Goal: Check status: Check status

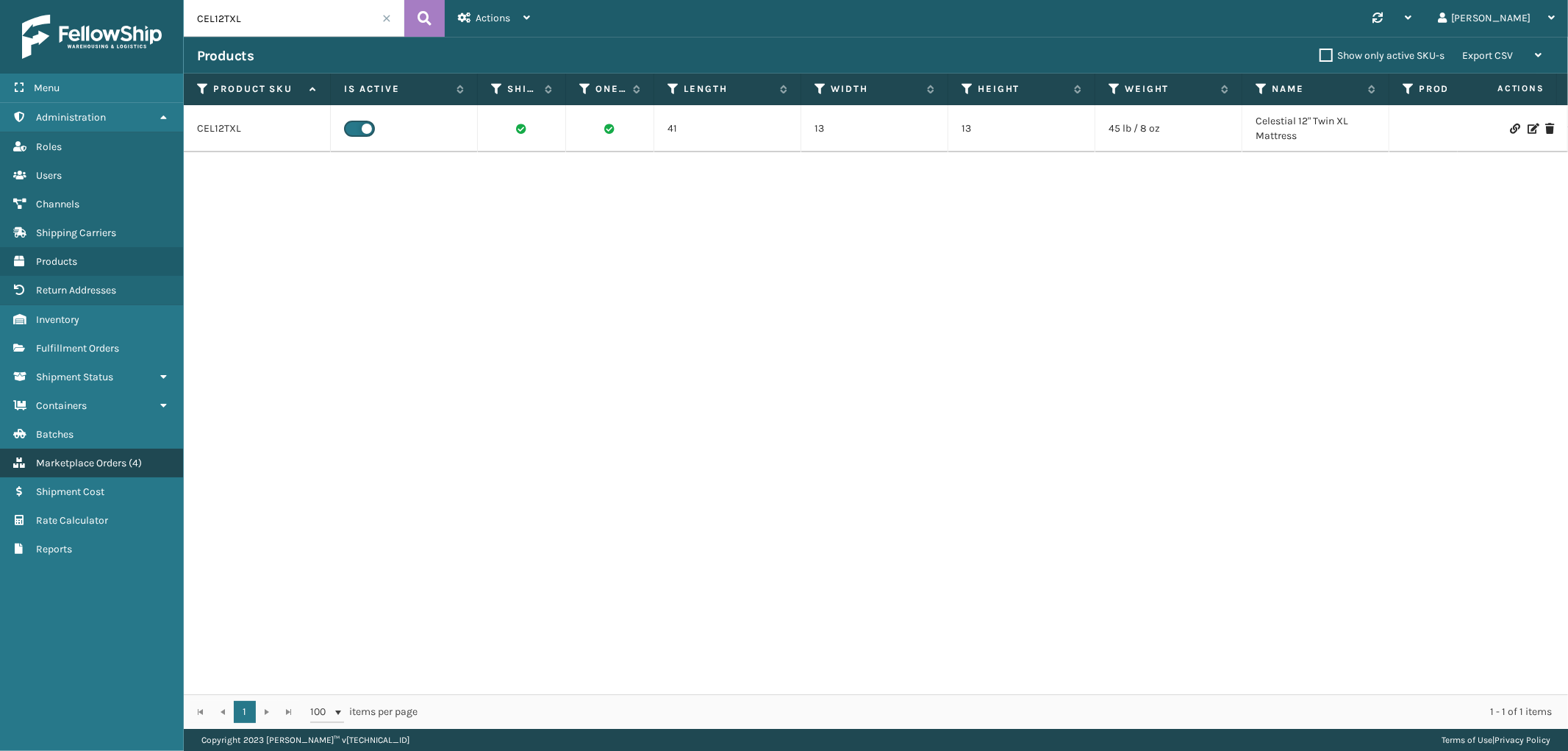
click at [96, 460] on link "Marketplace Orders ( 4 )" at bounding box center [91, 463] width 183 height 29
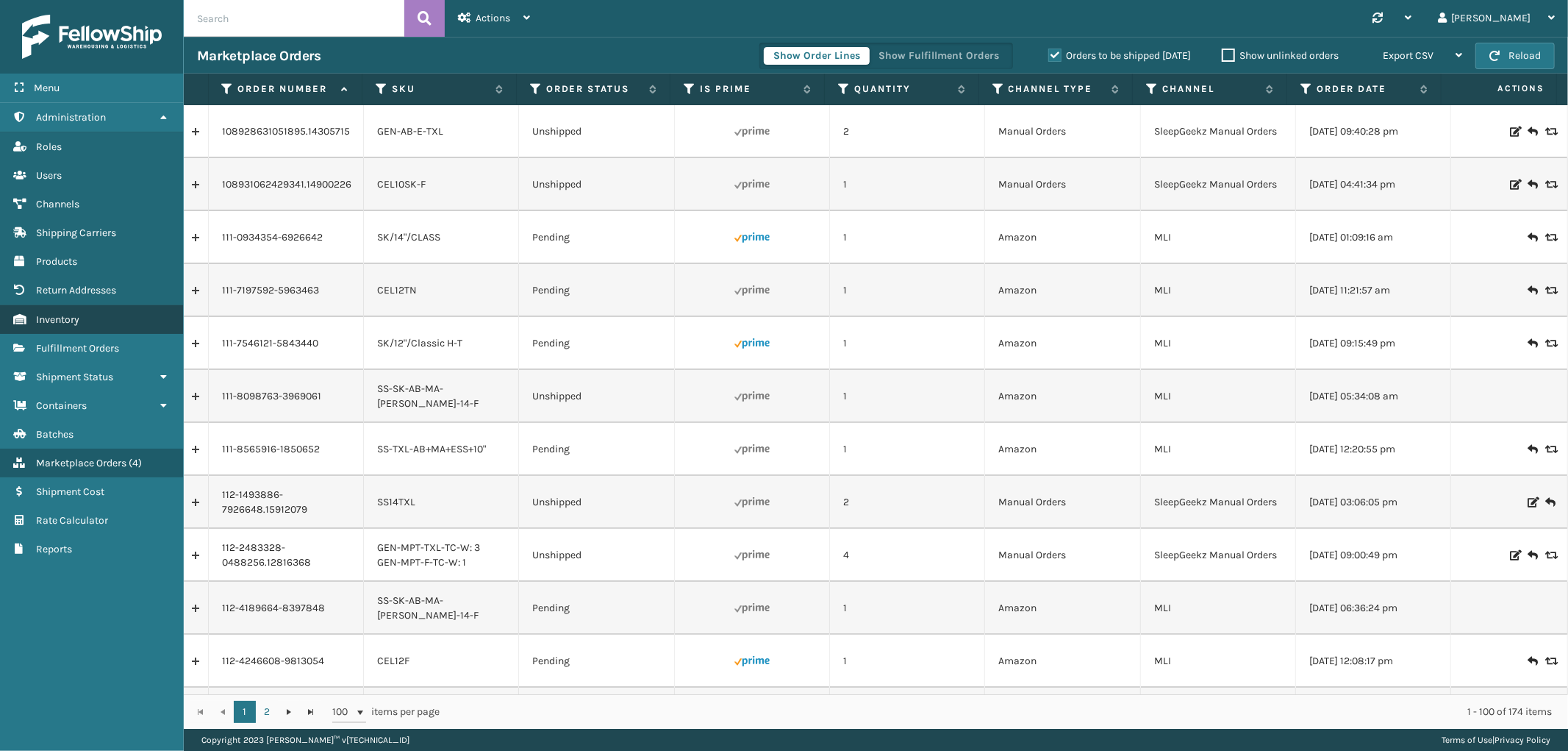
click at [89, 311] on link "Inventory" at bounding box center [91, 320] width 183 height 29
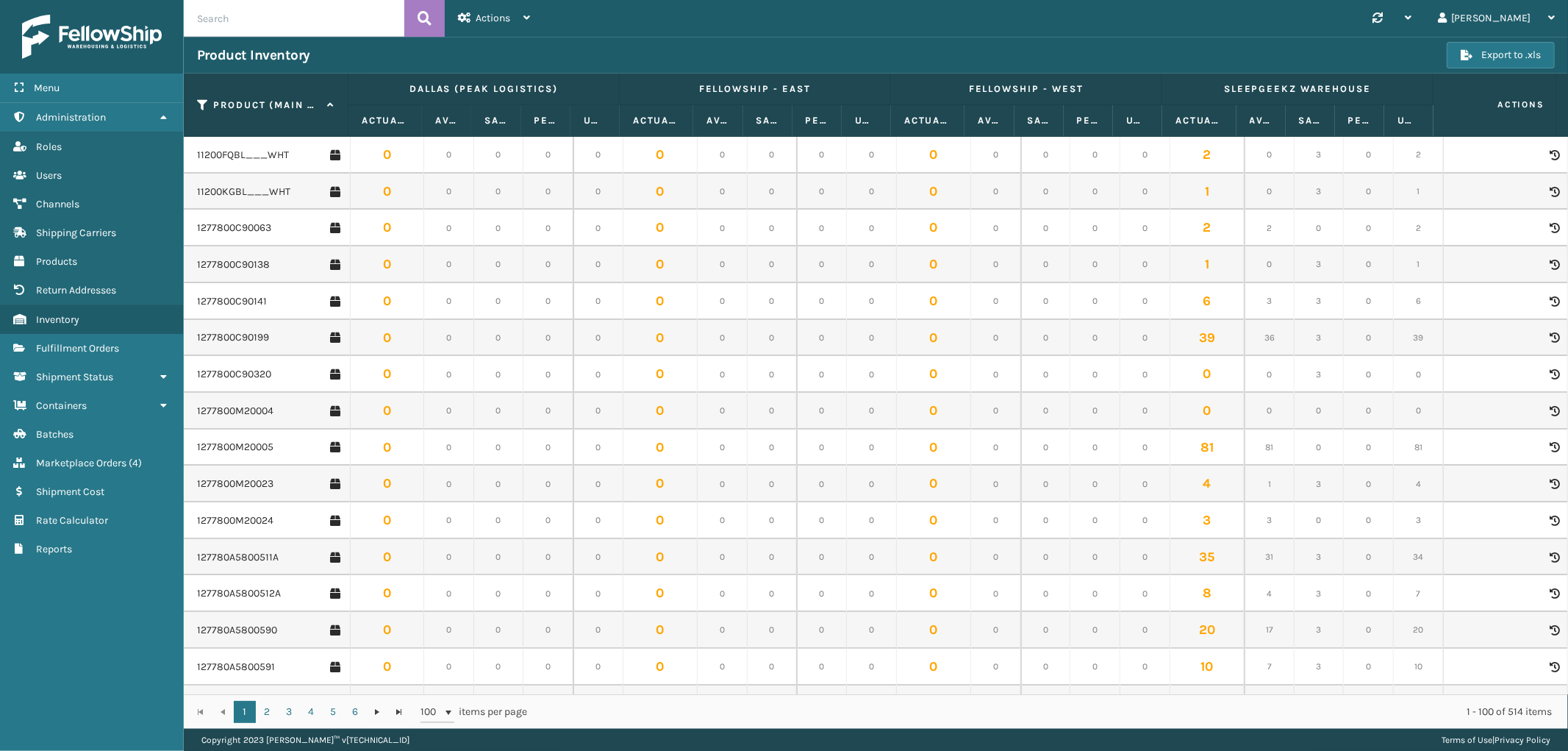
click at [289, 20] on input "text" at bounding box center [293, 18] width 220 height 37
paste input "CEL12F"
type input "CEL12F"
click at [428, 23] on icon at bounding box center [424, 18] width 14 height 22
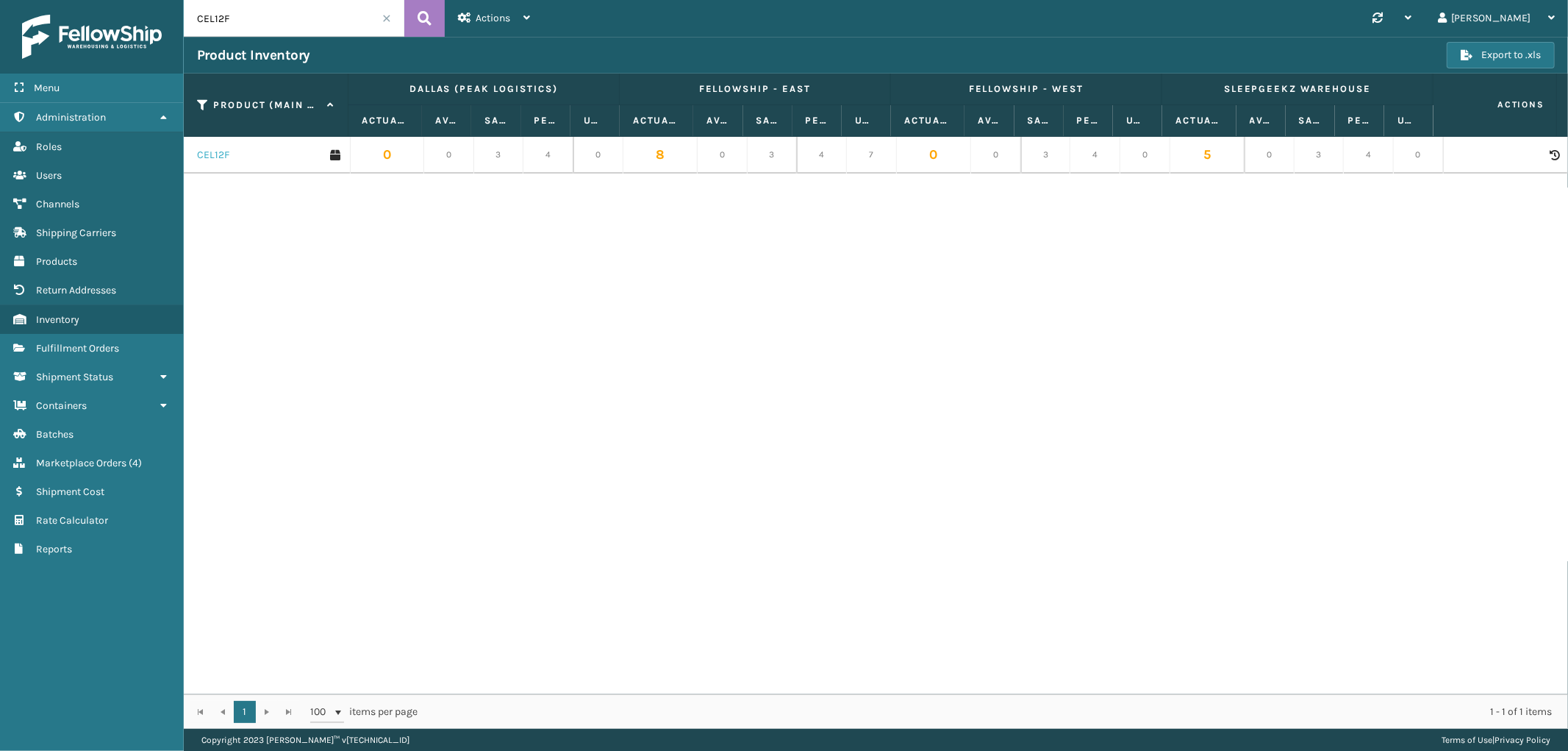
click at [210, 159] on link "CEL12F" at bounding box center [213, 154] width 32 height 15
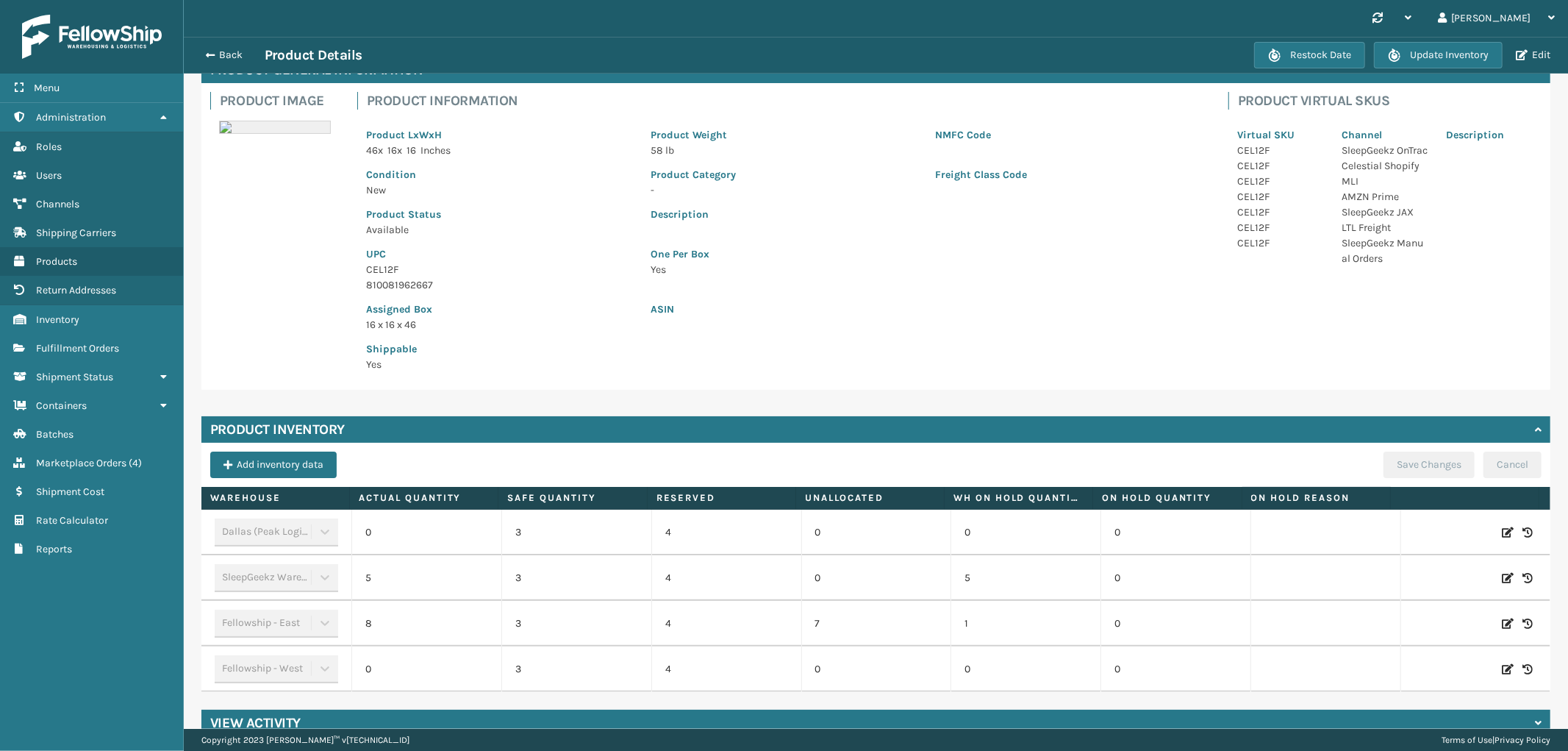
scroll to position [111, 0]
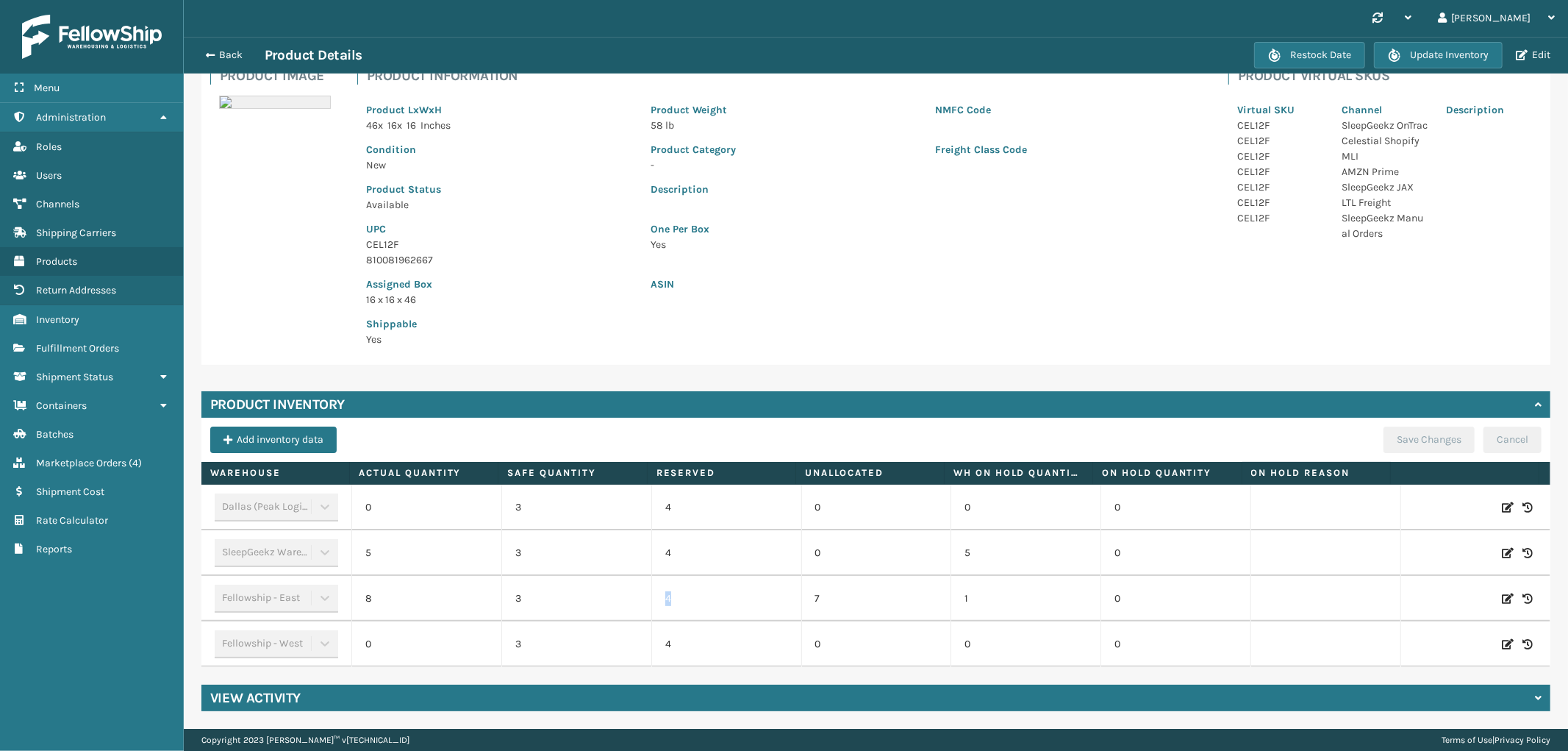
drag, startPoint x: 679, startPoint y: 603, endPoint x: 238, endPoint y: 655, distance: 444.1
click at [651, 607] on td "4" at bounding box center [726, 598] width 150 height 46
click at [113, 334] on link "Fulfillment Orders" at bounding box center [91, 349] width 183 height 29
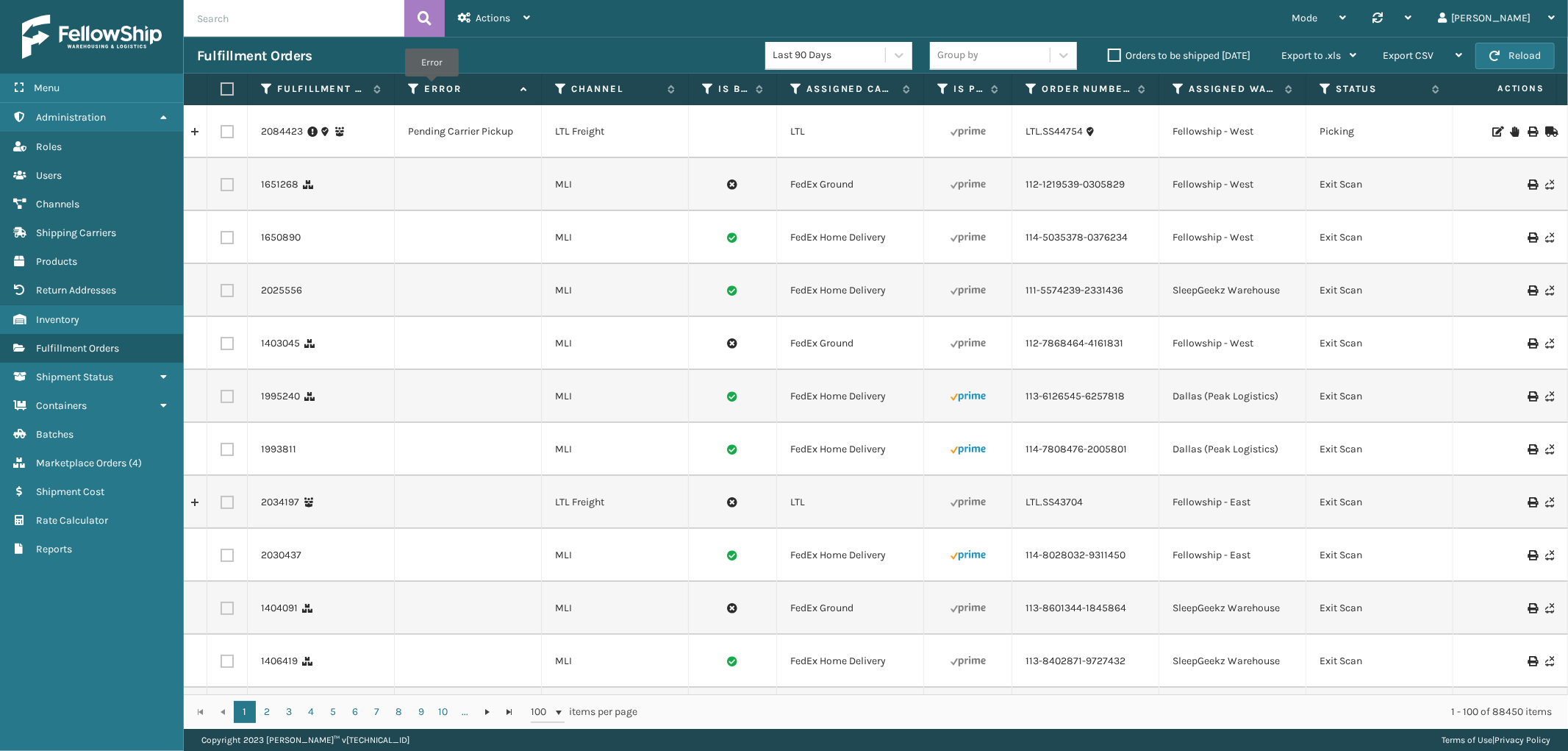
click at [431, 86] on label "Error" at bounding box center [469, 89] width 89 height 14
click at [428, 88] on label "Error" at bounding box center [469, 89] width 89 height 14
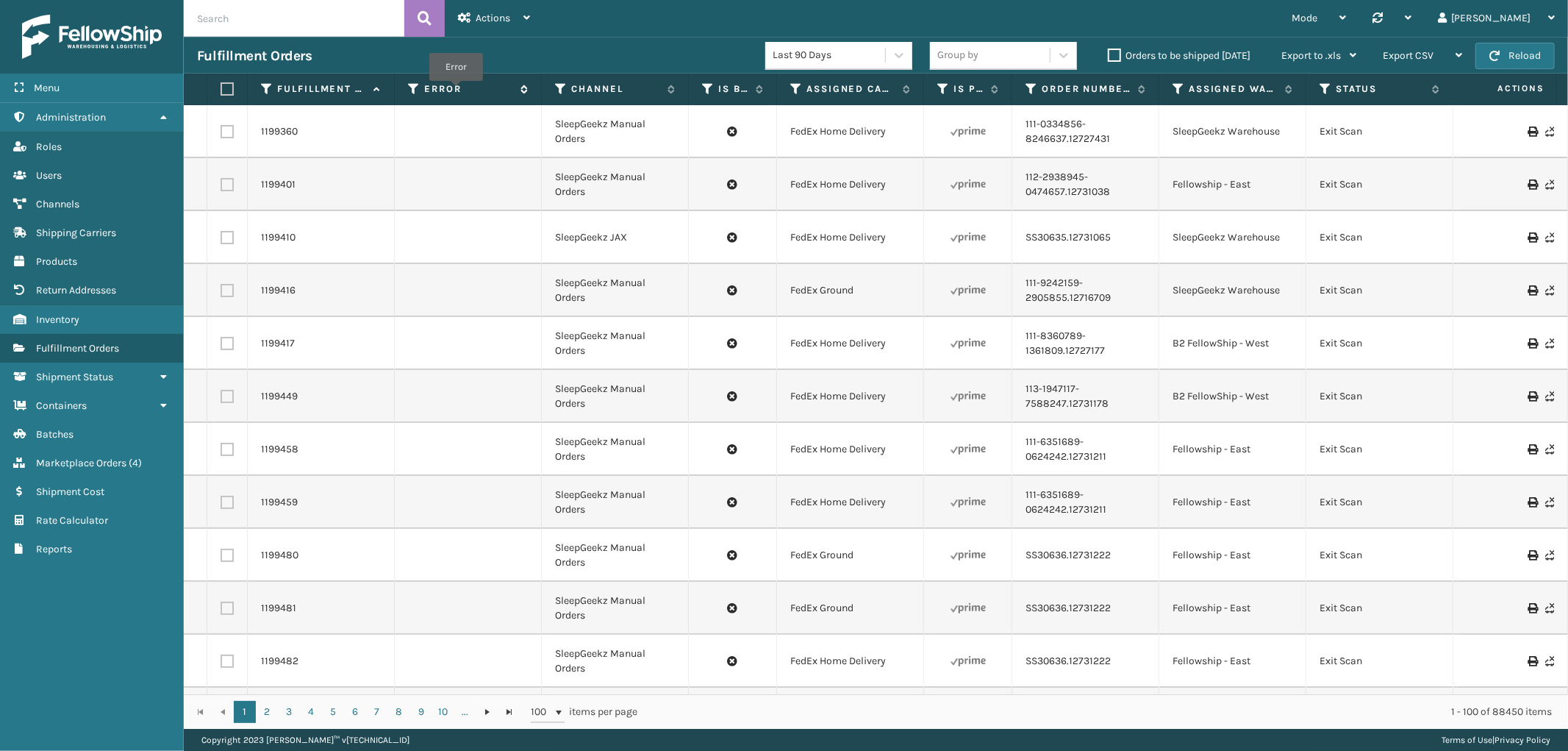
click at [455, 91] on label "Error" at bounding box center [469, 89] width 89 height 14
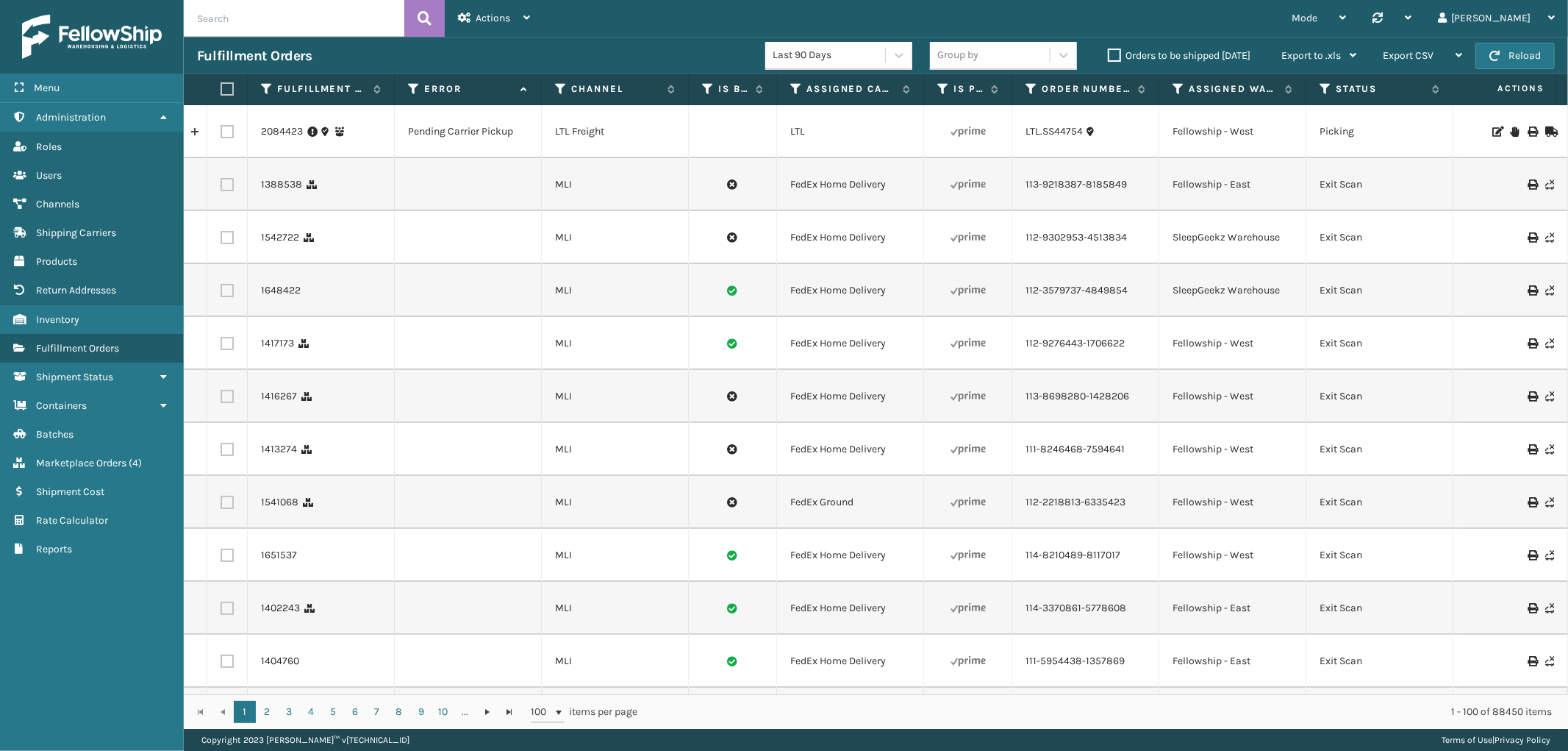
click at [298, 16] on input "text" at bounding box center [293, 18] width 220 height 37
paste input "2081241"
type input "2081241"
click at [430, 16] on icon at bounding box center [424, 18] width 14 height 22
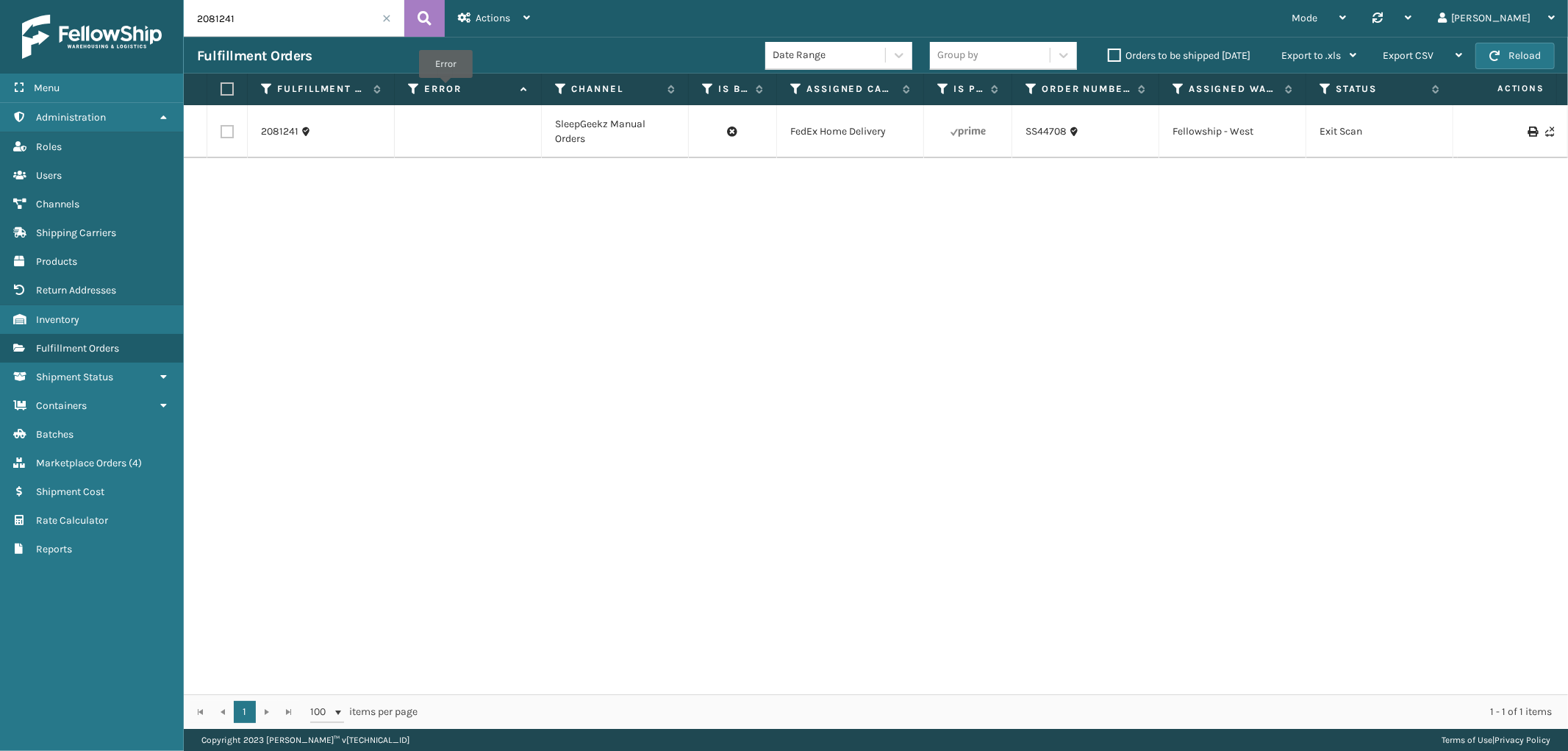
click at [446, 88] on label "Error" at bounding box center [469, 89] width 89 height 14
click at [384, 14] on span at bounding box center [386, 17] width 9 height 9
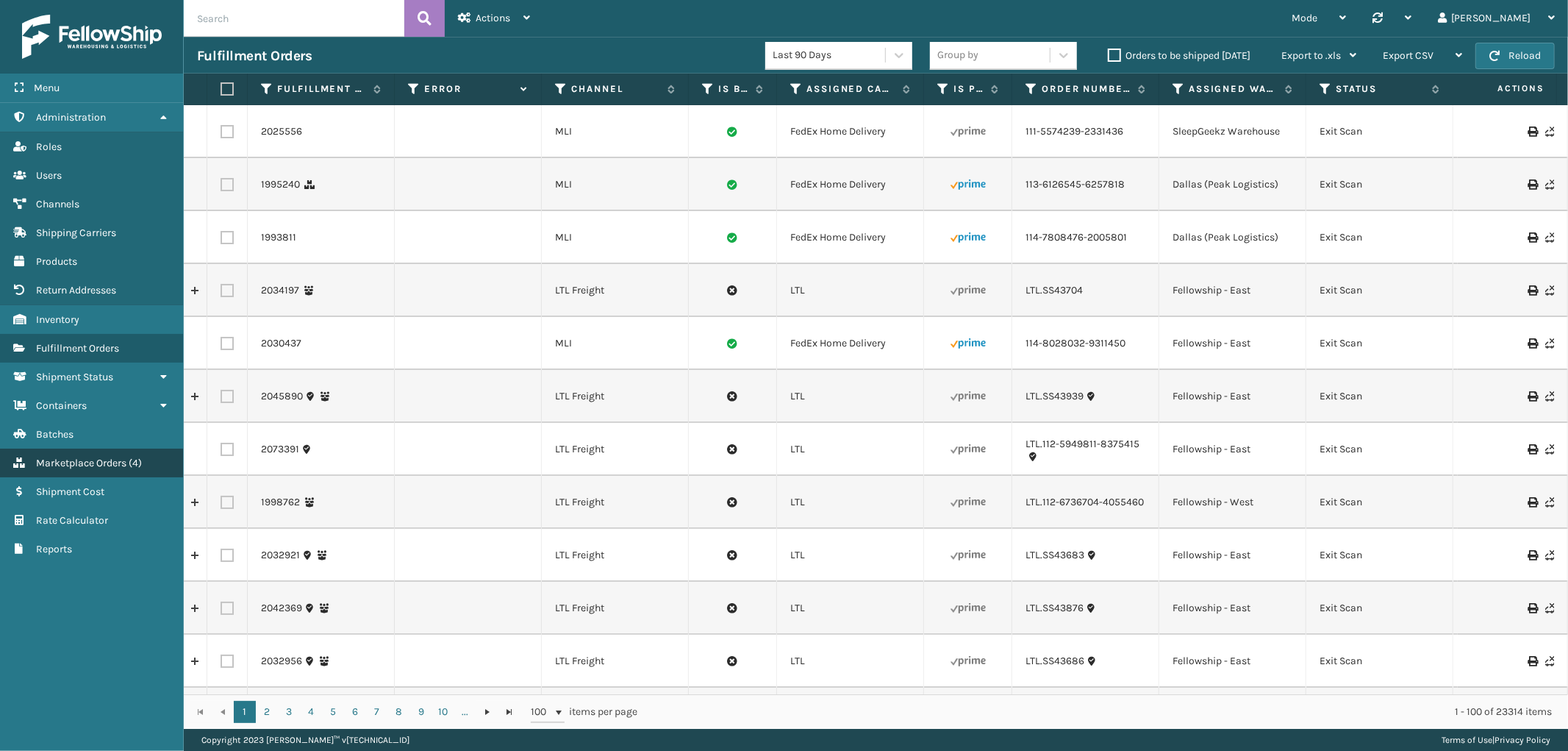
click at [86, 457] on span "Marketplace Orders" at bounding box center [81, 462] width 90 height 13
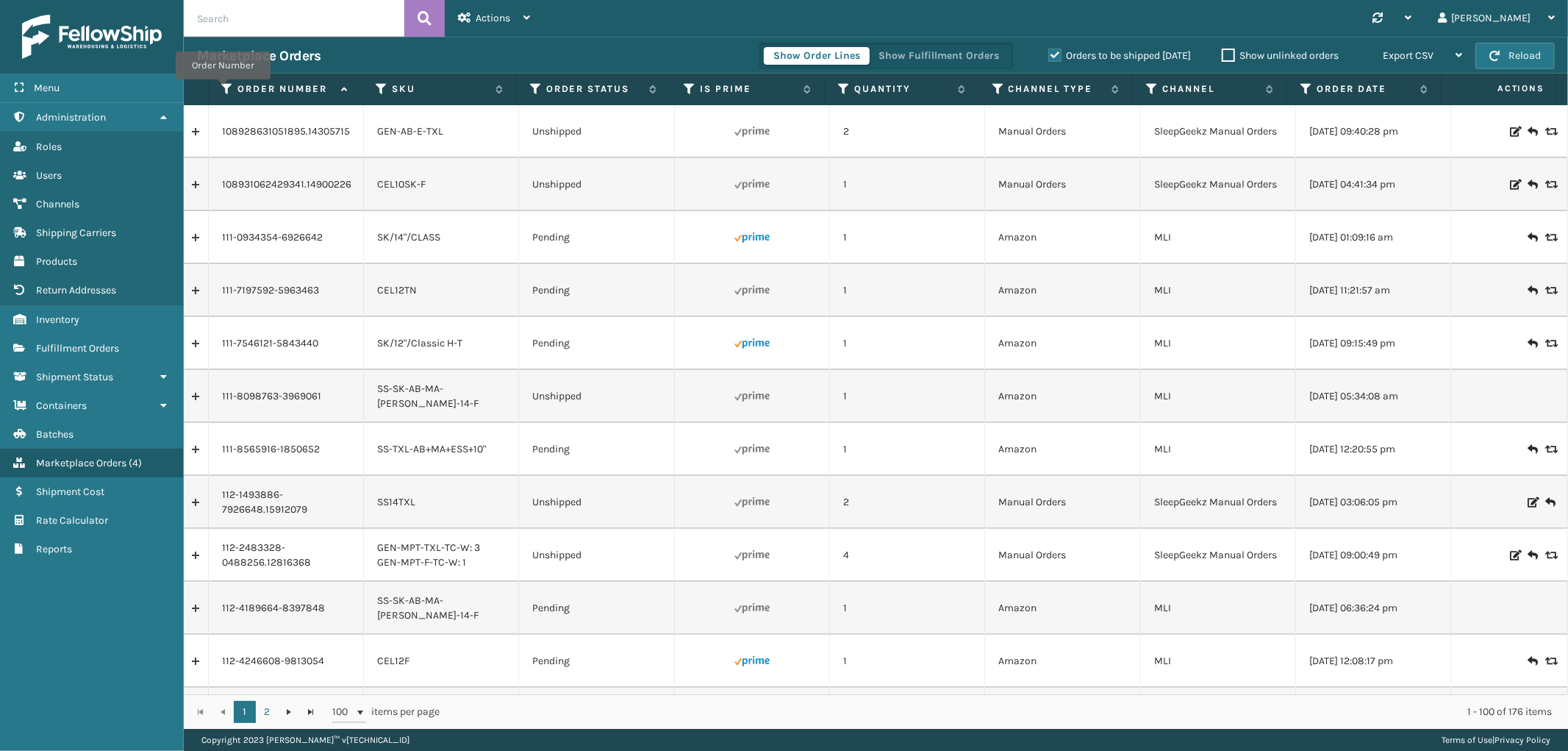
click at [222, 89] on icon at bounding box center [228, 89] width 12 height 14
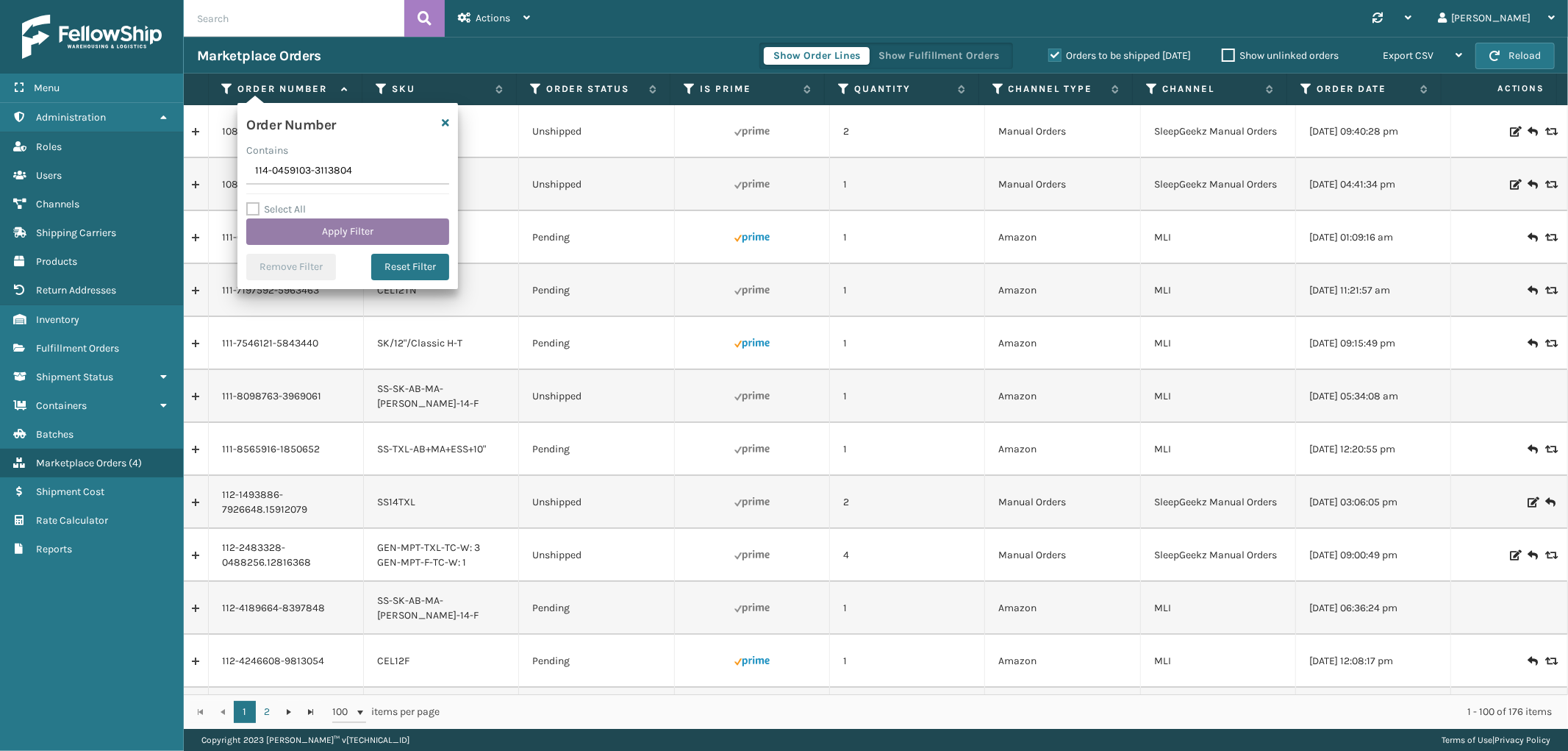
type input "114-0459103-3113804"
click at [335, 226] on button "Apply Filter" at bounding box center [348, 231] width 203 height 26
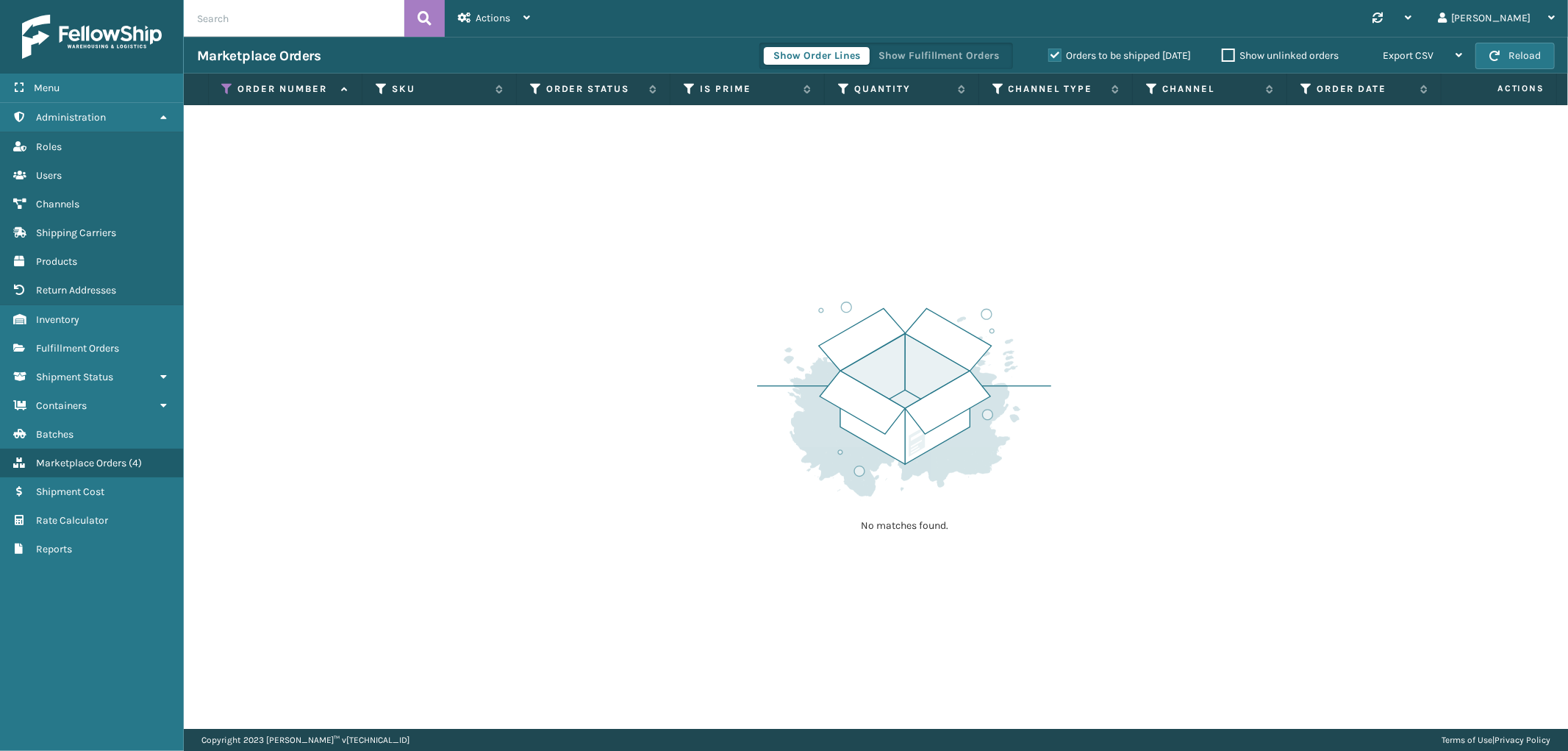
click at [1062, 56] on label "Orders to be shipped [DATE]" at bounding box center [1118, 55] width 143 height 13
click at [1049, 56] on input "Orders to be shipped [DATE]" at bounding box center [1048, 51] width 1 height 10
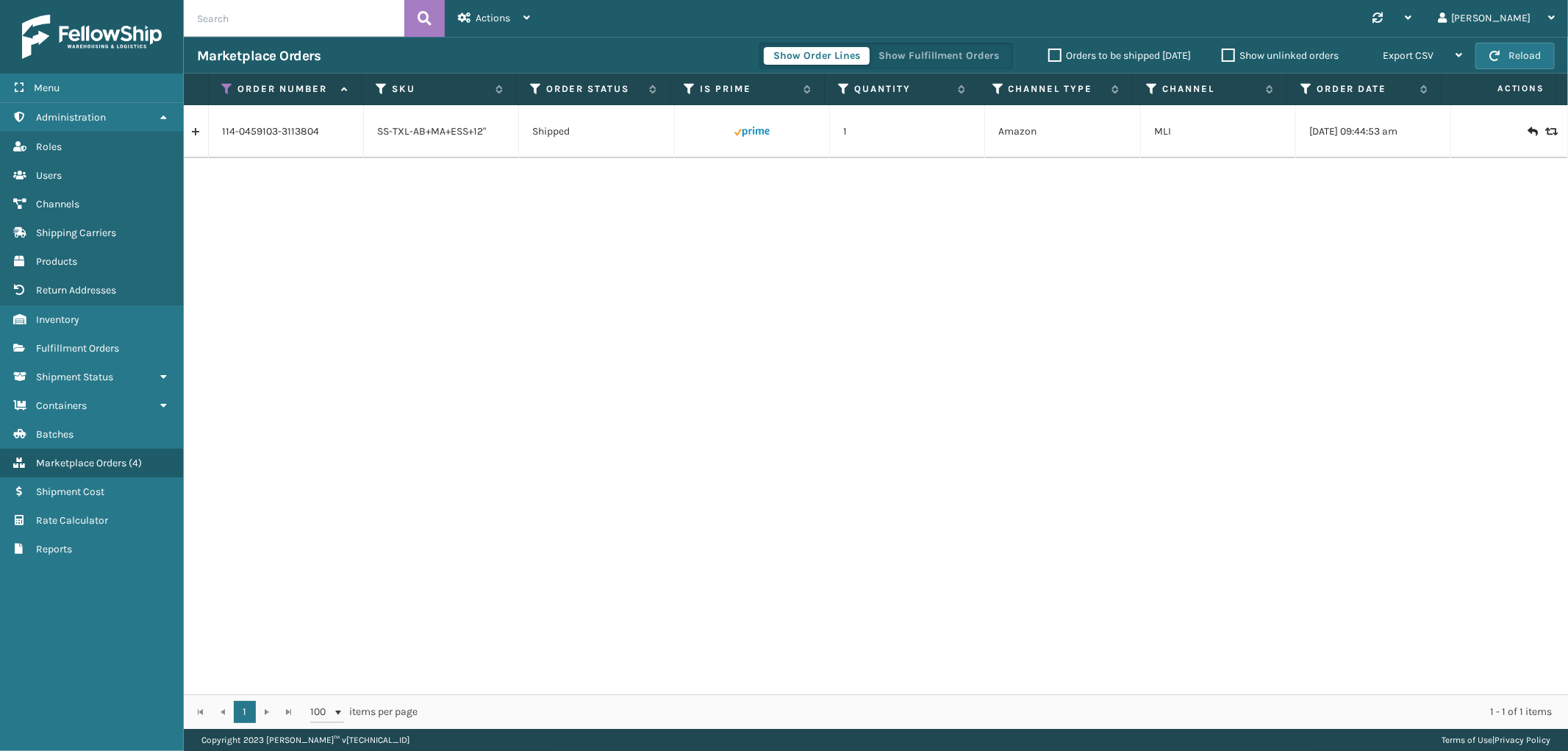
click at [189, 132] on link at bounding box center [195, 131] width 24 height 23
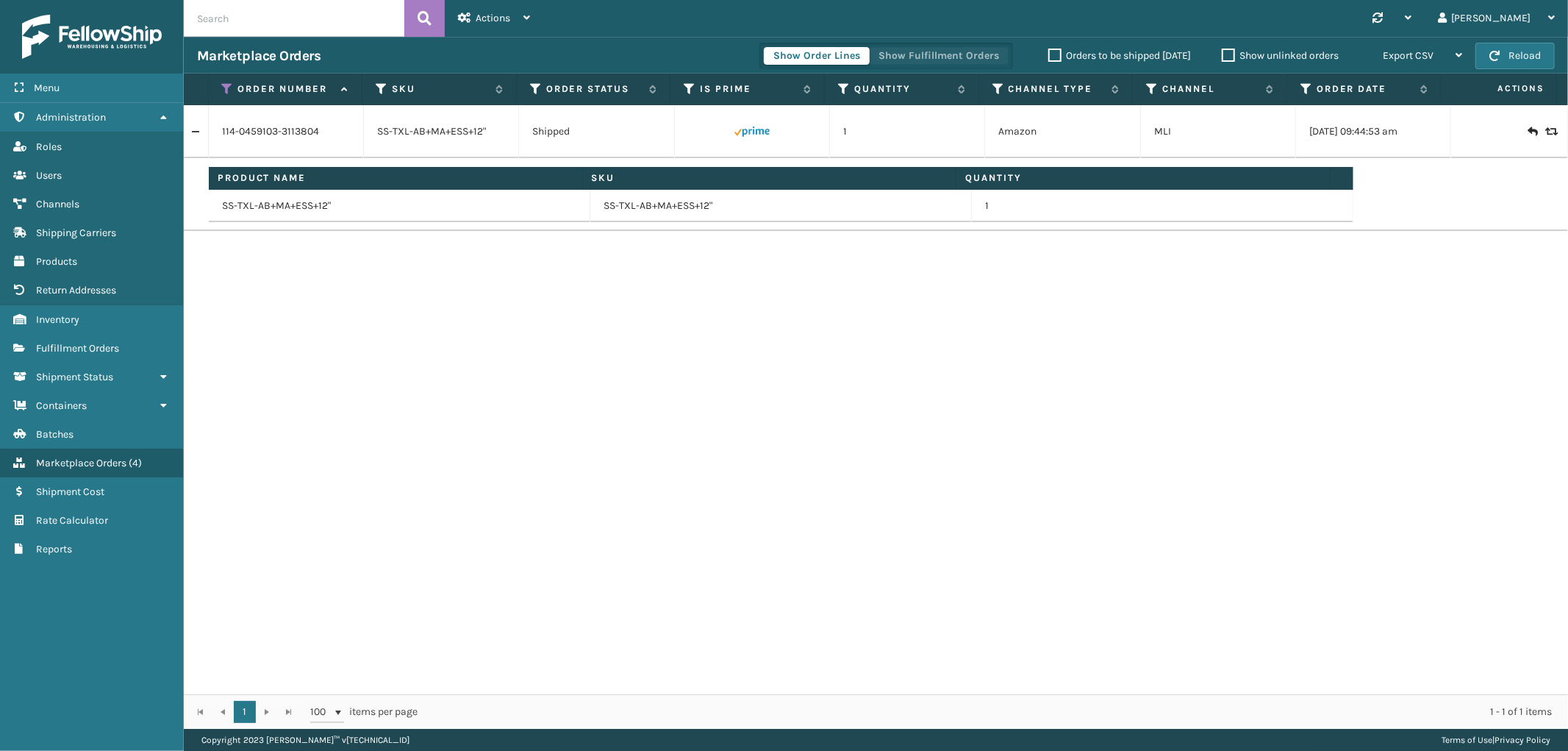
click at [967, 57] on button "Show Fulfillment Orders" at bounding box center [939, 55] width 140 height 17
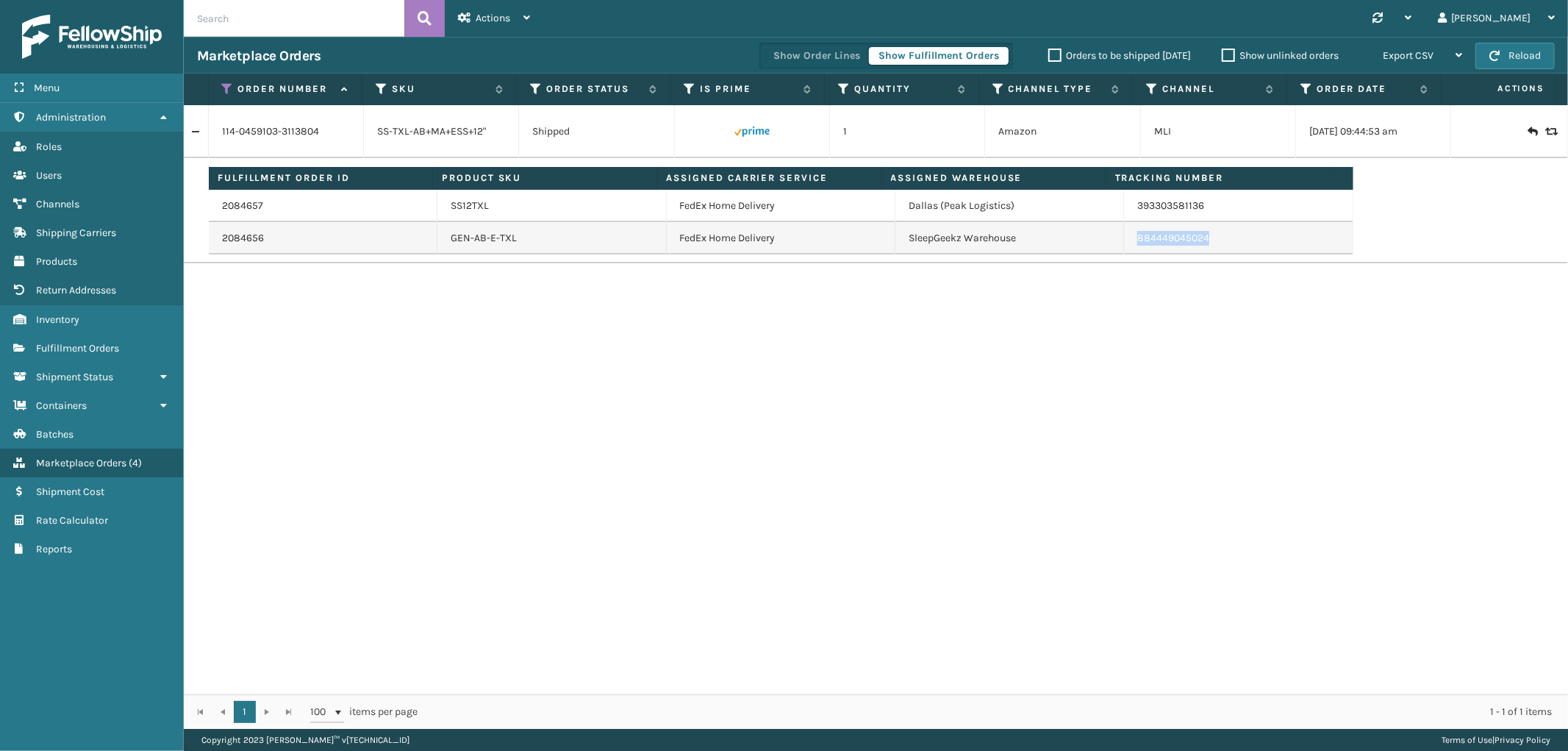
drag, startPoint x: 1204, startPoint y: 244, endPoint x: 1128, endPoint y: 251, distance: 76.3
click at [1128, 251] on td "884449045024" at bounding box center [1237, 238] width 228 height 32
copy link "884449045024"
click at [225, 89] on icon at bounding box center [228, 89] width 12 height 14
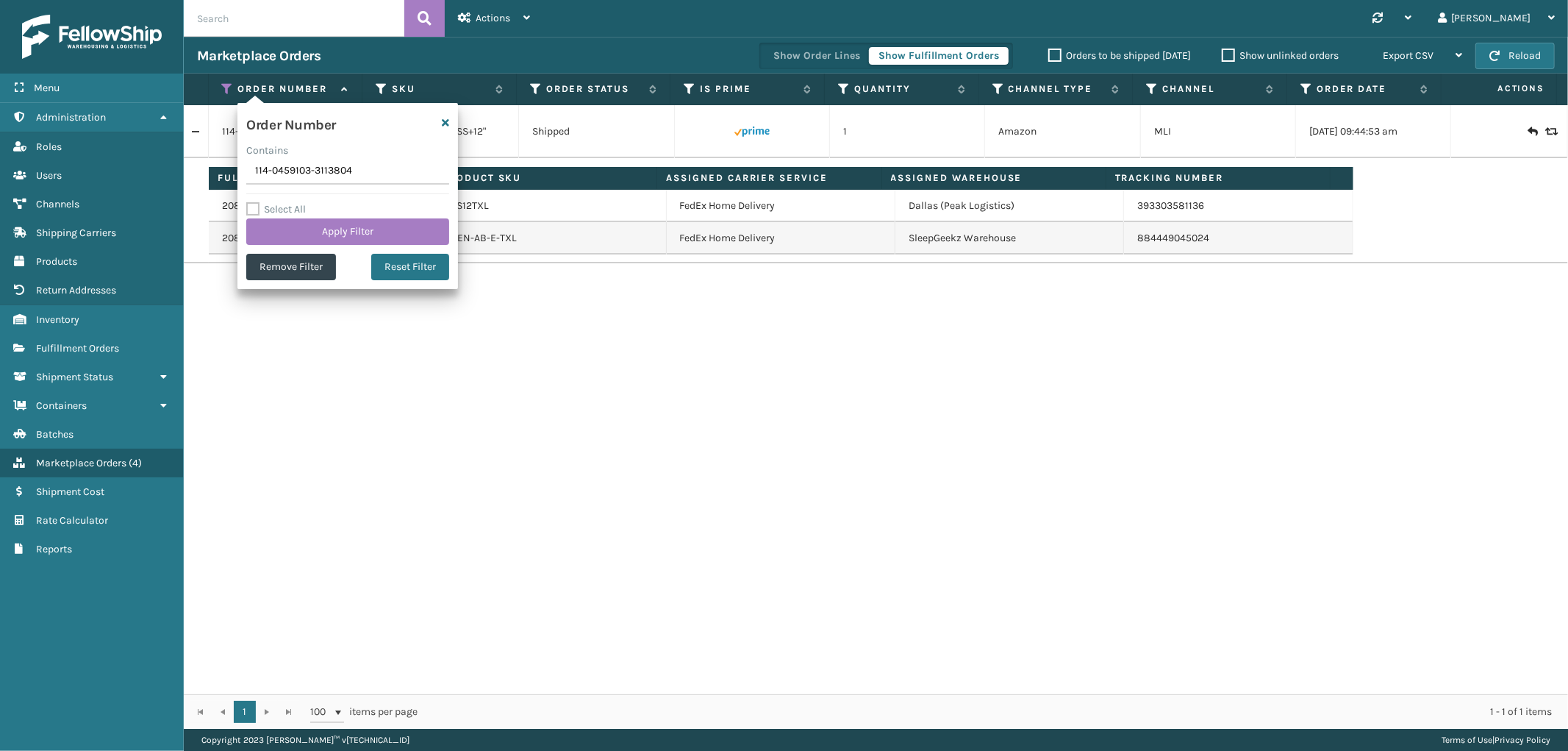
click at [271, 174] on input "114-0459103-3113804" at bounding box center [348, 171] width 203 height 26
type input "113-5437303-6978609"
click at [295, 229] on button "Apply Filter" at bounding box center [348, 231] width 203 height 26
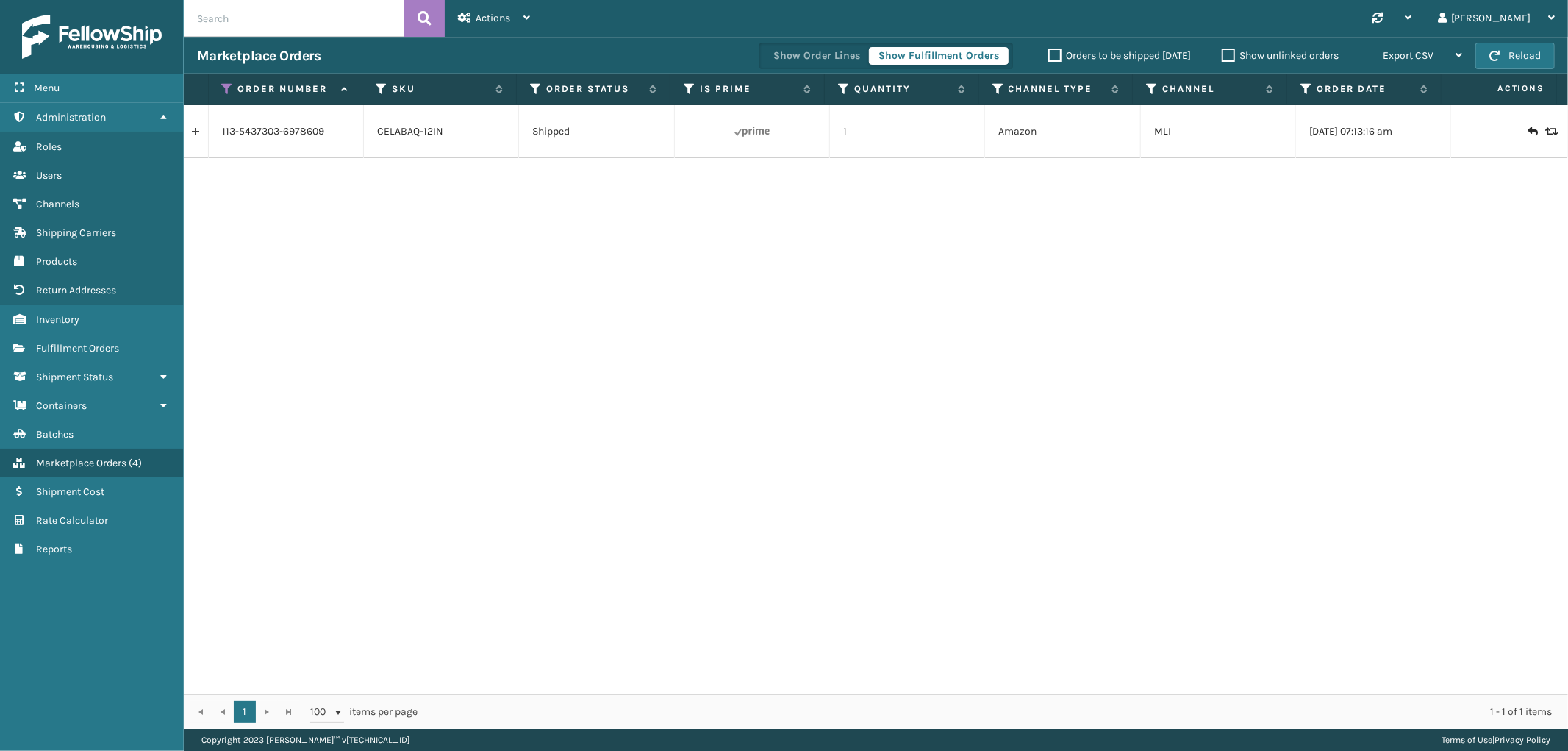
click at [192, 129] on link at bounding box center [195, 131] width 24 height 23
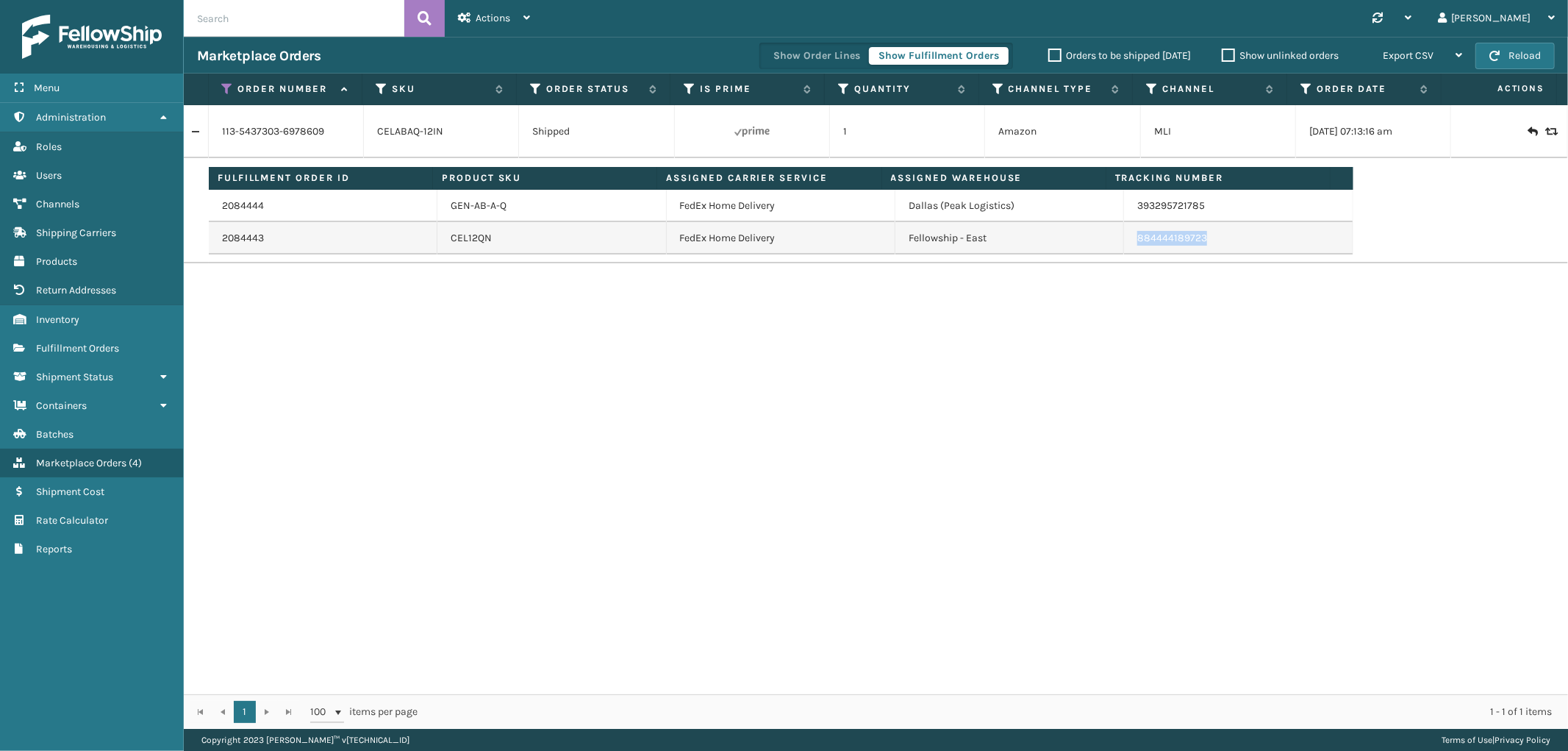
drag, startPoint x: 1206, startPoint y: 244, endPoint x: 1122, endPoint y: 248, distance: 84.1
click at [1123, 248] on td "884444189723" at bounding box center [1237, 238] width 228 height 32
copy link "884444189723"
click at [224, 86] on icon at bounding box center [228, 89] width 12 height 14
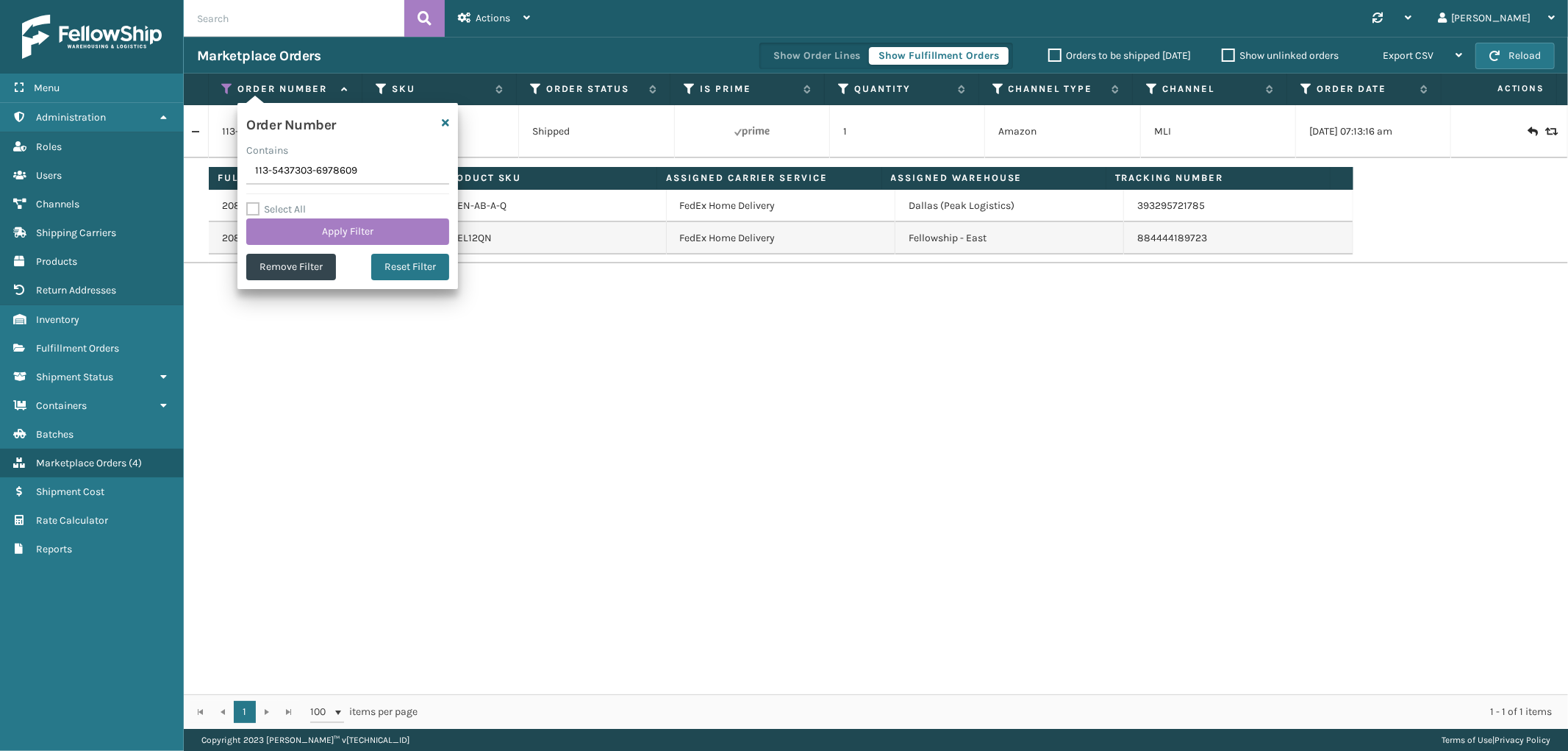
click at [287, 166] on input "113-5437303-6978609" at bounding box center [348, 171] width 203 height 26
type input "111-8255201-4294647"
click at [290, 222] on button "Apply Filter" at bounding box center [348, 231] width 203 height 26
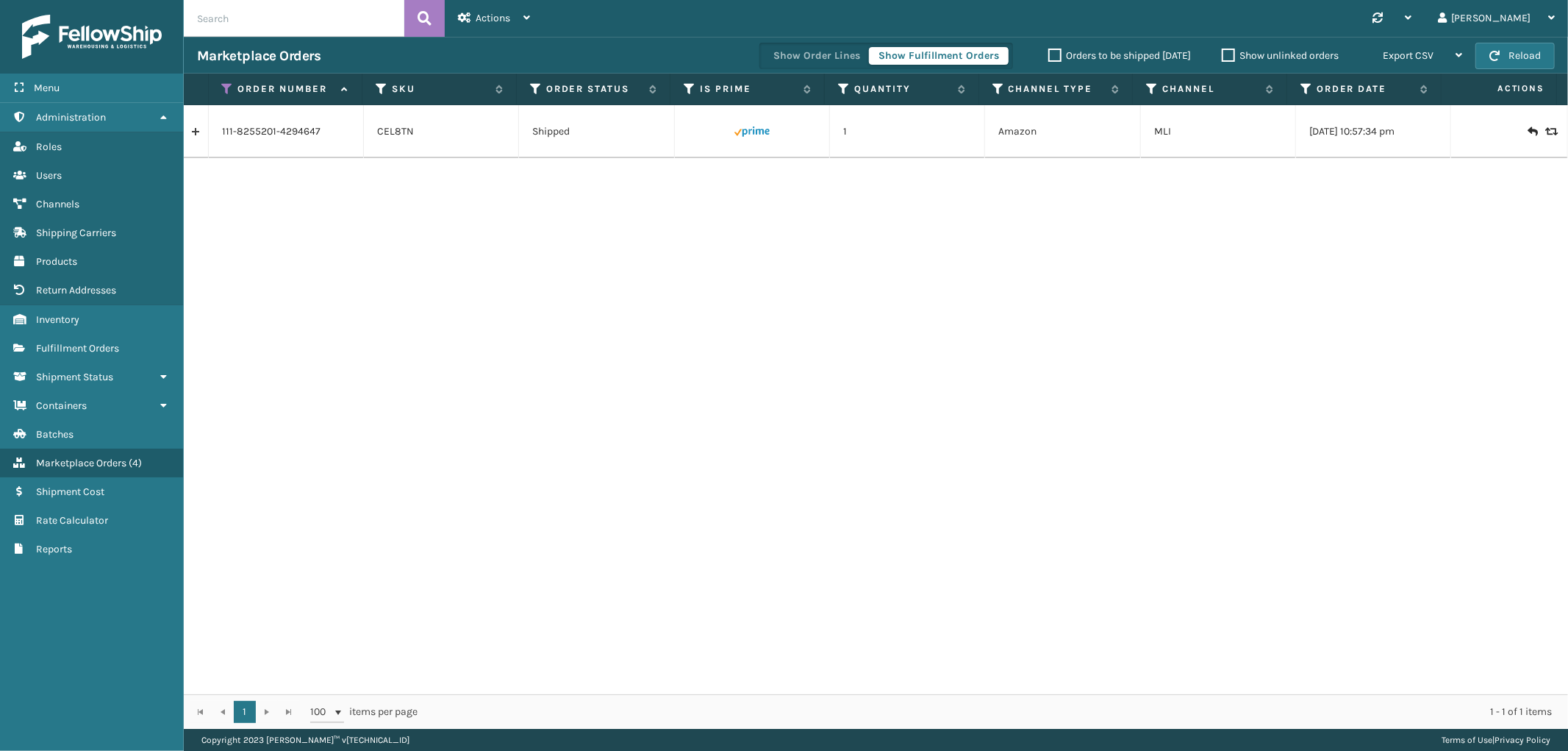
click at [196, 133] on link at bounding box center [195, 131] width 24 height 23
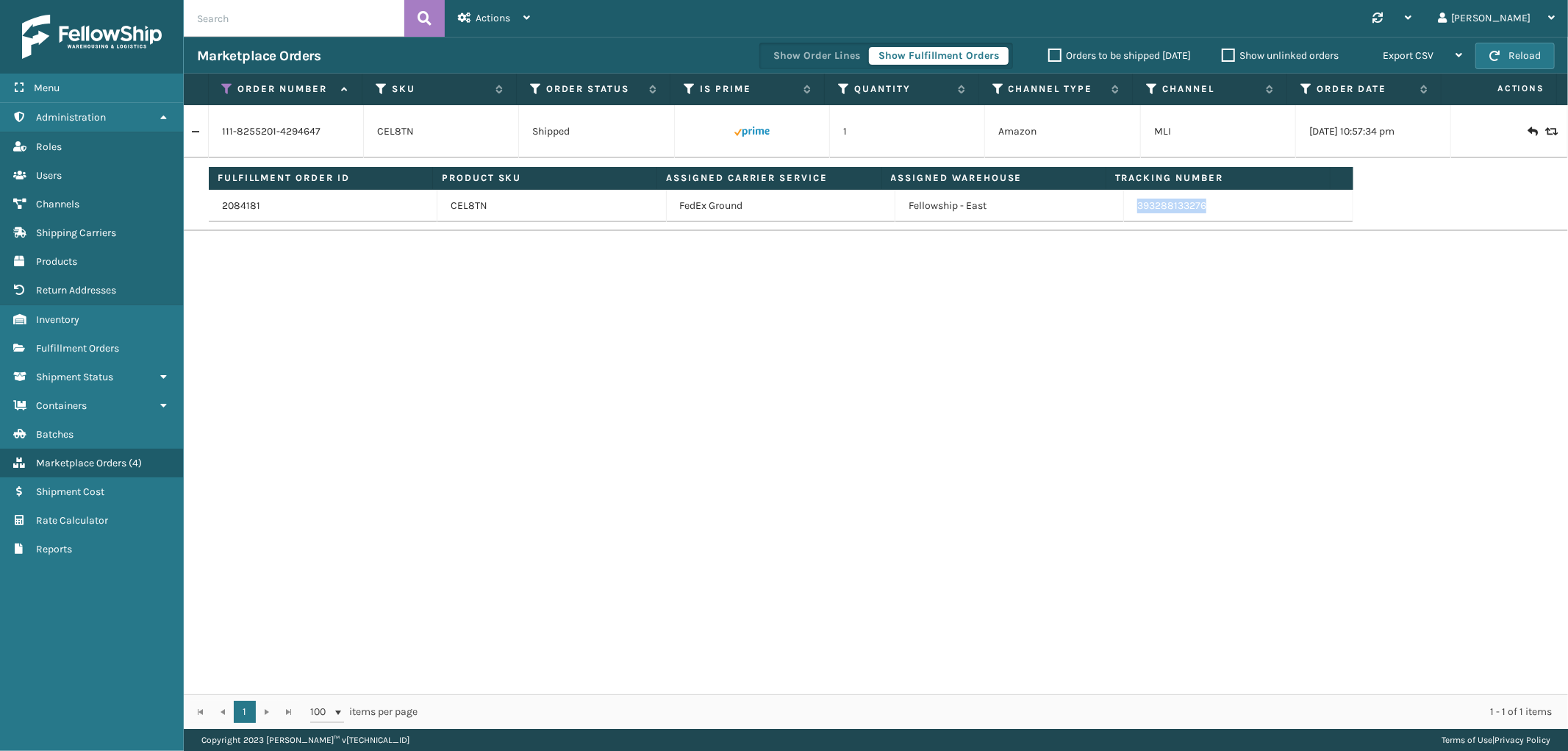
drag, startPoint x: 1195, startPoint y: 212, endPoint x: 1121, endPoint y: 216, distance: 74.1
click at [1123, 216] on td "393288133276" at bounding box center [1237, 205] width 228 height 32
copy link "393288133276"
click at [230, 89] on icon at bounding box center [228, 89] width 12 height 14
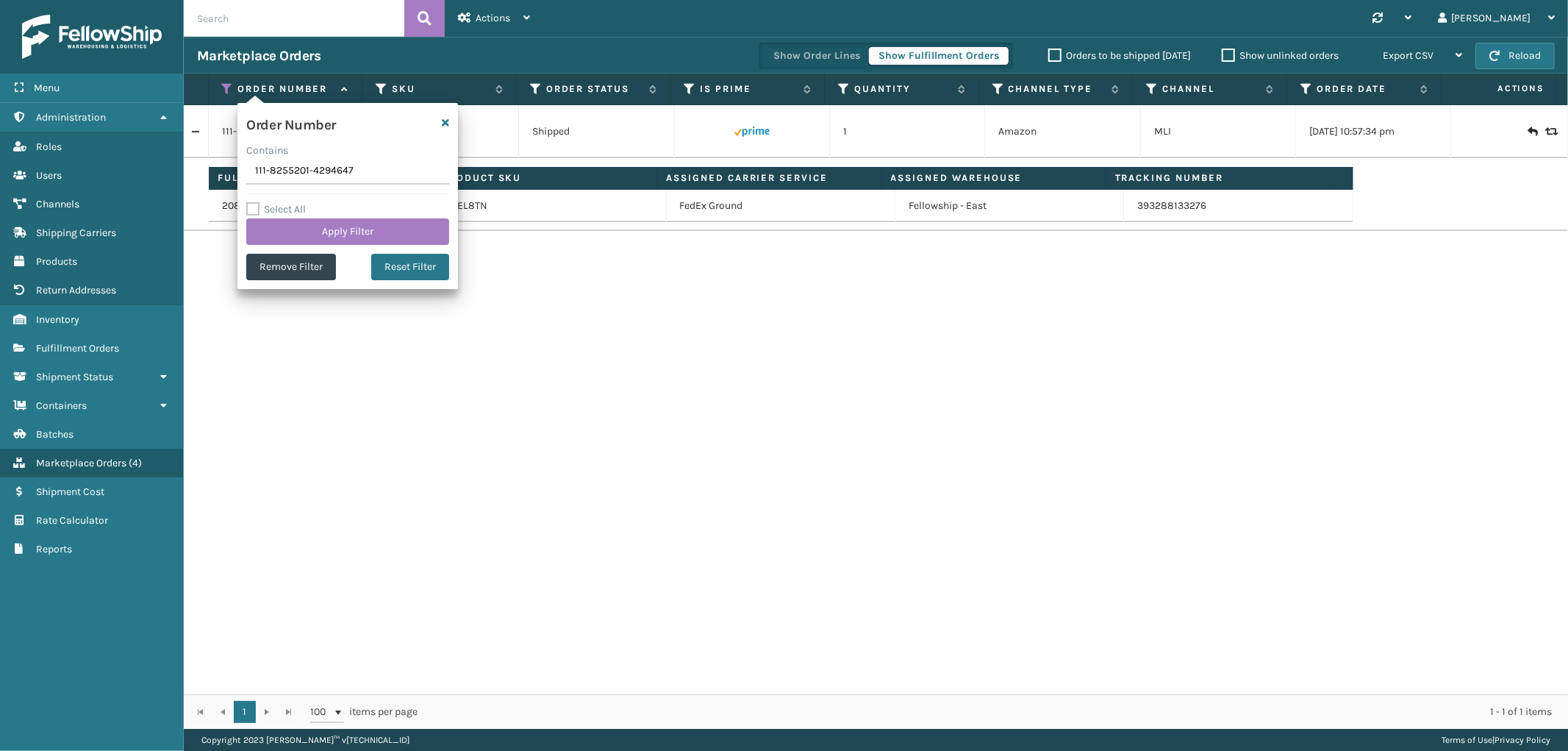
click at [288, 177] on input "111-8255201-4294647" at bounding box center [348, 171] width 203 height 26
type input "113-6867277-7907451"
click at [299, 226] on button "Apply Filter" at bounding box center [348, 231] width 203 height 26
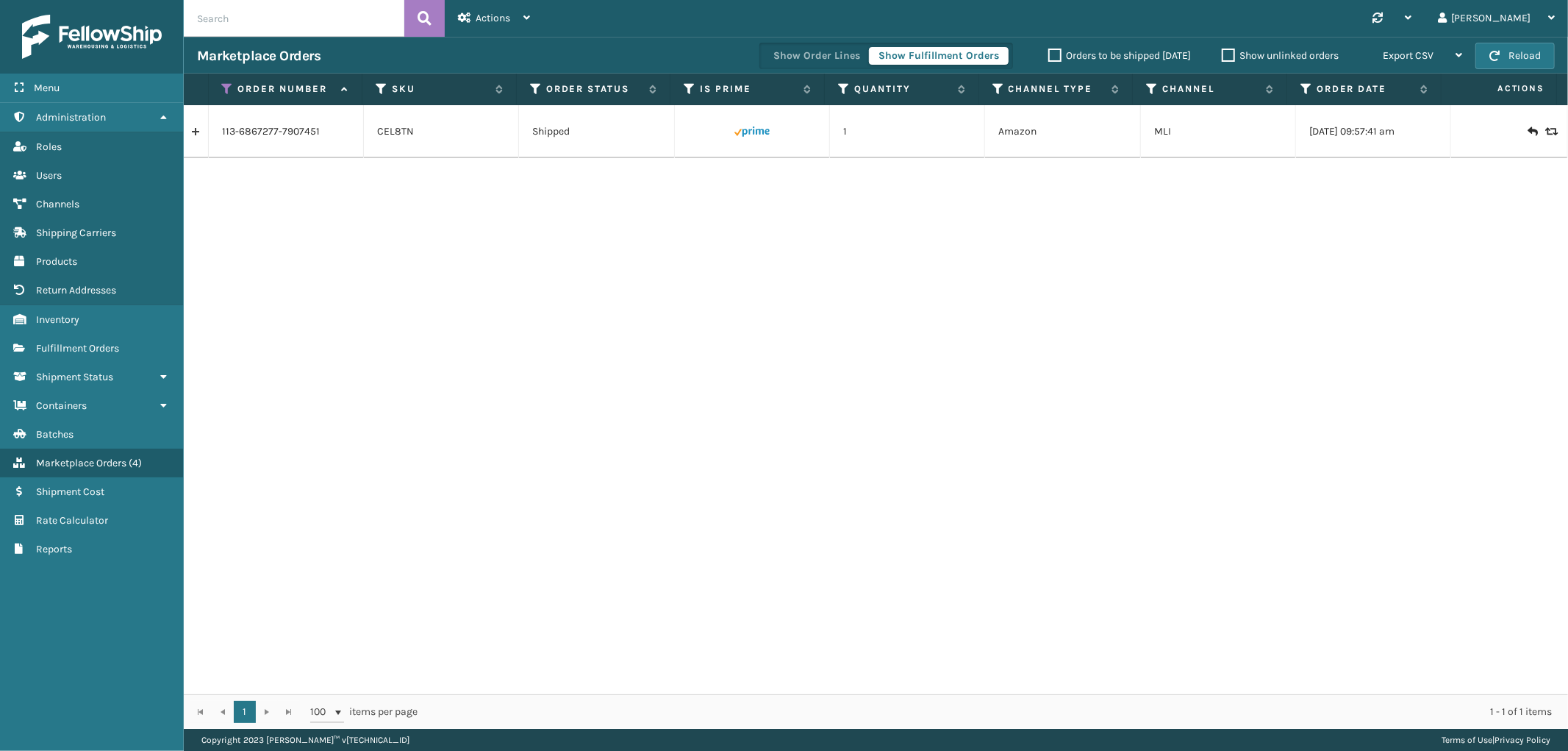
click at [201, 137] on link at bounding box center [195, 131] width 24 height 23
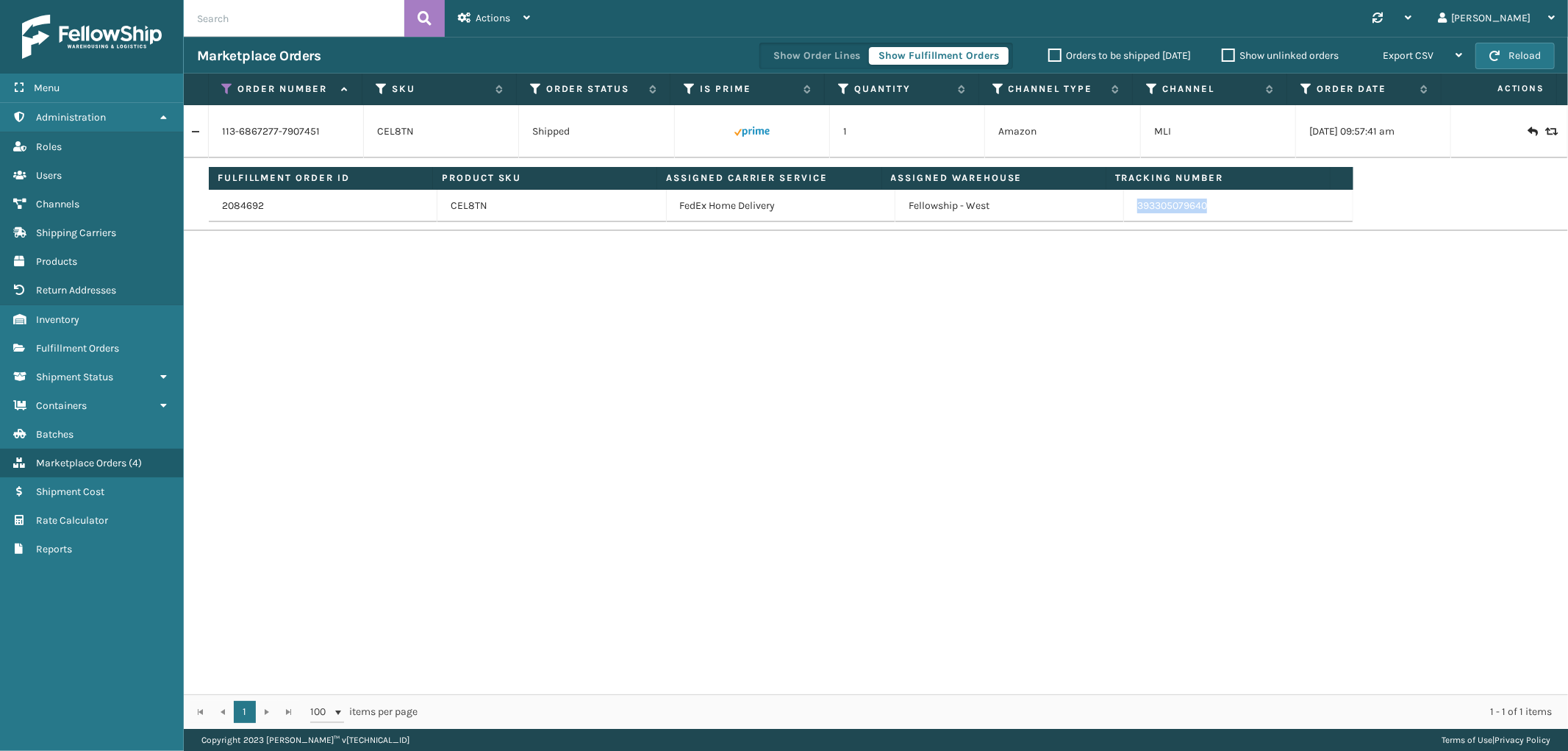
drag, startPoint x: 1211, startPoint y: 218, endPoint x: 1126, endPoint y: 217, distance: 85.0
click at [1126, 217] on td "393305079640" at bounding box center [1237, 205] width 228 height 32
copy link "393305079640"
click at [220, 89] on th "Order Number" at bounding box center [285, 89] width 154 height 32
click at [230, 86] on icon at bounding box center [228, 89] width 12 height 14
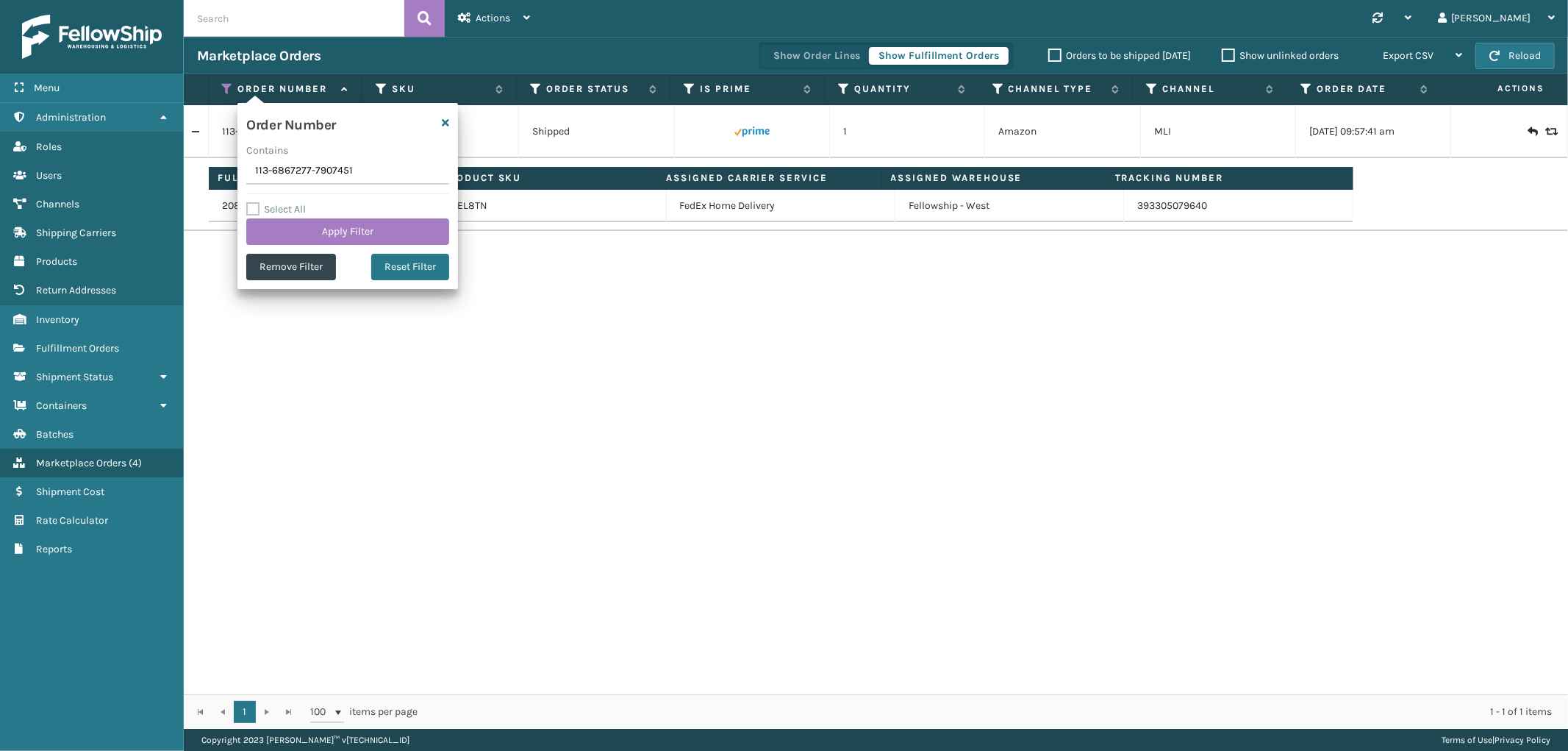
click at [286, 171] on input "113-6867277-7907451" at bounding box center [348, 171] width 203 height 26
type input "114-1723810-2865001"
click at [301, 237] on button "Apply Filter" at bounding box center [348, 231] width 203 height 26
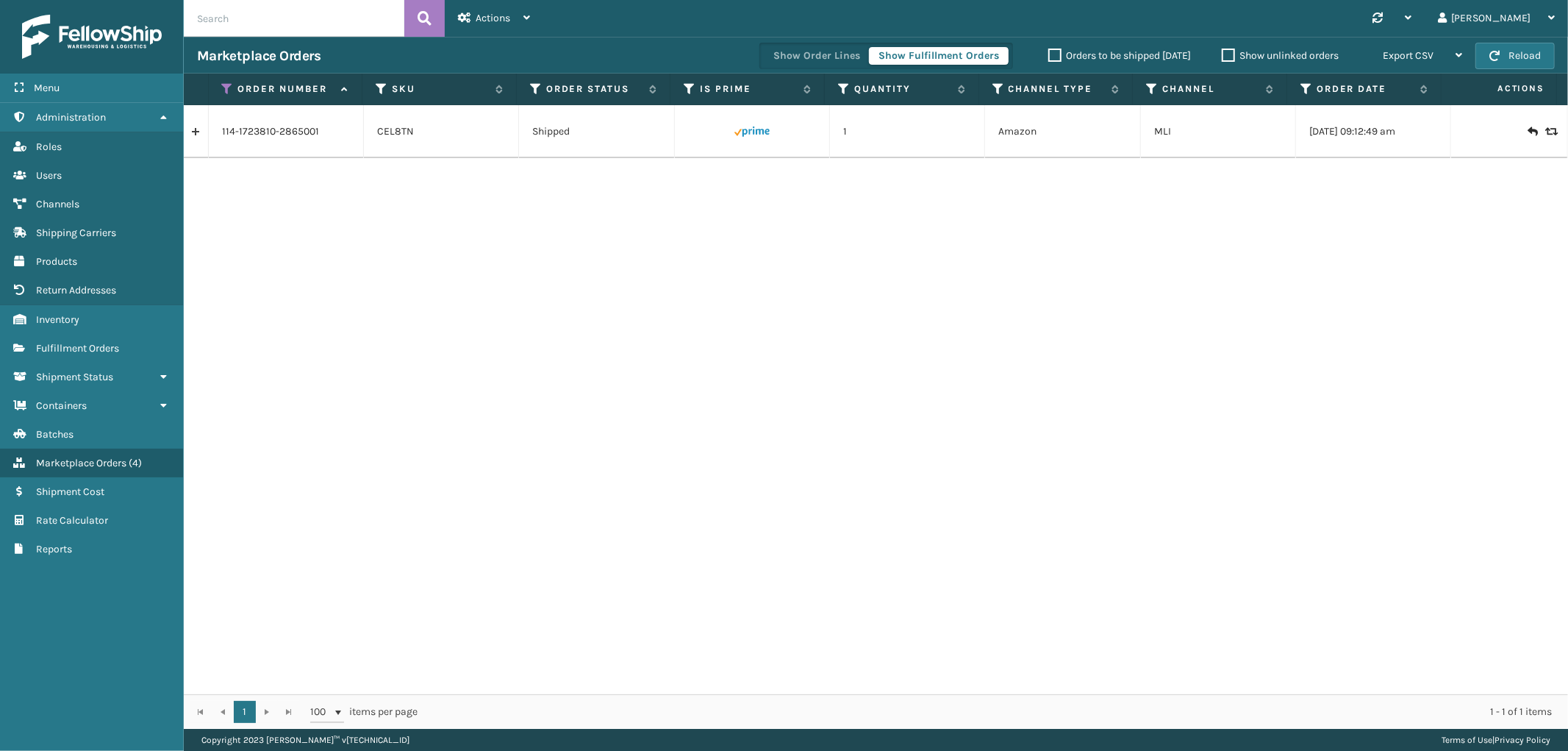
click at [194, 136] on link at bounding box center [195, 131] width 24 height 23
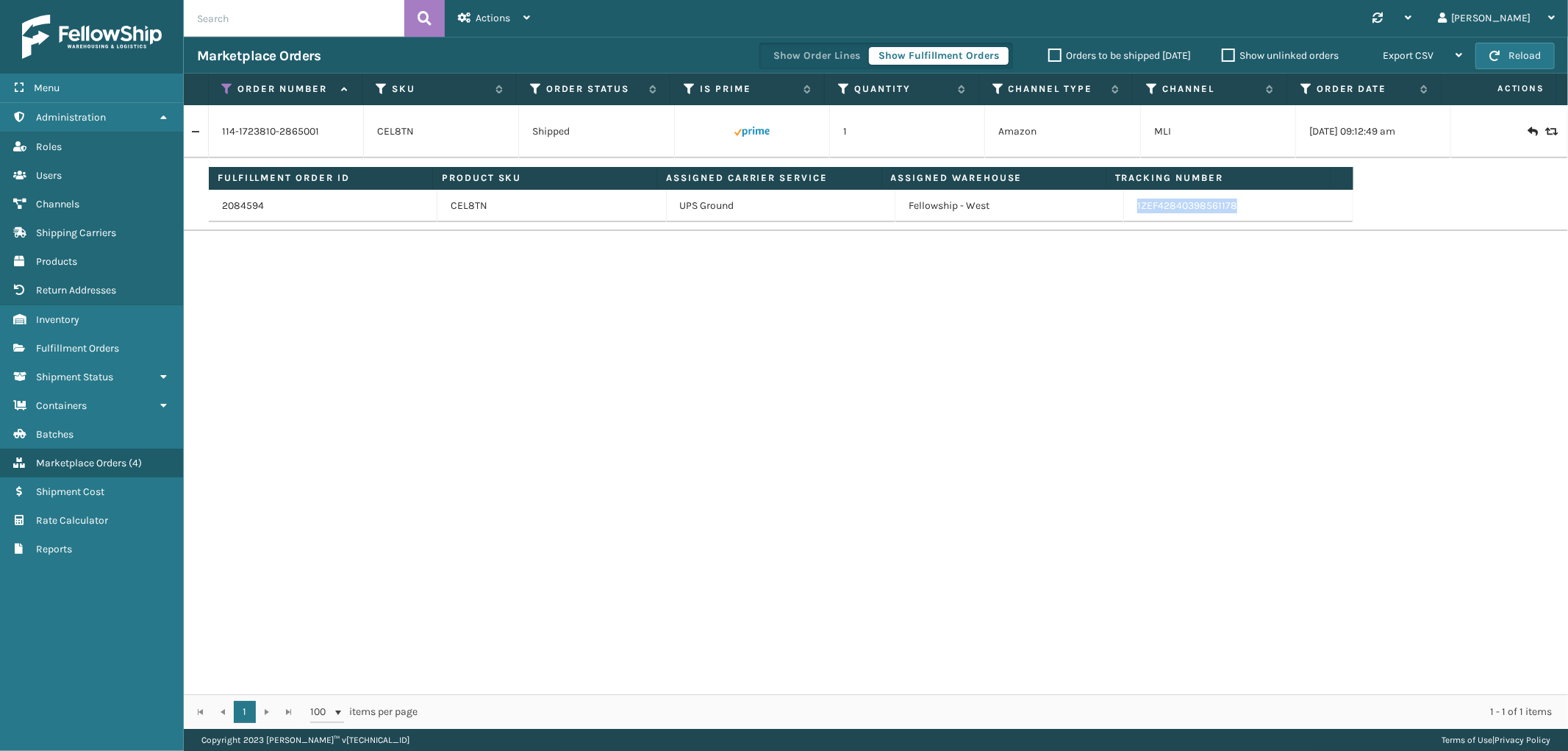
drag, startPoint x: 1241, startPoint y: 212, endPoint x: 1126, endPoint y: 218, distance: 115.2
click at [1126, 218] on td "1ZEF42840398561178" at bounding box center [1237, 205] width 228 height 32
copy link "1ZEF42840398561178"
click at [224, 92] on icon at bounding box center [228, 89] width 12 height 14
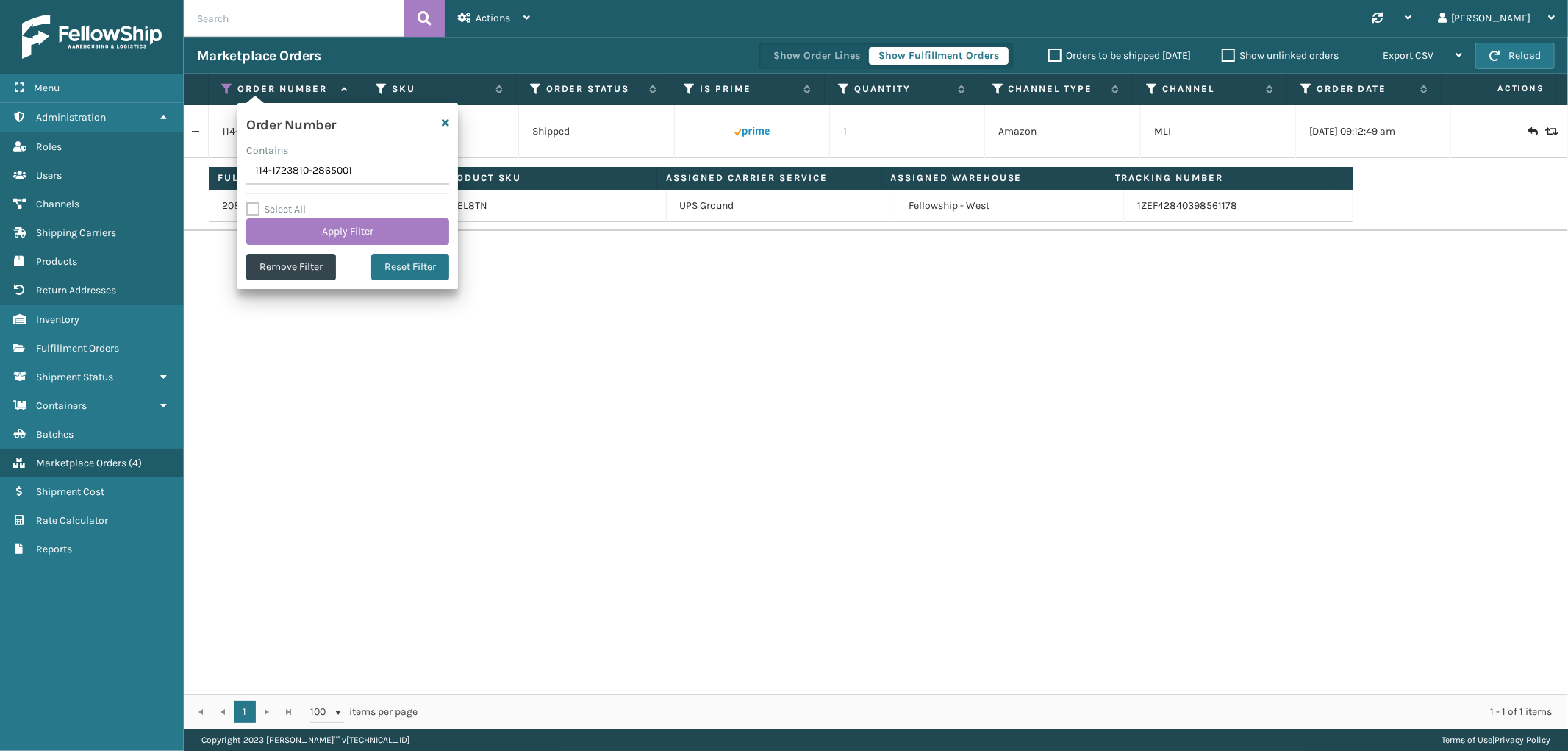
click at [285, 180] on input "114-1723810-2865001" at bounding box center [348, 171] width 203 height 26
type input "111-5433669-1986651"
click at [287, 229] on button "Apply Filter" at bounding box center [348, 231] width 203 height 26
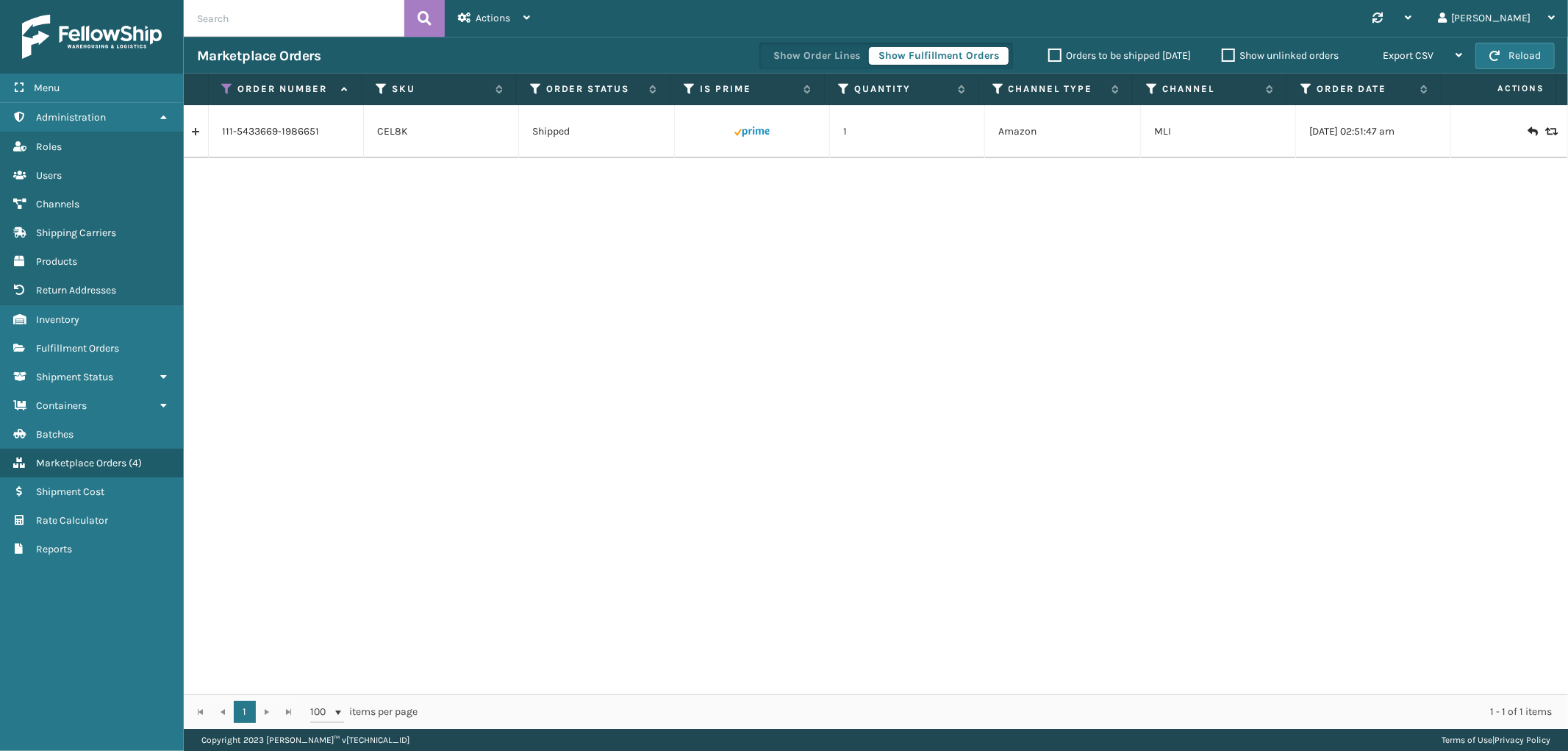
click at [198, 133] on link at bounding box center [195, 131] width 24 height 23
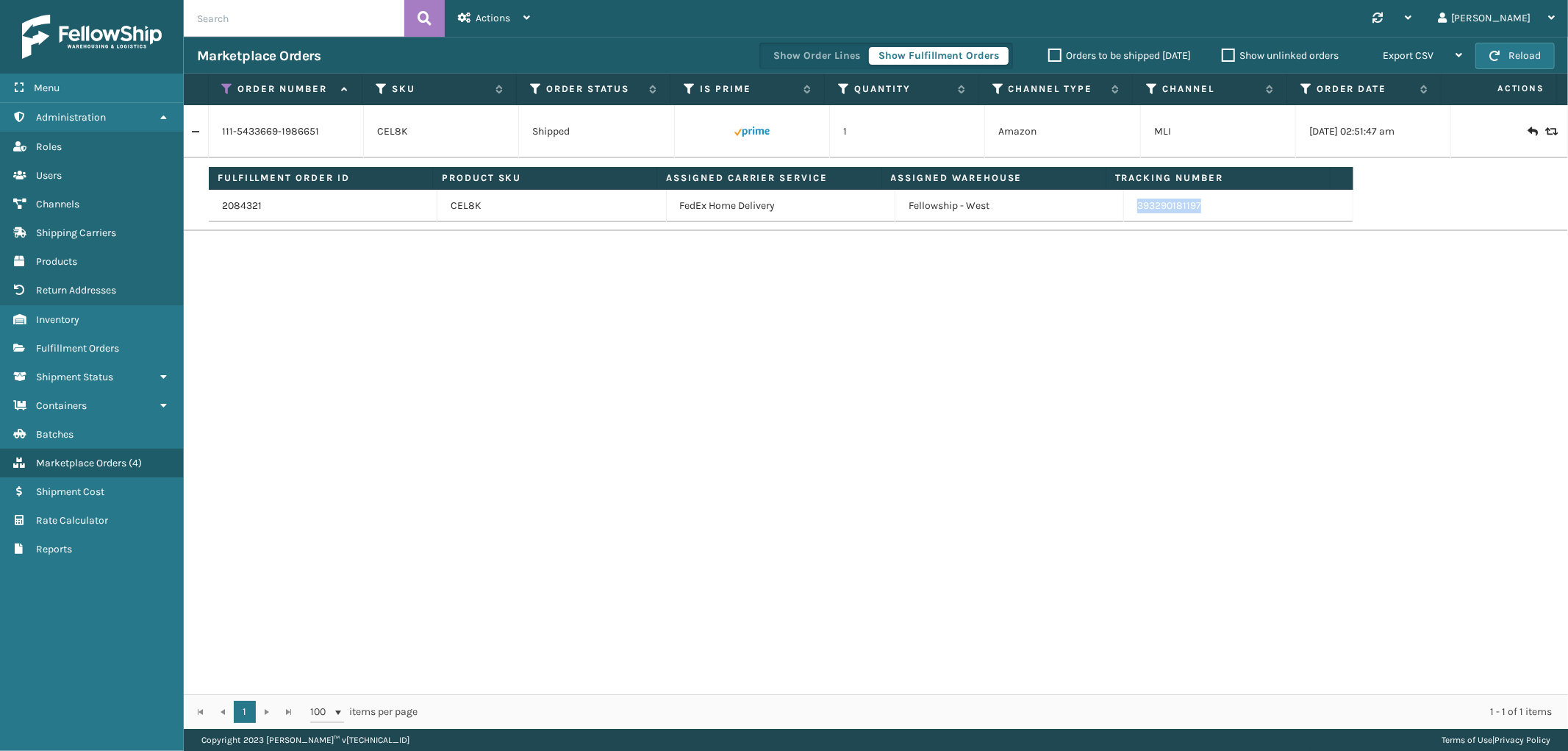
drag, startPoint x: 1208, startPoint y: 215, endPoint x: 1115, endPoint y: 219, distance: 93.1
click at [1123, 219] on td "393290181197" at bounding box center [1237, 205] width 228 height 32
copy link "393290181197"
click at [226, 88] on icon at bounding box center [228, 89] width 12 height 14
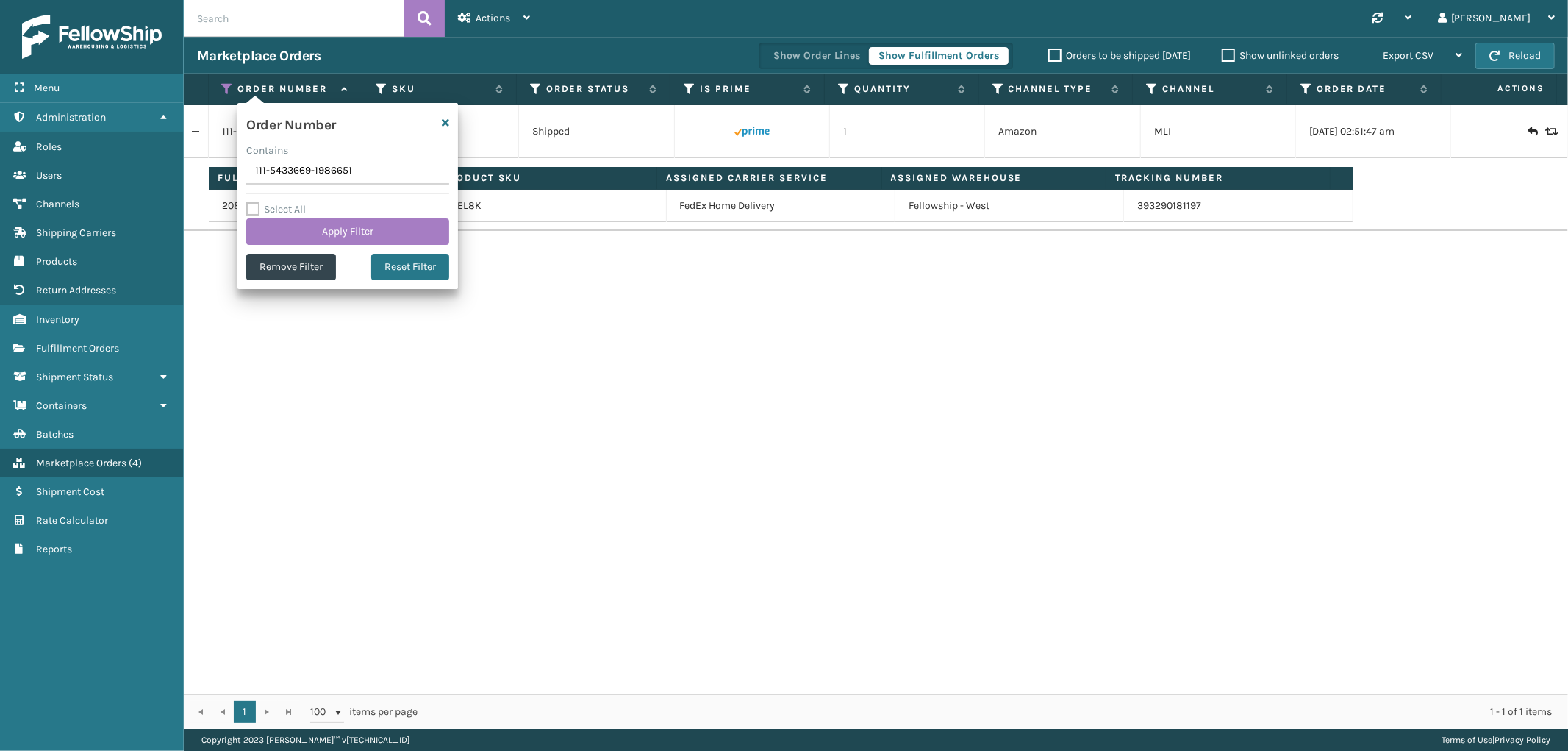
click at [286, 179] on input "111-5433669-1986651" at bounding box center [348, 171] width 203 height 26
type input "111-6077887-8649859"
click at [289, 219] on button "Apply Filter" at bounding box center [348, 231] width 203 height 26
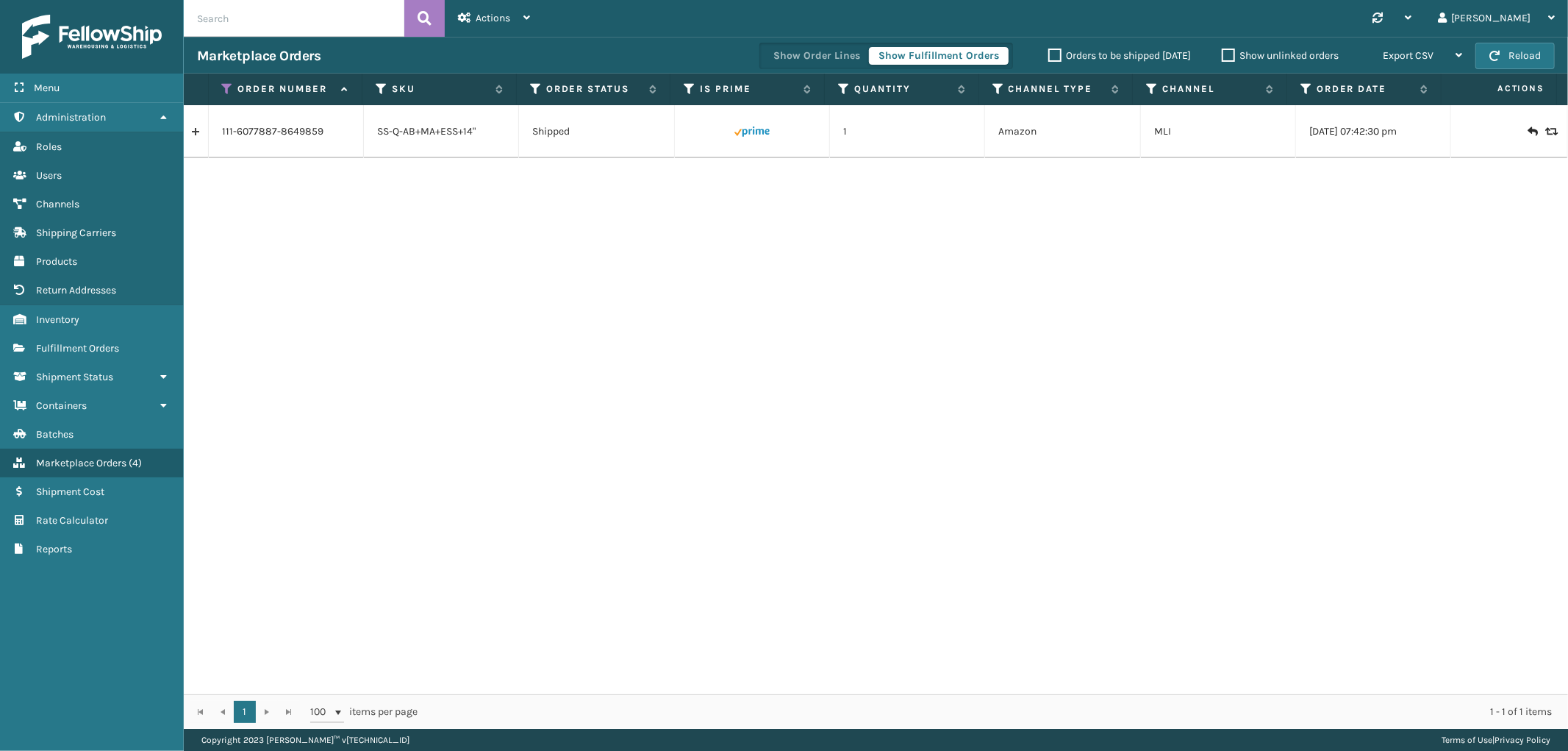
click at [191, 137] on link at bounding box center [195, 131] width 24 height 23
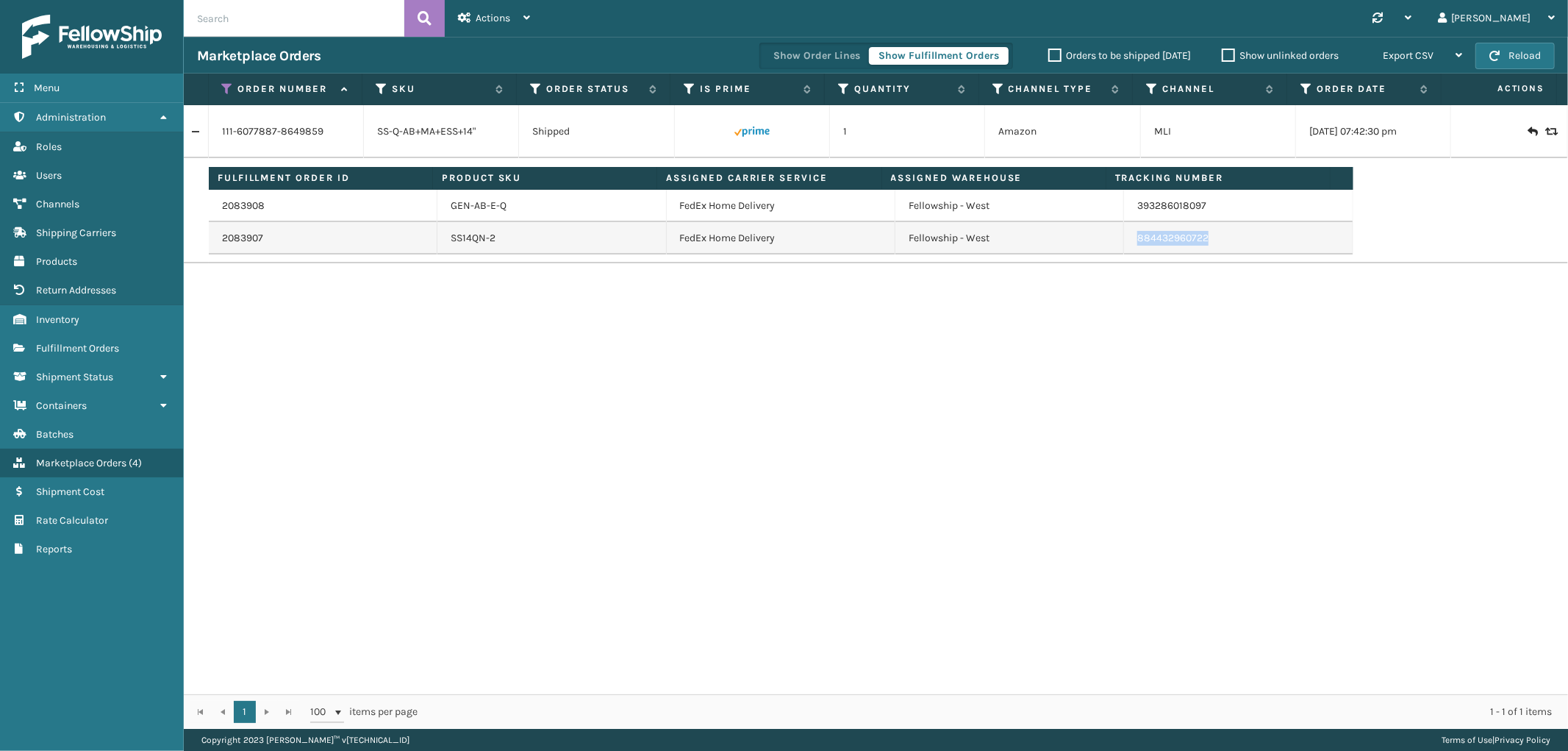
drag, startPoint x: 1201, startPoint y: 245, endPoint x: 1129, endPoint y: 247, distance: 72.0
click at [1129, 247] on td "884432960722" at bounding box center [1237, 238] width 228 height 32
copy link "884432960722"
click at [226, 90] on icon at bounding box center [228, 89] width 12 height 14
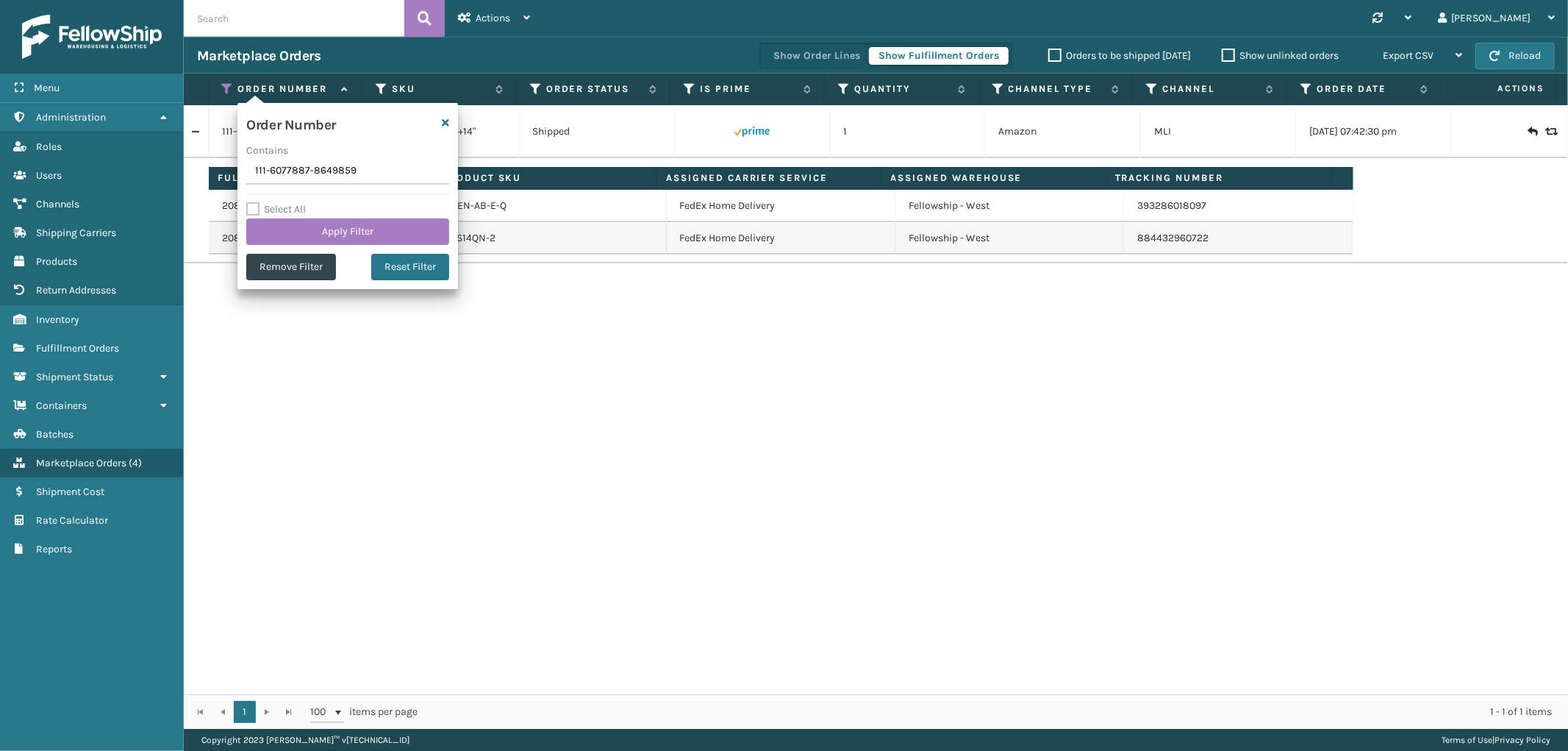
click at [329, 177] on input "111-6077887-8649859" at bounding box center [348, 171] width 203 height 26
type input "114-4465205-6339412"
click at [312, 222] on button "Apply Filter" at bounding box center [348, 231] width 203 height 26
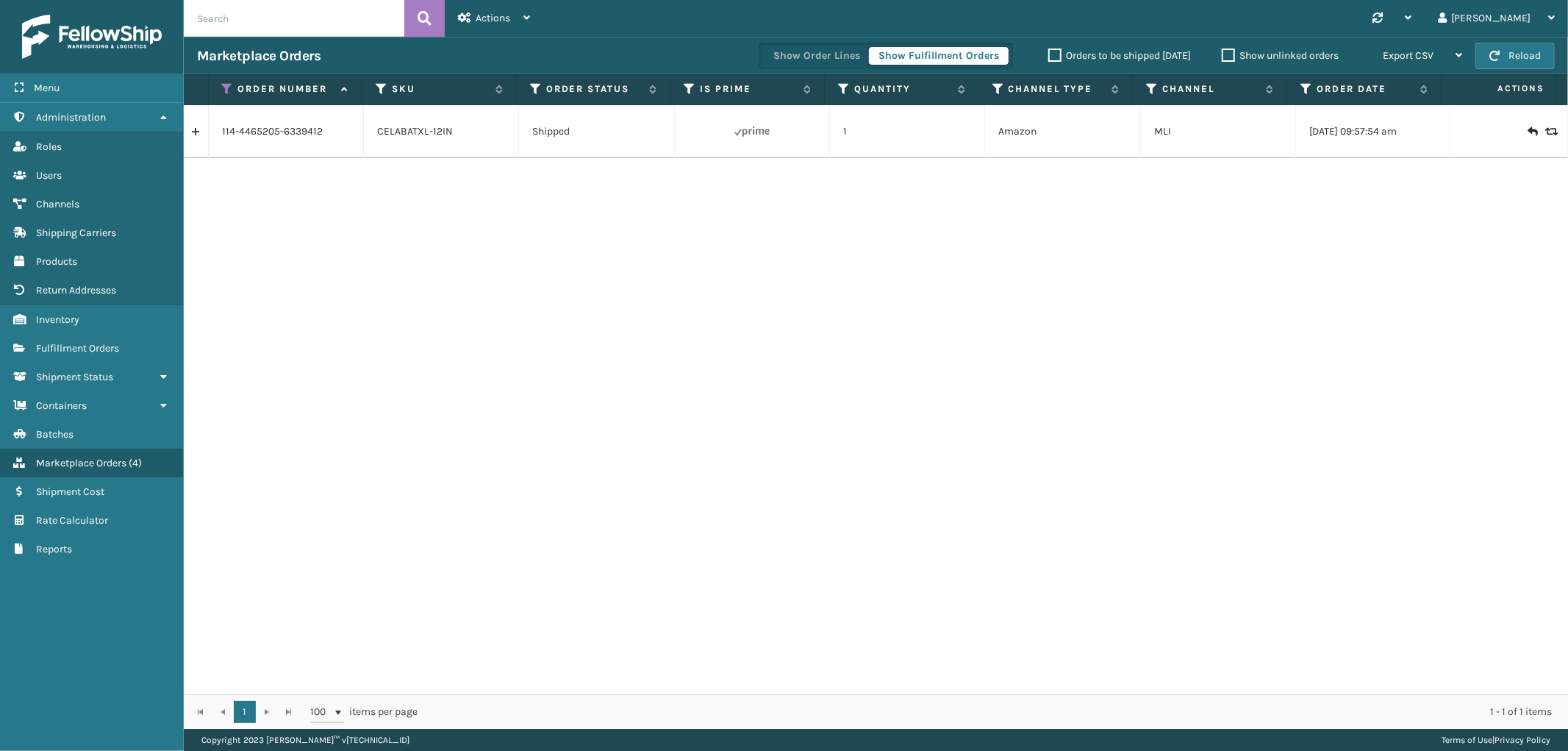
click at [204, 131] on link at bounding box center [195, 131] width 24 height 23
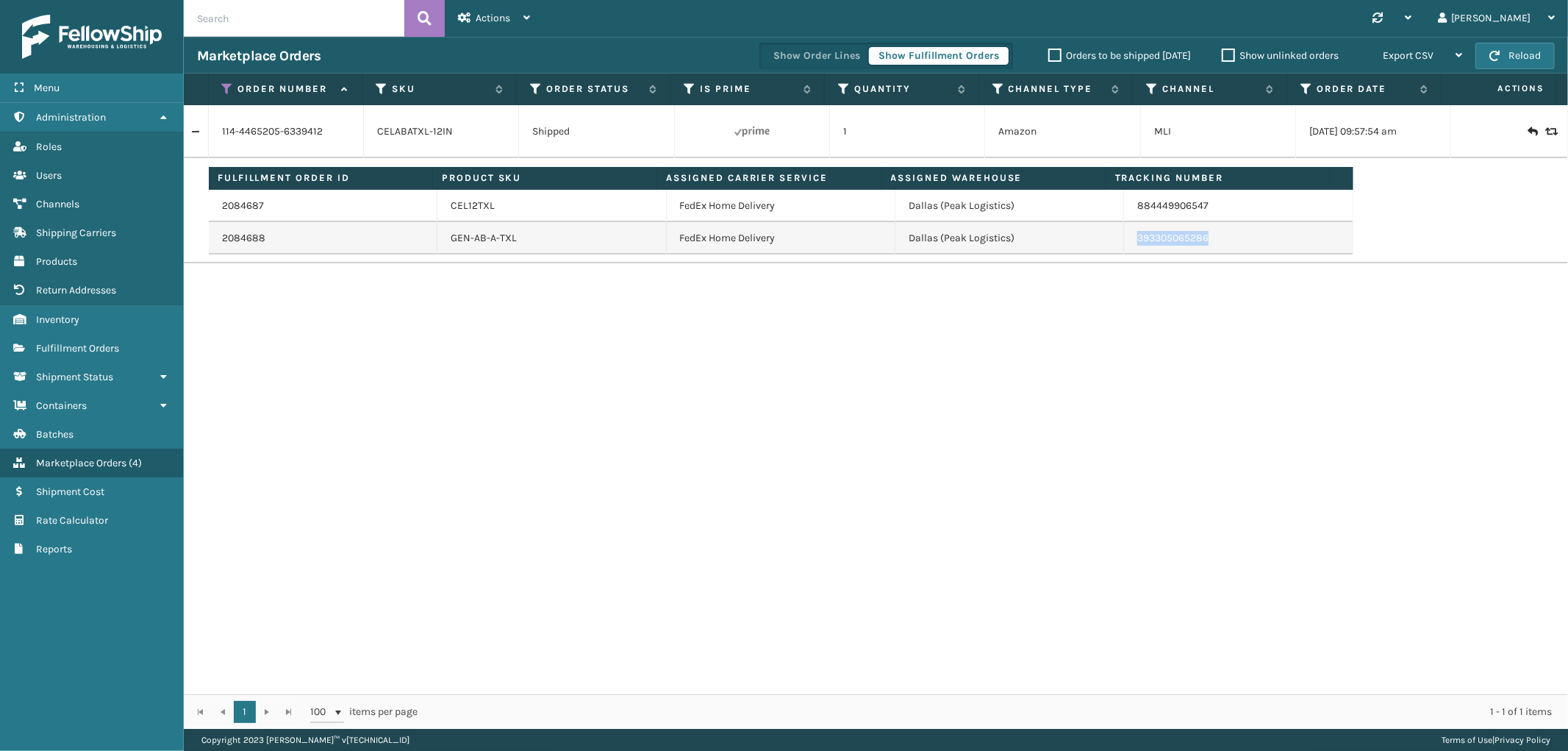
drag, startPoint x: 1208, startPoint y: 241, endPoint x: 1124, endPoint y: 250, distance: 84.5
click at [1124, 250] on td "393305065286" at bounding box center [1237, 238] width 228 height 32
copy link "393305065286"
drag, startPoint x: 222, startPoint y: 85, endPoint x: 223, endPoint y: 141, distance: 56.0
click at [222, 85] on icon at bounding box center [228, 89] width 12 height 14
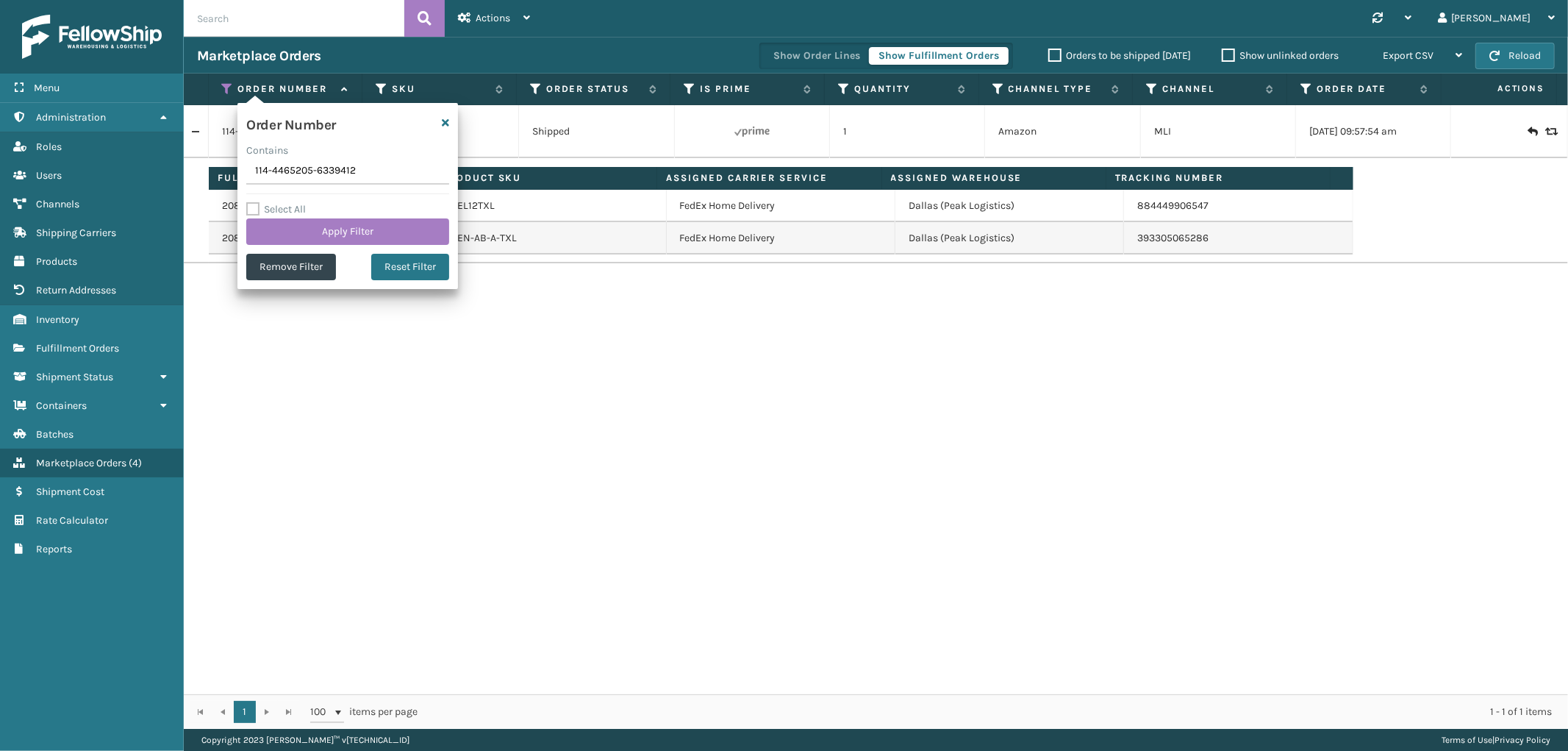
click at [316, 177] on input "114-4465205-6339412" at bounding box center [348, 171] width 203 height 26
type input "114-3276785-3969827"
click at [312, 225] on button "Apply Filter" at bounding box center [348, 231] width 203 height 26
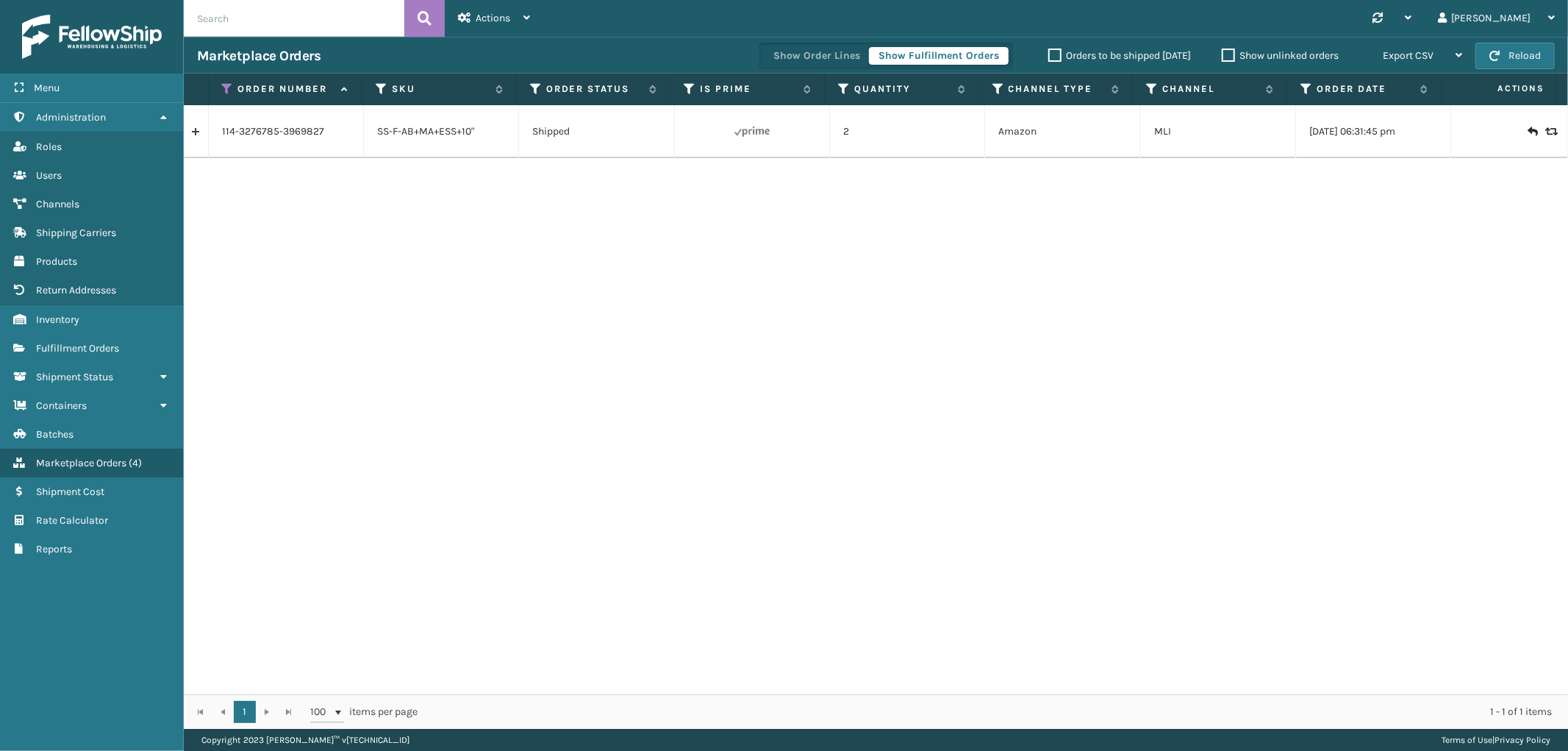
click at [201, 134] on link at bounding box center [195, 131] width 24 height 23
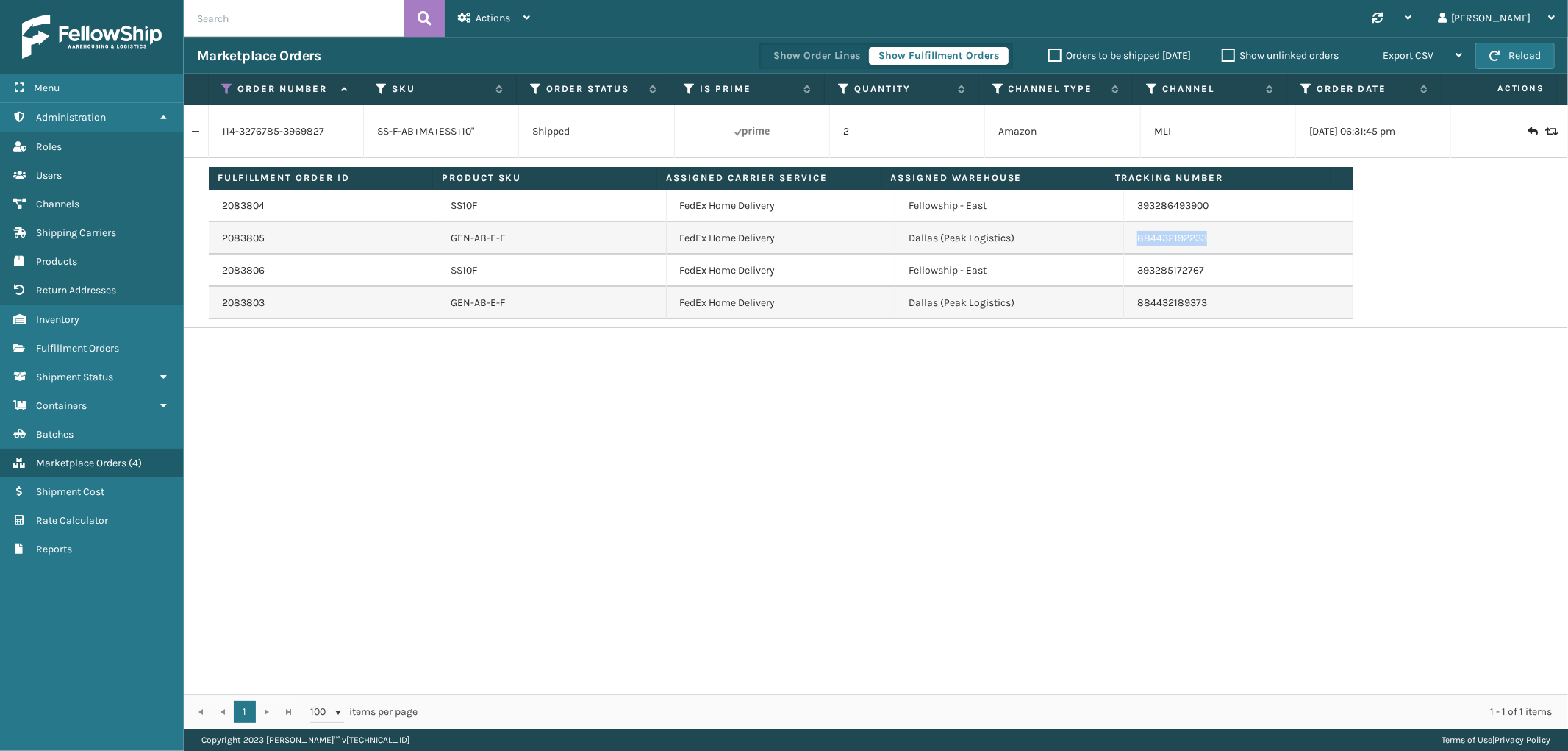
drag, startPoint x: 1218, startPoint y: 244, endPoint x: 1128, endPoint y: 253, distance: 90.4
click at [1128, 253] on td "884432192233" at bounding box center [1237, 238] width 228 height 32
copy link "884432192233"
click at [228, 83] on icon at bounding box center [228, 89] width 12 height 14
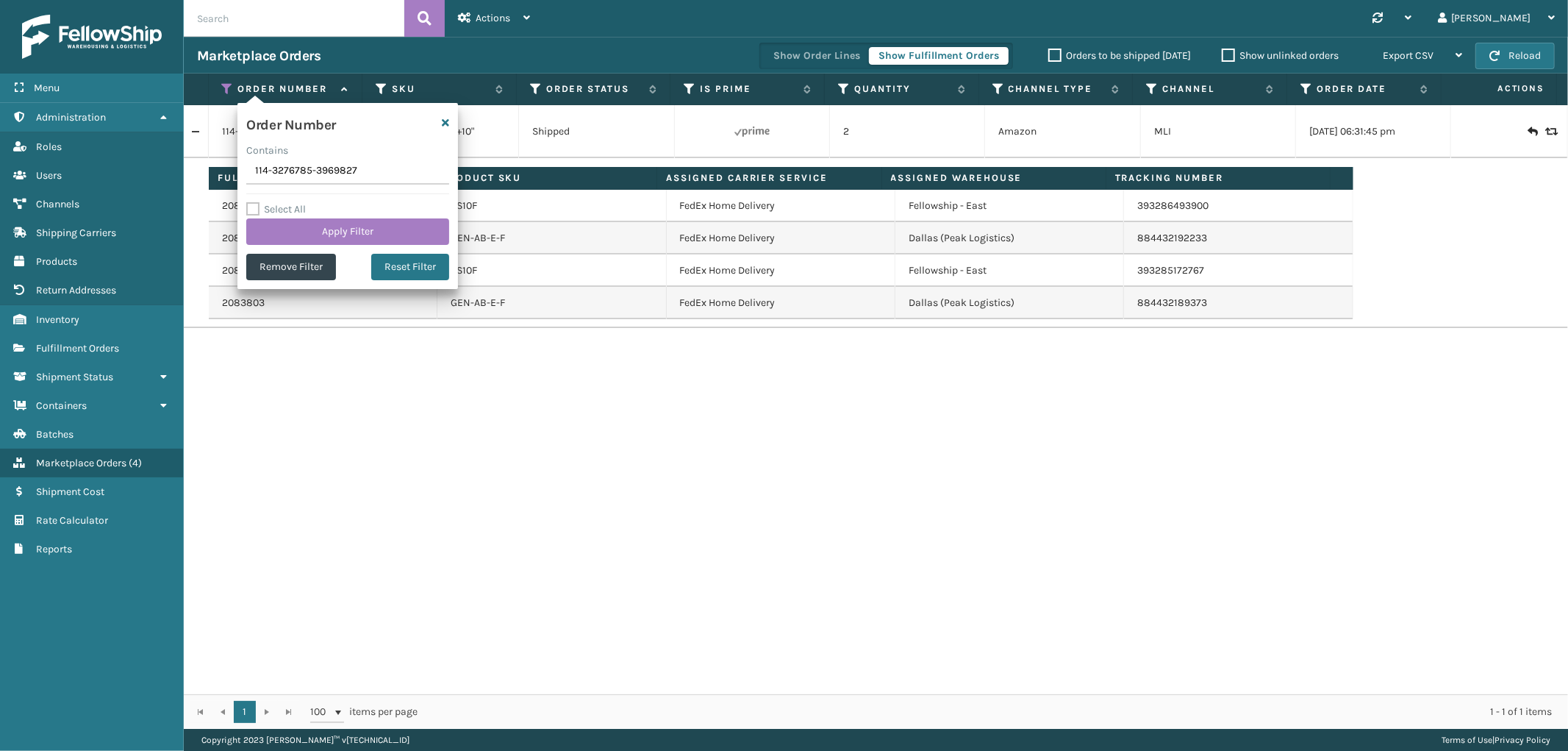
click at [275, 156] on label "Contains" at bounding box center [267, 151] width 42 height 16
click at [275, 158] on input "114-3276785-3969827" at bounding box center [348, 171] width 203 height 26
click at [277, 170] on input "114-3276785-3969827" at bounding box center [348, 171] width 203 height 26
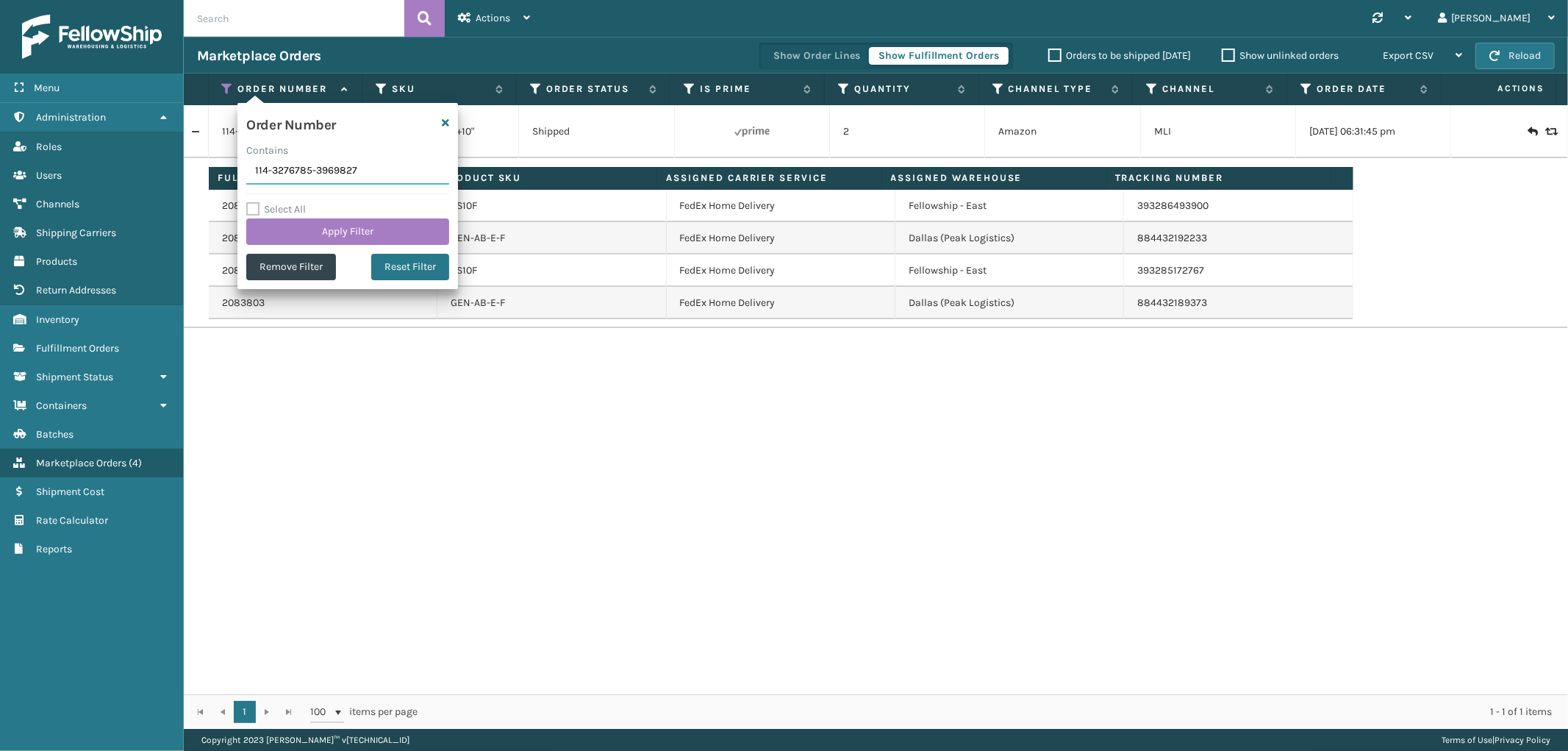
paste input "3-8137718-1885020"
type input "113-8137718-1885020"
click at [285, 233] on button "Apply Filter" at bounding box center [348, 231] width 203 height 26
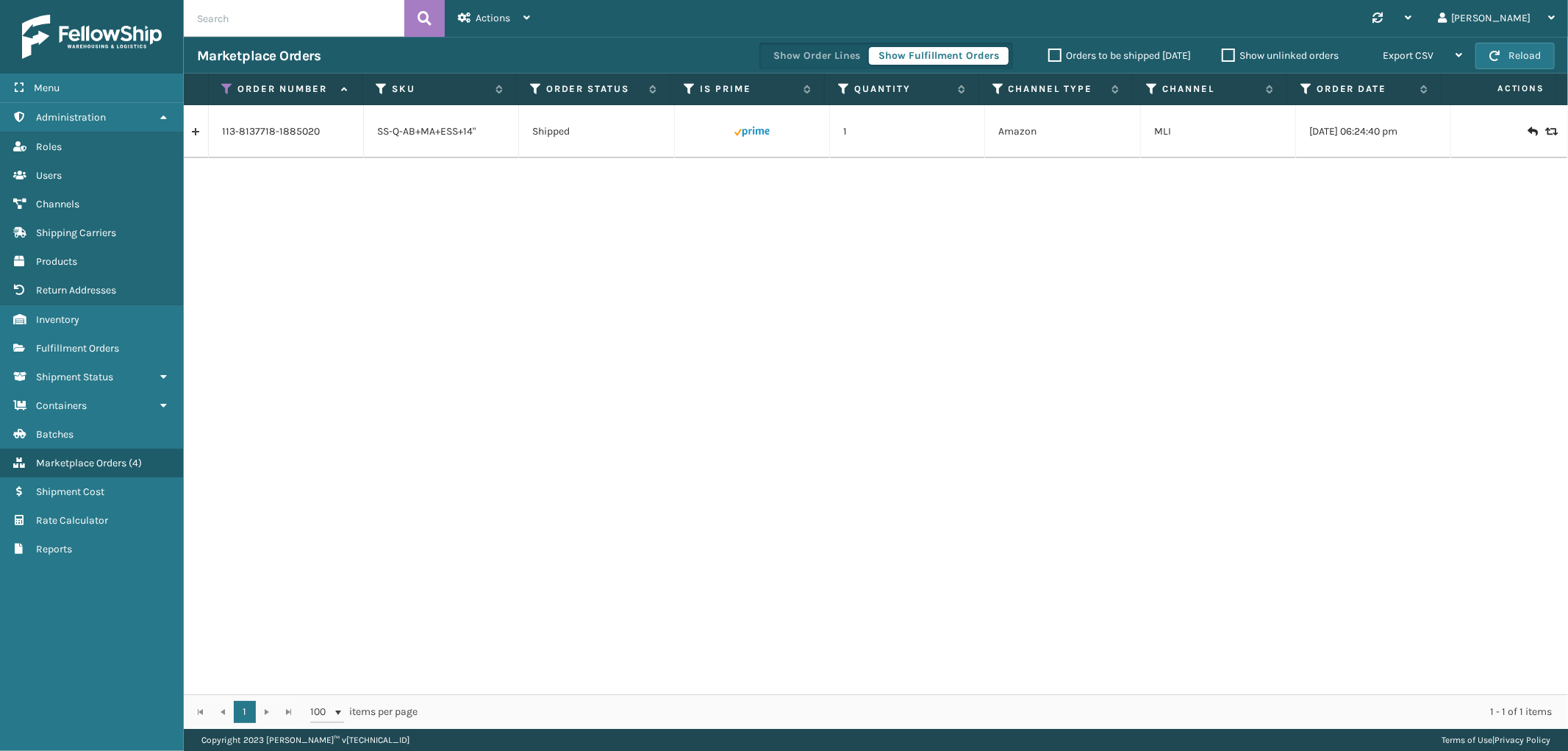
click at [189, 141] on link at bounding box center [195, 131] width 24 height 23
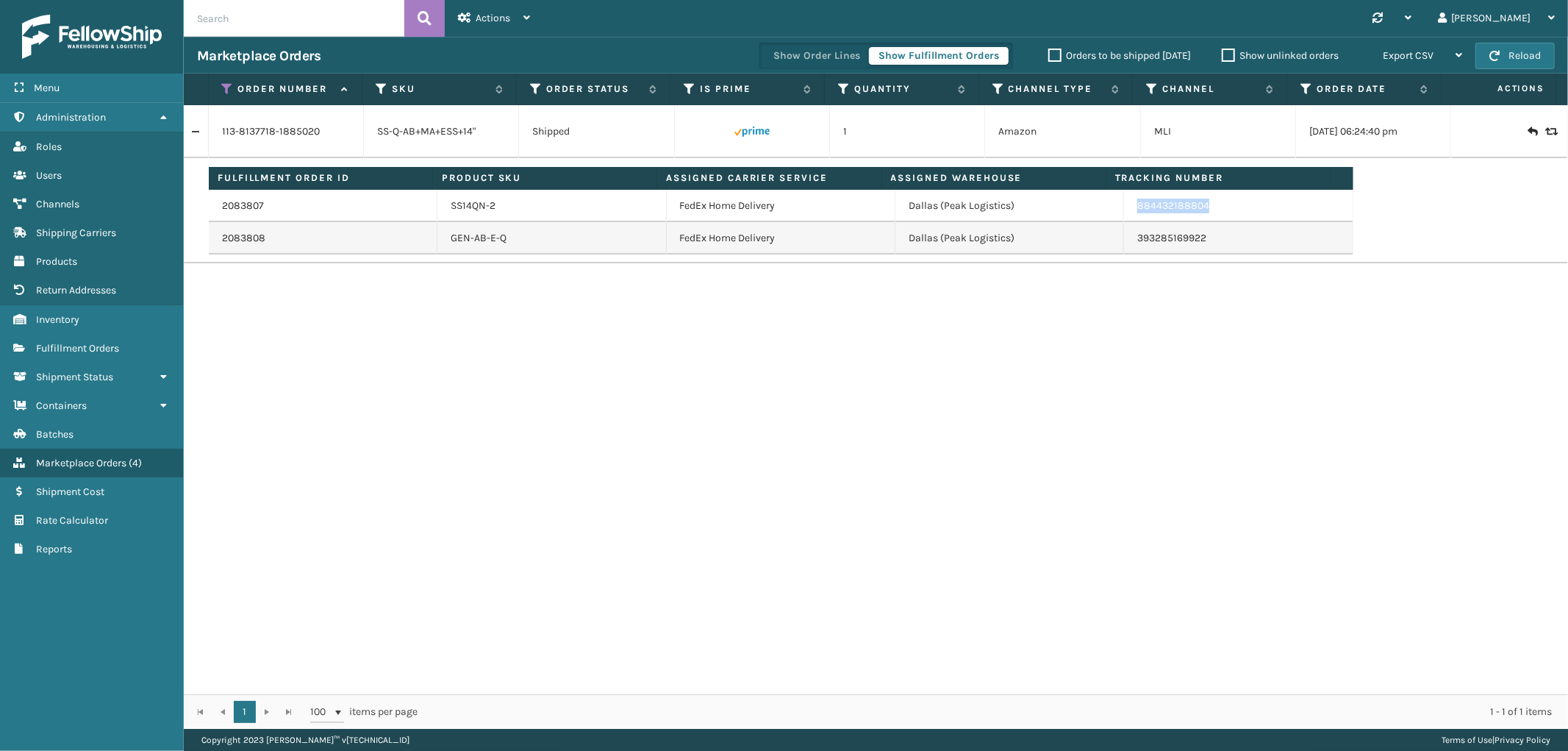
drag, startPoint x: 1206, startPoint y: 214, endPoint x: 1129, endPoint y: 214, distance: 77.0
click at [1129, 214] on td "884432188804" at bounding box center [1237, 205] width 228 height 32
copy link "884432188804"
drag, startPoint x: 223, startPoint y: 86, endPoint x: 231, endPoint y: 119, distance: 34.0
click at [223, 86] on icon at bounding box center [228, 89] width 12 height 14
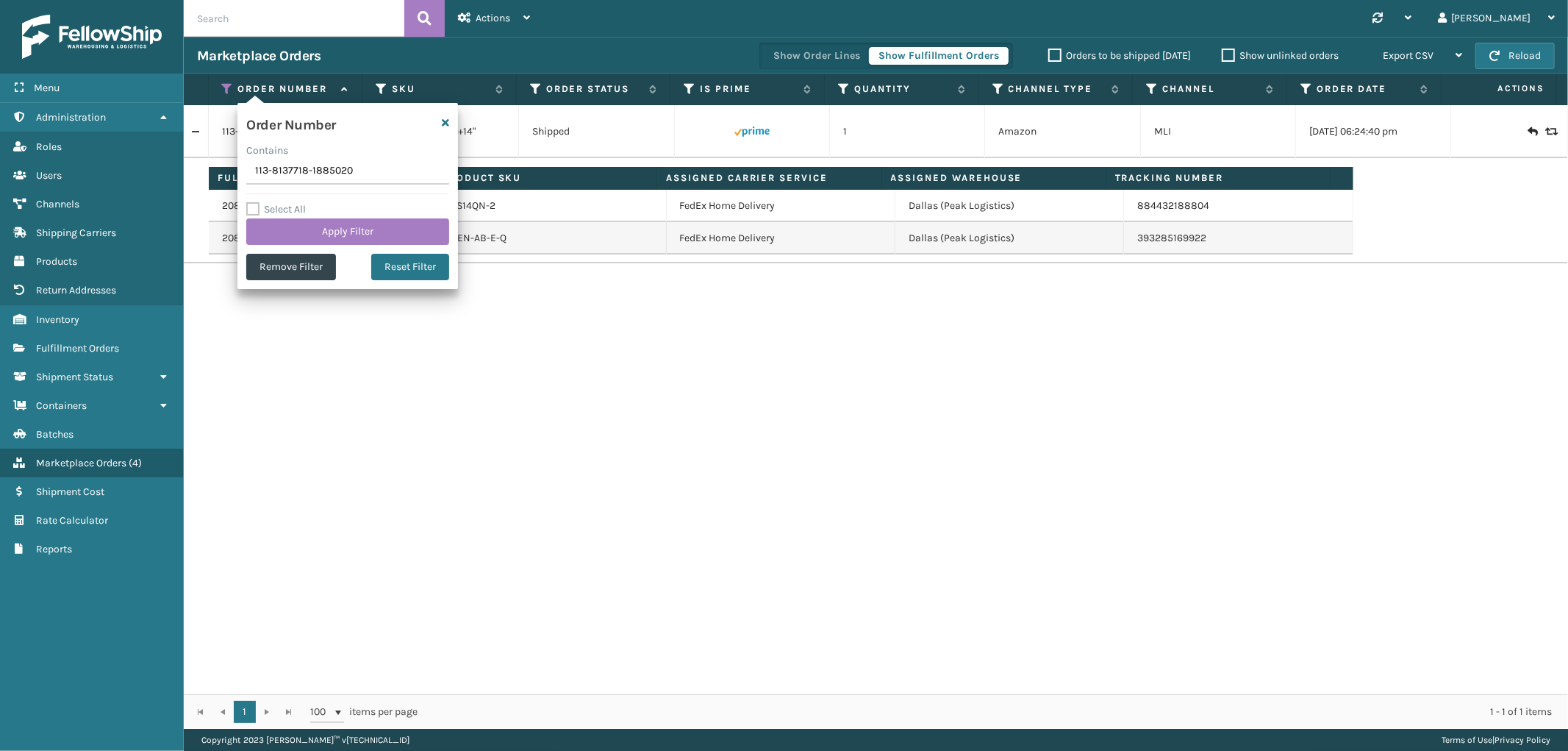
click at [276, 171] on input "113-8137718-1885020" at bounding box center [348, 171] width 203 height 26
type input "111-4494114-3429062"
click at [294, 237] on button "Apply Filter" at bounding box center [348, 231] width 203 height 26
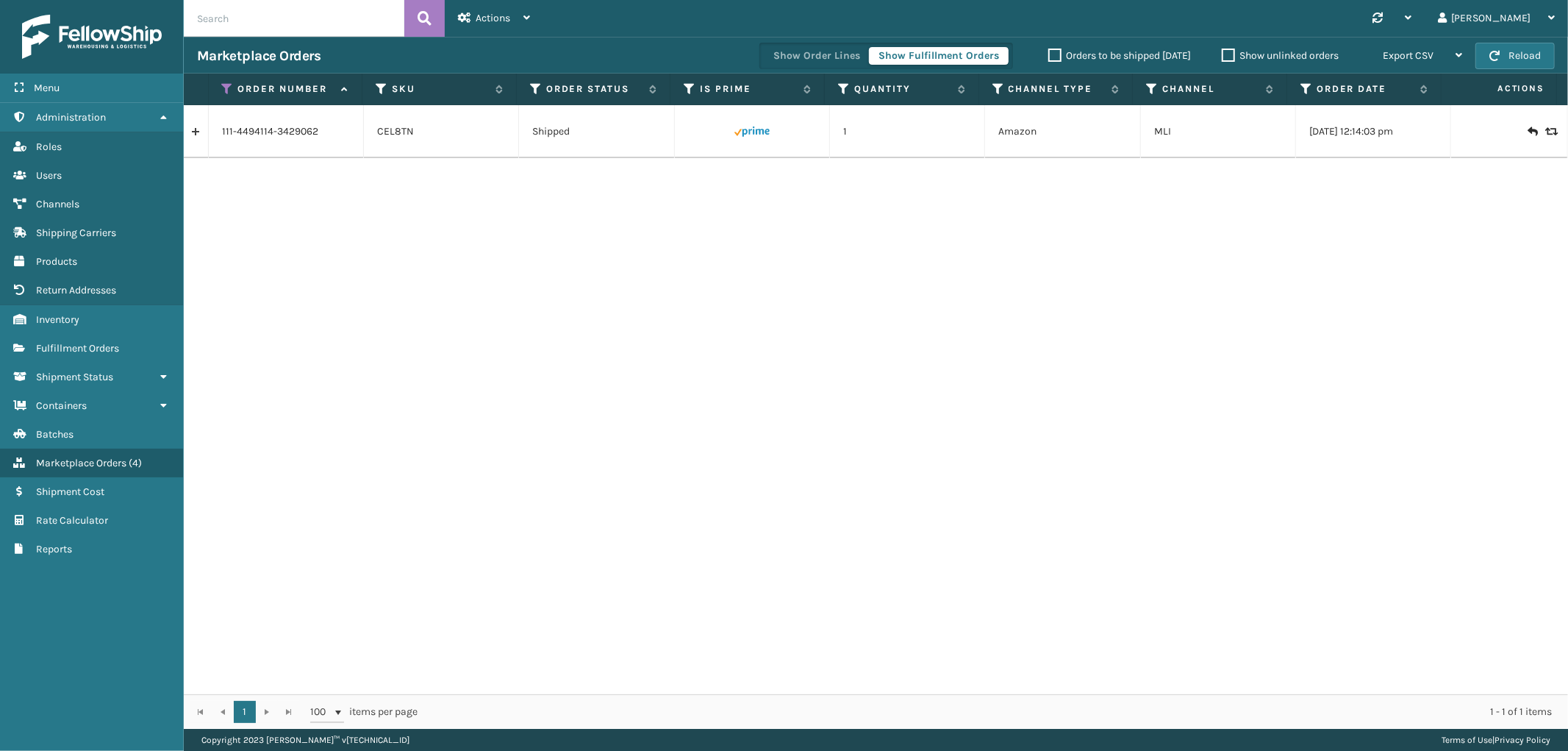
click at [199, 130] on link at bounding box center [195, 131] width 24 height 23
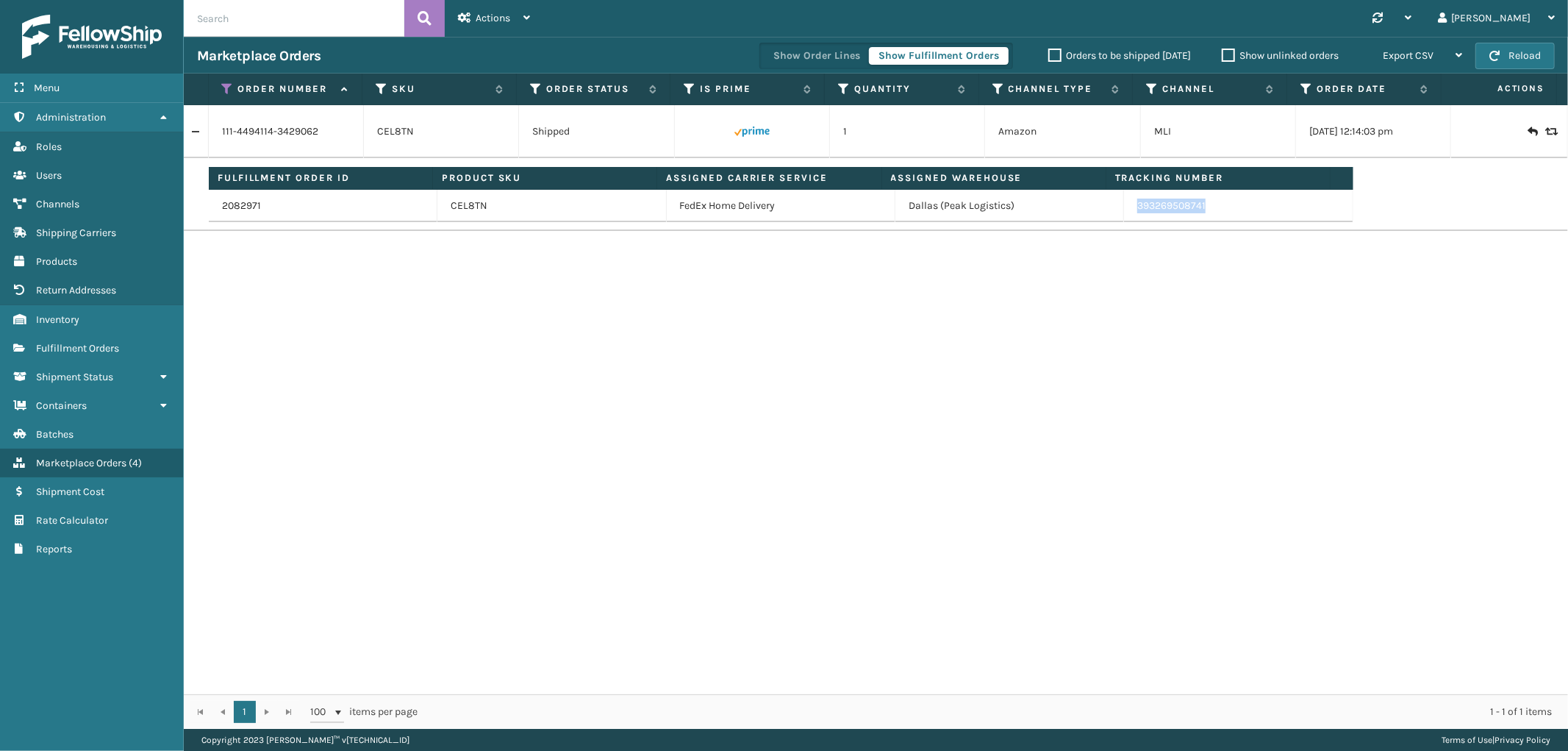
drag, startPoint x: 1230, startPoint y: 217, endPoint x: 1127, endPoint y: 217, distance: 103.0
click at [1127, 217] on td "393269508741" at bounding box center [1237, 205] width 228 height 32
drag, startPoint x: 226, startPoint y: 90, endPoint x: 225, endPoint y: 119, distance: 29.0
click at [226, 90] on icon at bounding box center [228, 89] width 12 height 14
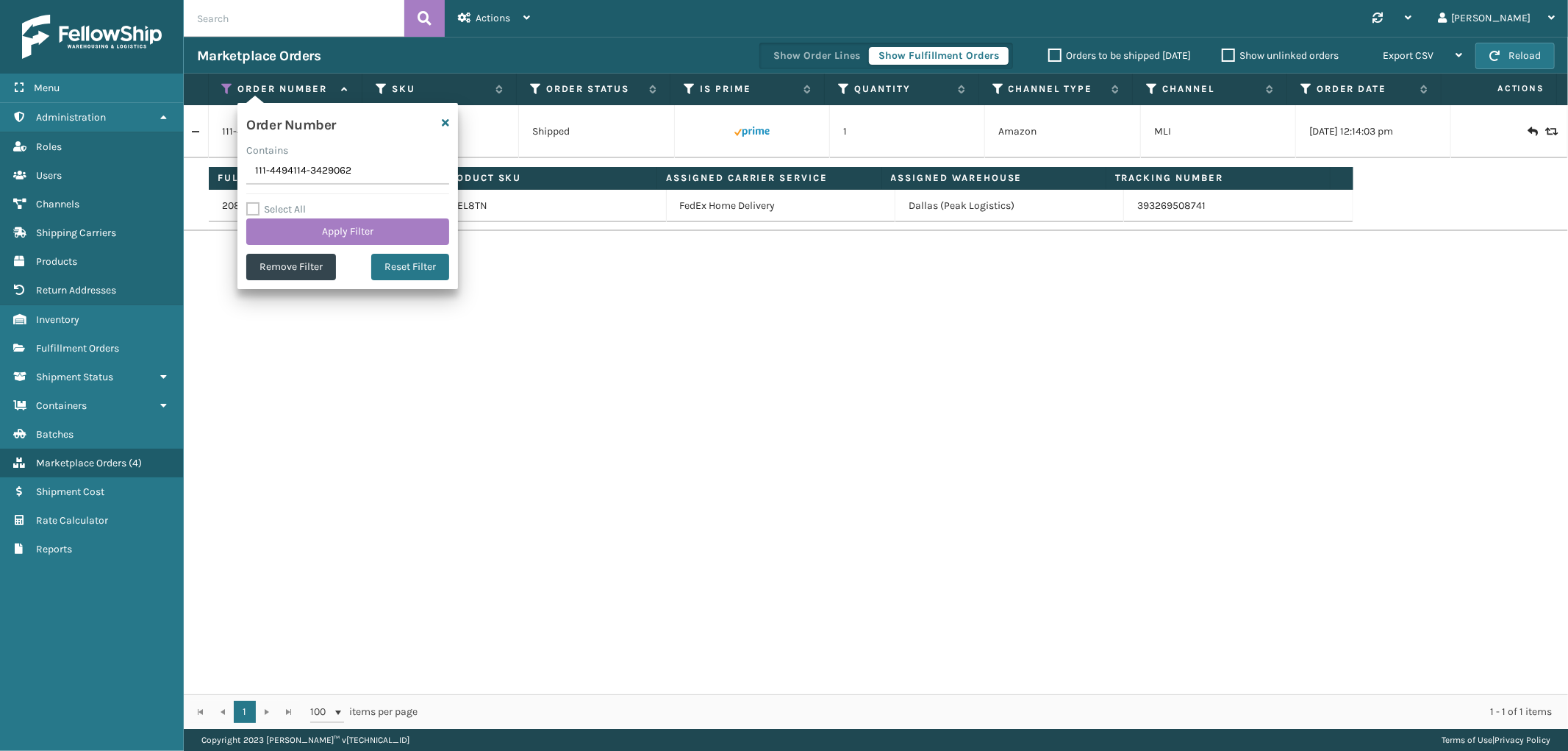
click at [313, 178] on input "111-4494114-3429062" at bounding box center [348, 171] width 203 height 26
type input "113-1195312-7863451"
click at [296, 223] on button "Apply Filter" at bounding box center [348, 231] width 203 height 26
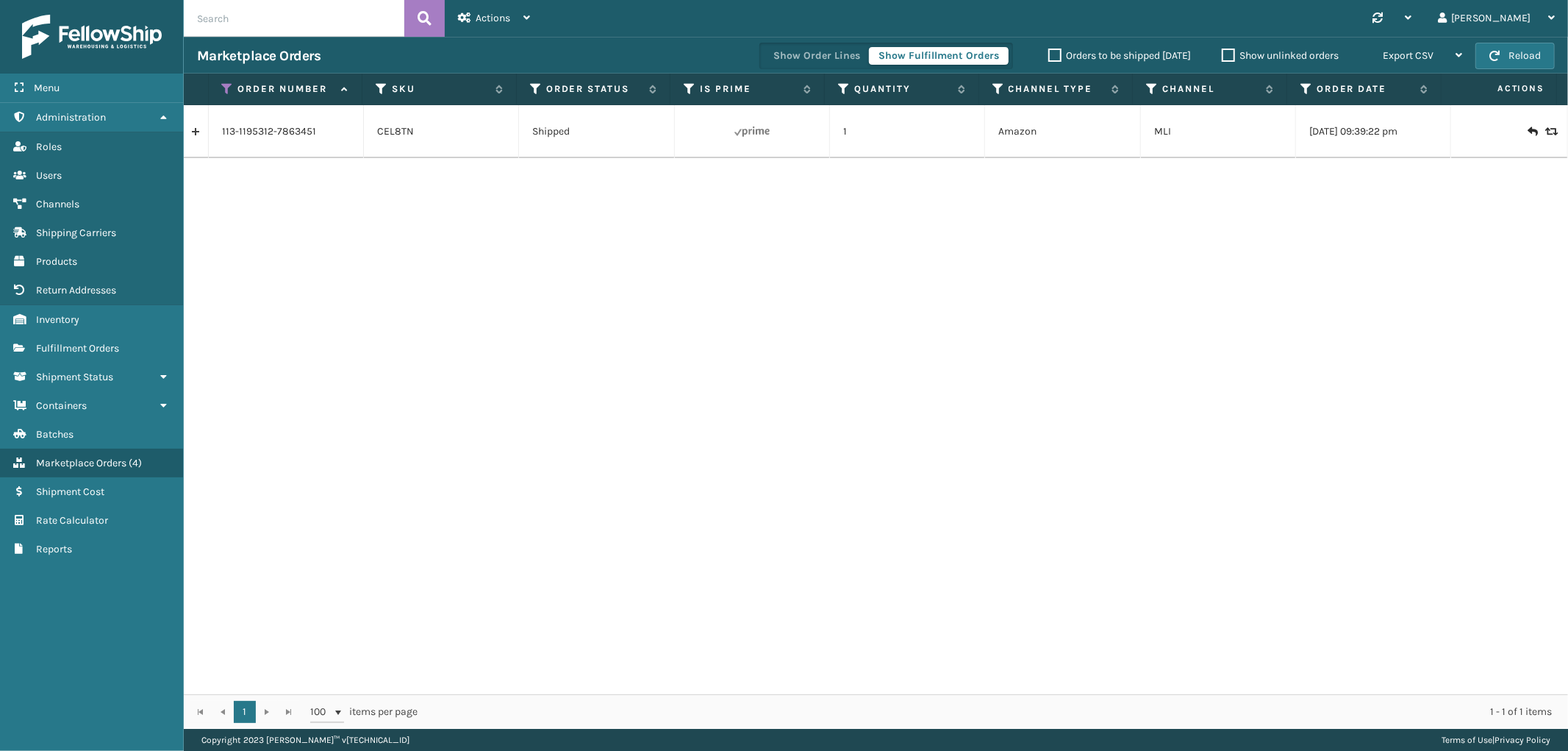
click at [196, 131] on link at bounding box center [195, 131] width 24 height 23
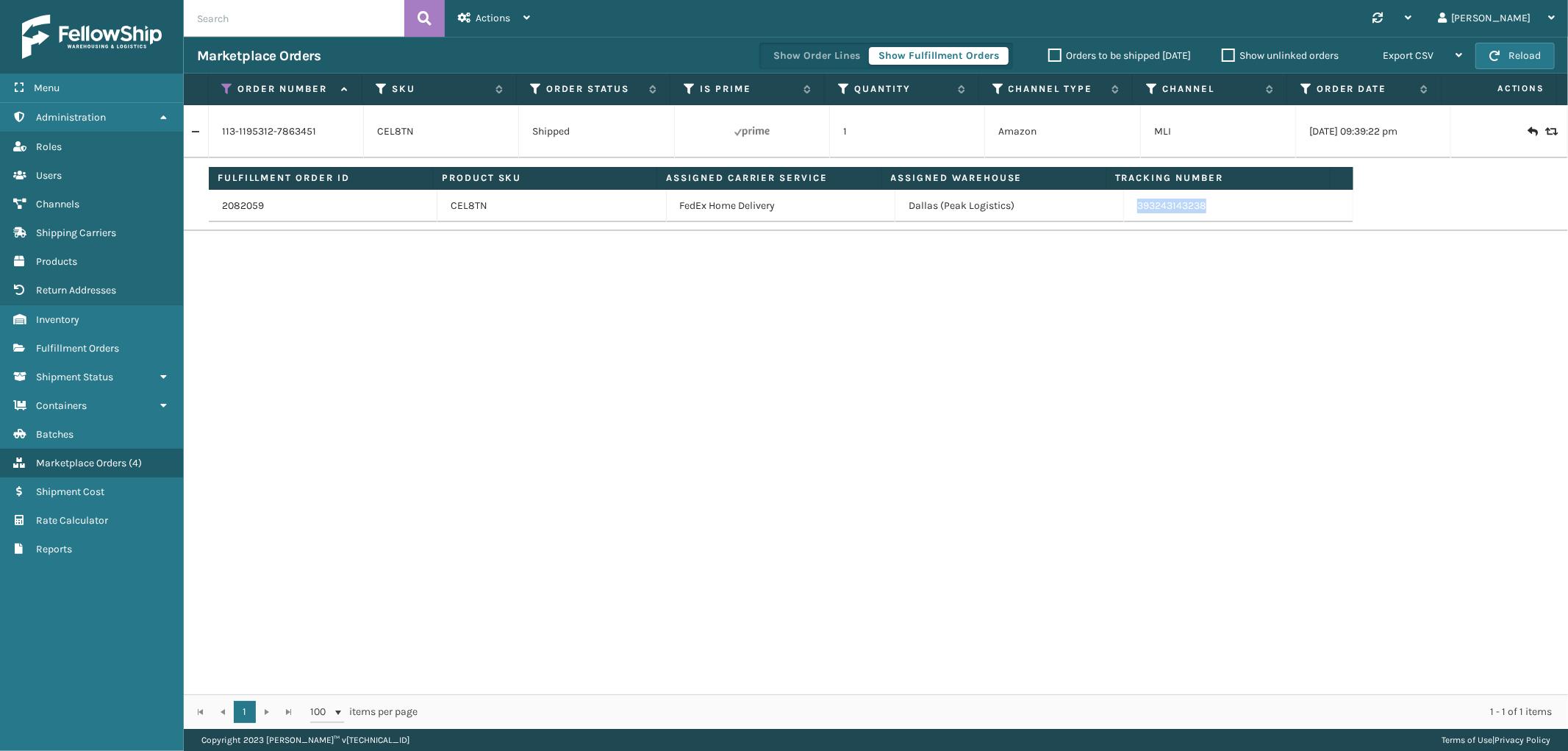
drag, startPoint x: 1213, startPoint y: 211, endPoint x: 1129, endPoint y: 214, distance: 84.1
click at [1129, 214] on td "393243143238" at bounding box center [1237, 205] width 228 height 32
click at [529, 13] on div "Actions" at bounding box center [494, 18] width 72 height 37
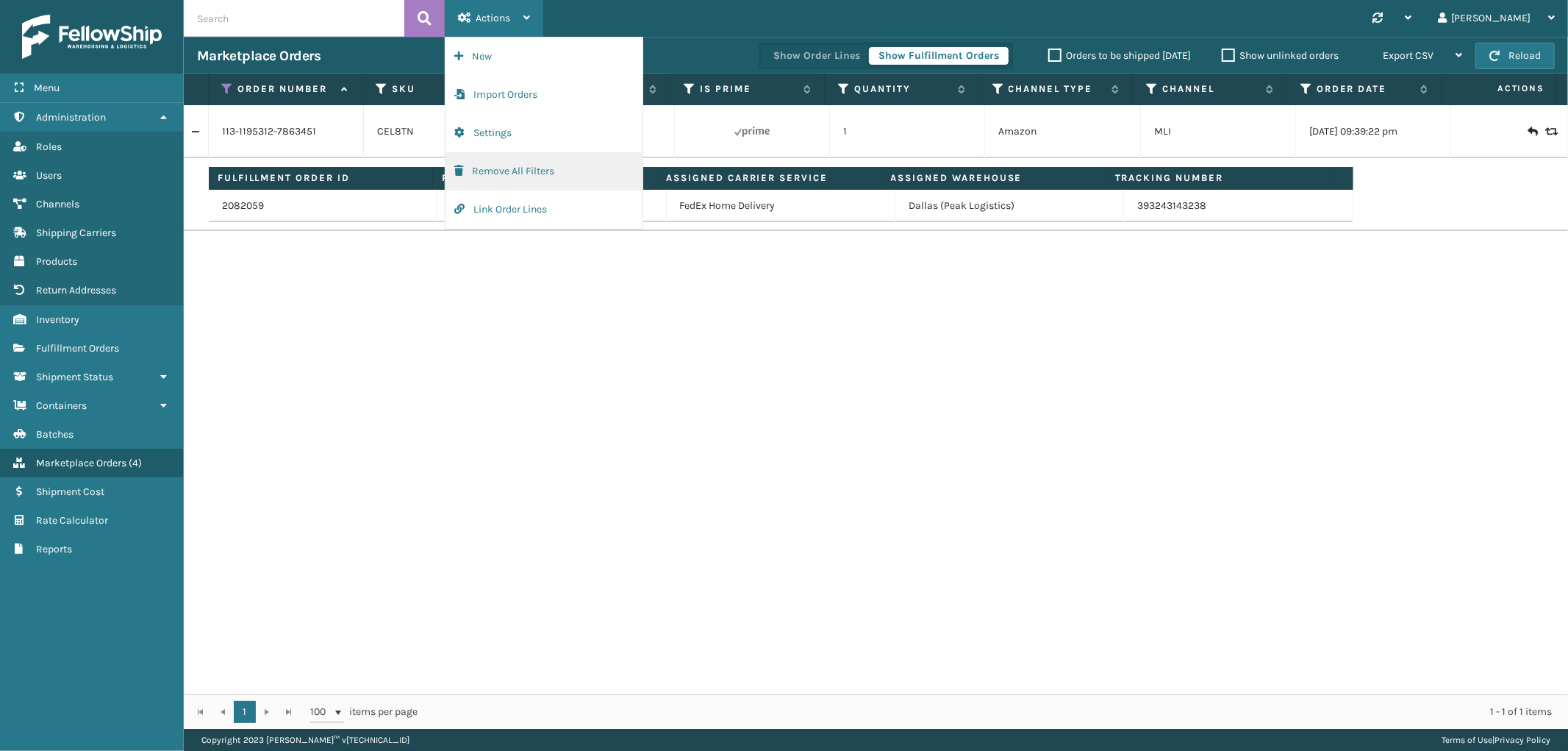
click at [501, 177] on button "Remove All Filters" at bounding box center [544, 171] width 197 height 38
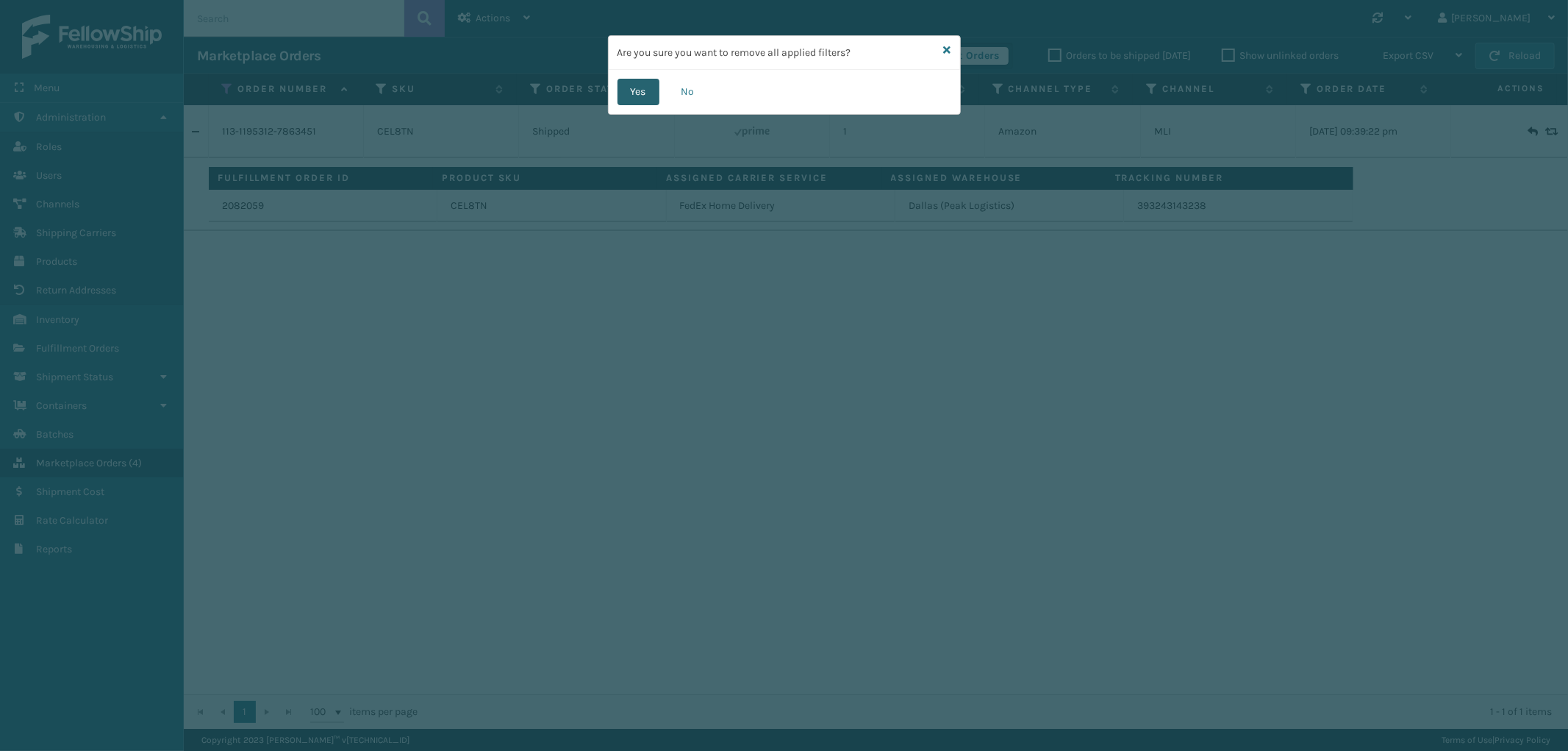
click at [642, 95] on button "Yes" at bounding box center [638, 91] width 42 height 26
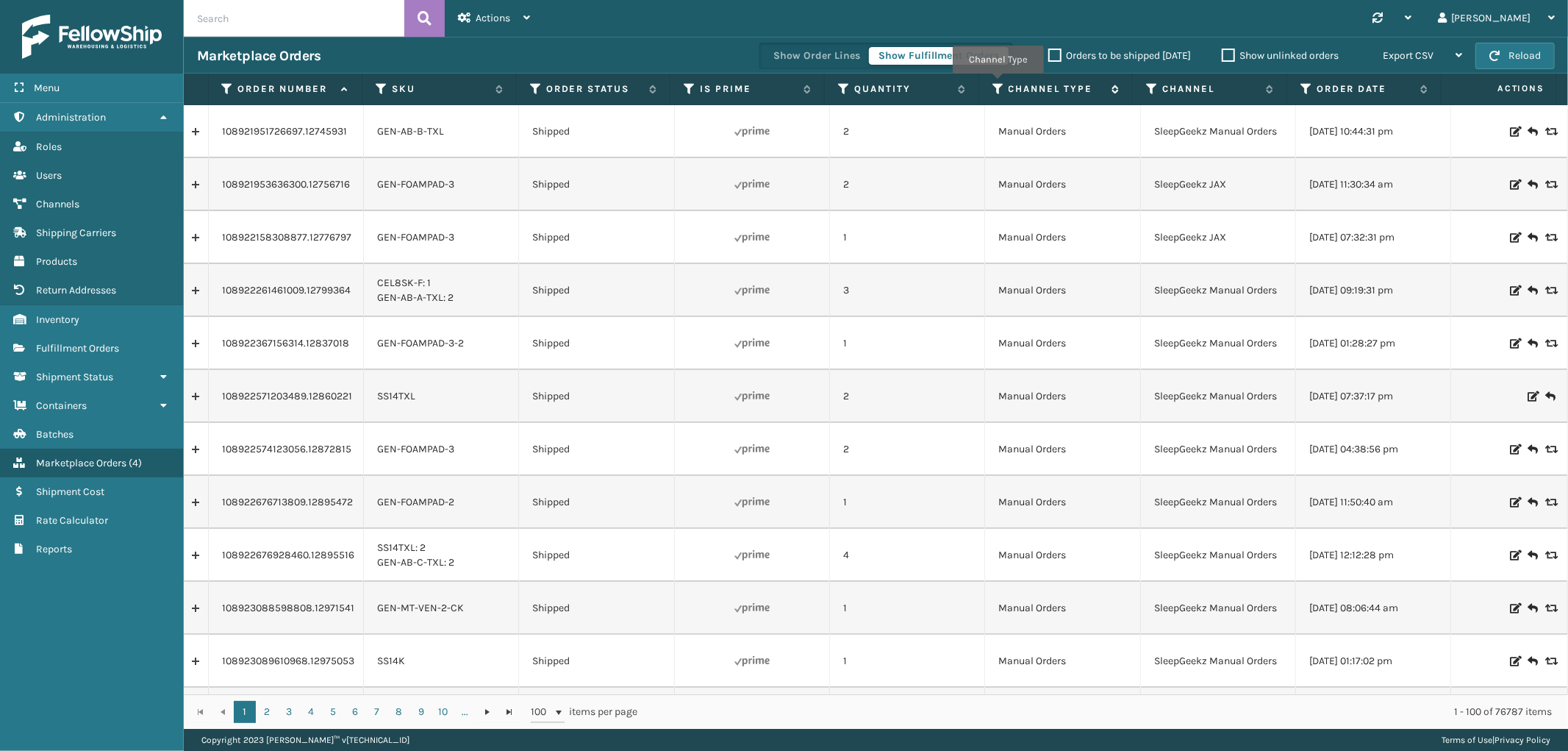
click at [997, 84] on icon at bounding box center [998, 89] width 12 height 14
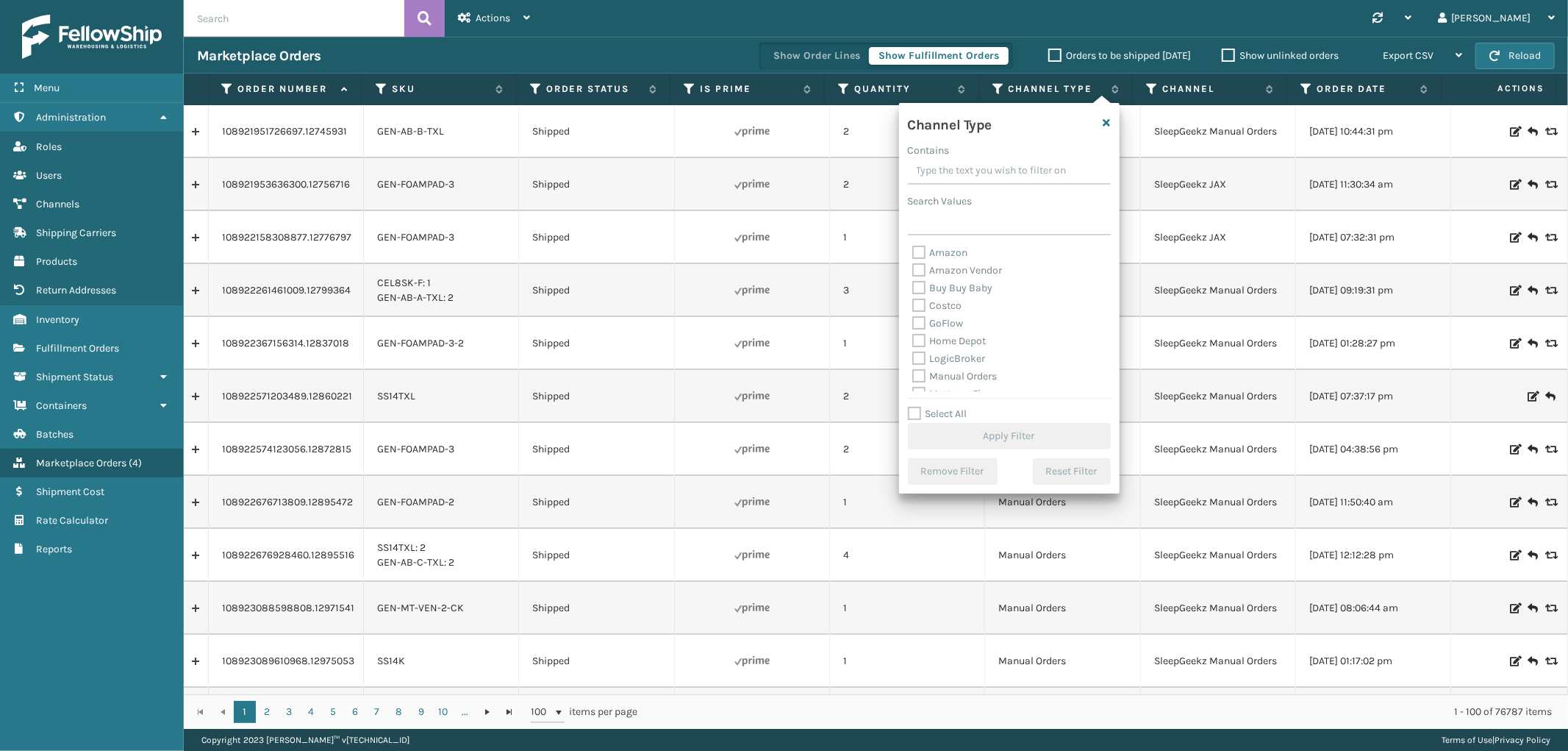
click at [953, 253] on label "Amazon" at bounding box center [940, 253] width 56 height 13
click at [913, 253] on input "Amazon" at bounding box center [912, 249] width 1 height 10
checkbox input "true"
click at [1031, 443] on button "Apply Filter" at bounding box center [1009, 435] width 203 height 26
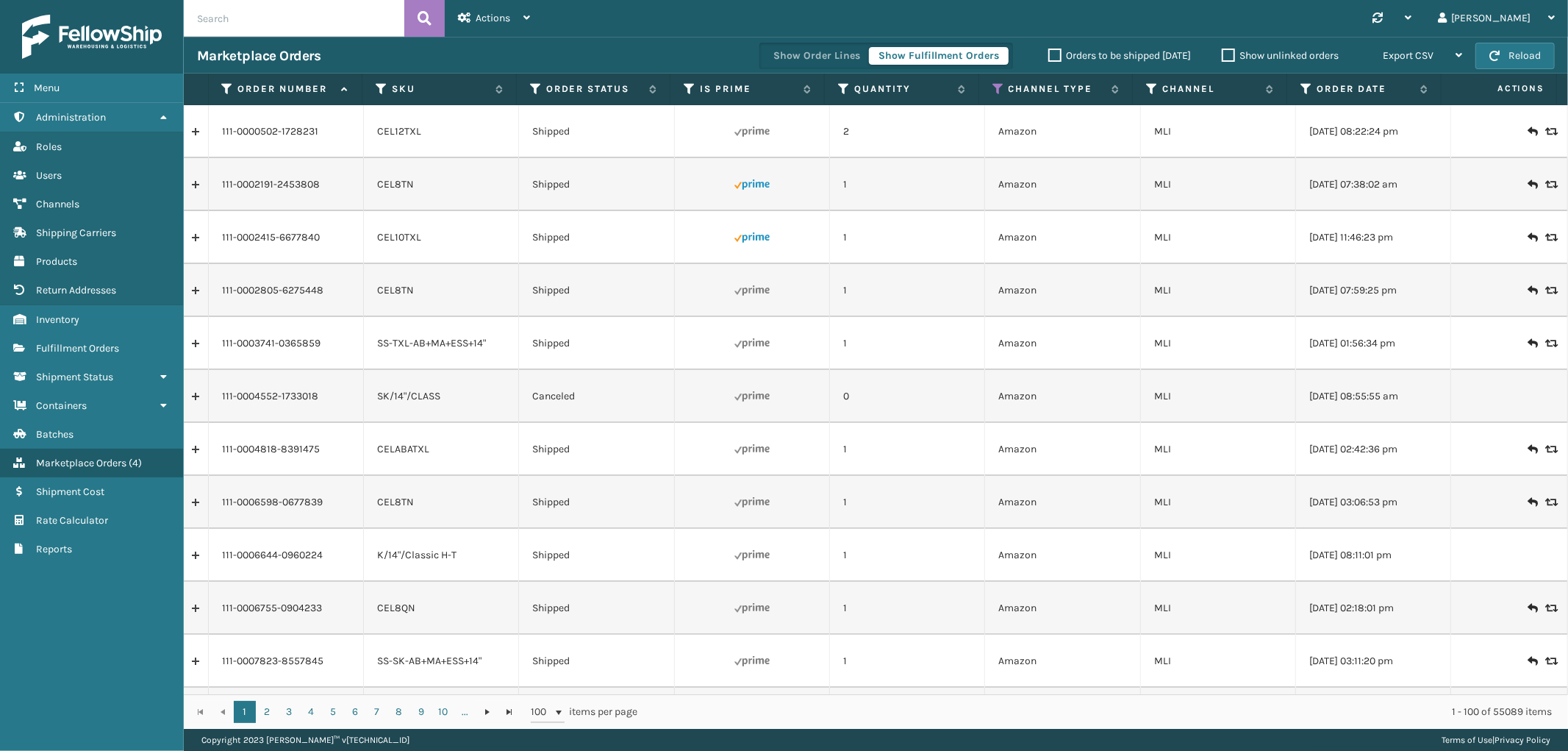
click at [1391, 695] on div "1 2 3 4 5 6 7 8 9 10 ... 1 2 3 4 5 6 7 8 9 10 ... 100 items per page 1 - 100 of…" at bounding box center [875, 712] width 1384 height 35
click at [1305, 86] on icon at bounding box center [1306, 89] width 12 height 14
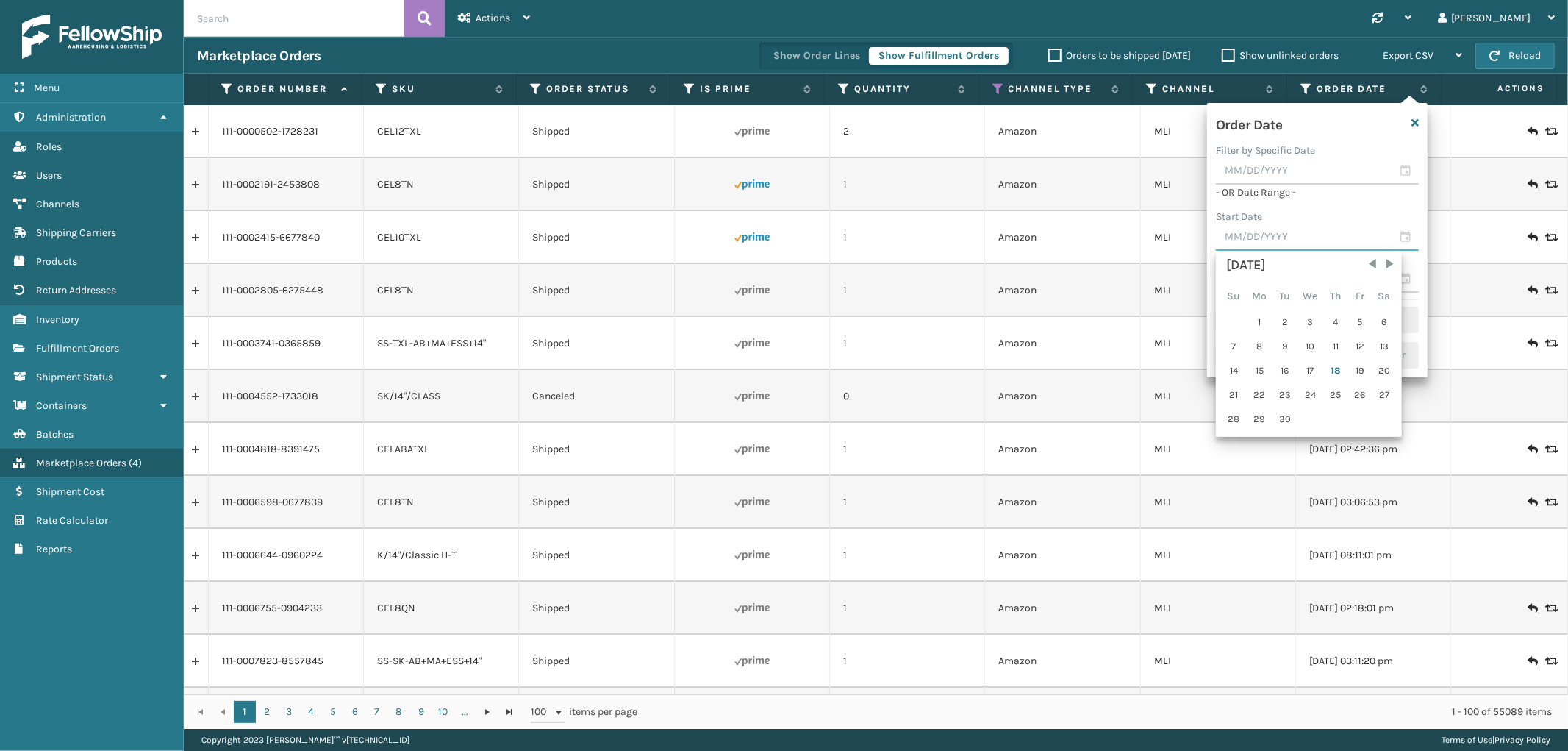
click at [1266, 240] on input "text" at bounding box center [1317, 237] width 203 height 26
click at [1274, 369] on div "16" at bounding box center [1284, 370] width 22 height 22
type input "[DATE]"
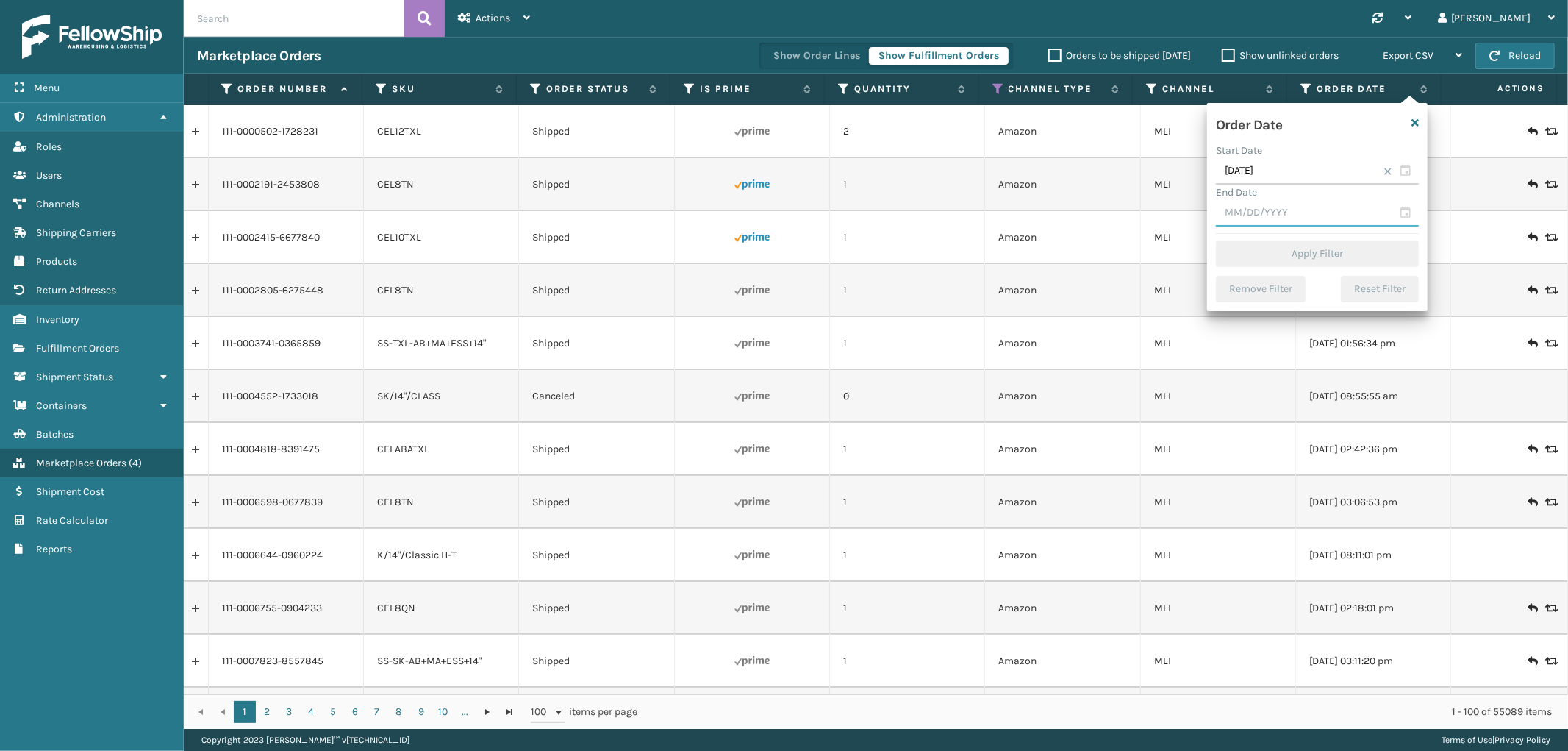
click at [1306, 214] on input "text" at bounding box center [1317, 213] width 203 height 26
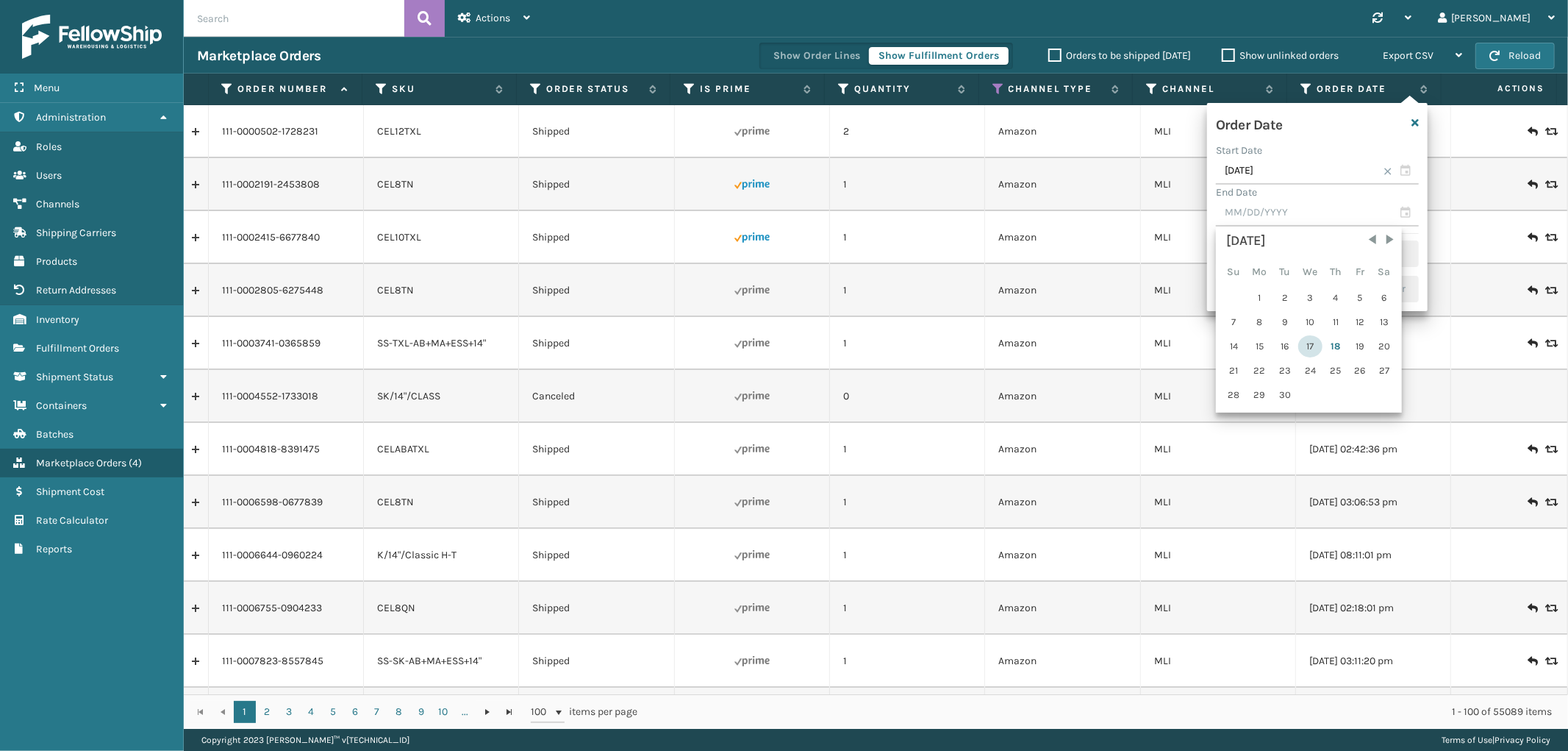
click at [1310, 349] on div "17" at bounding box center [1310, 346] width 24 height 22
type input "[DATE]"
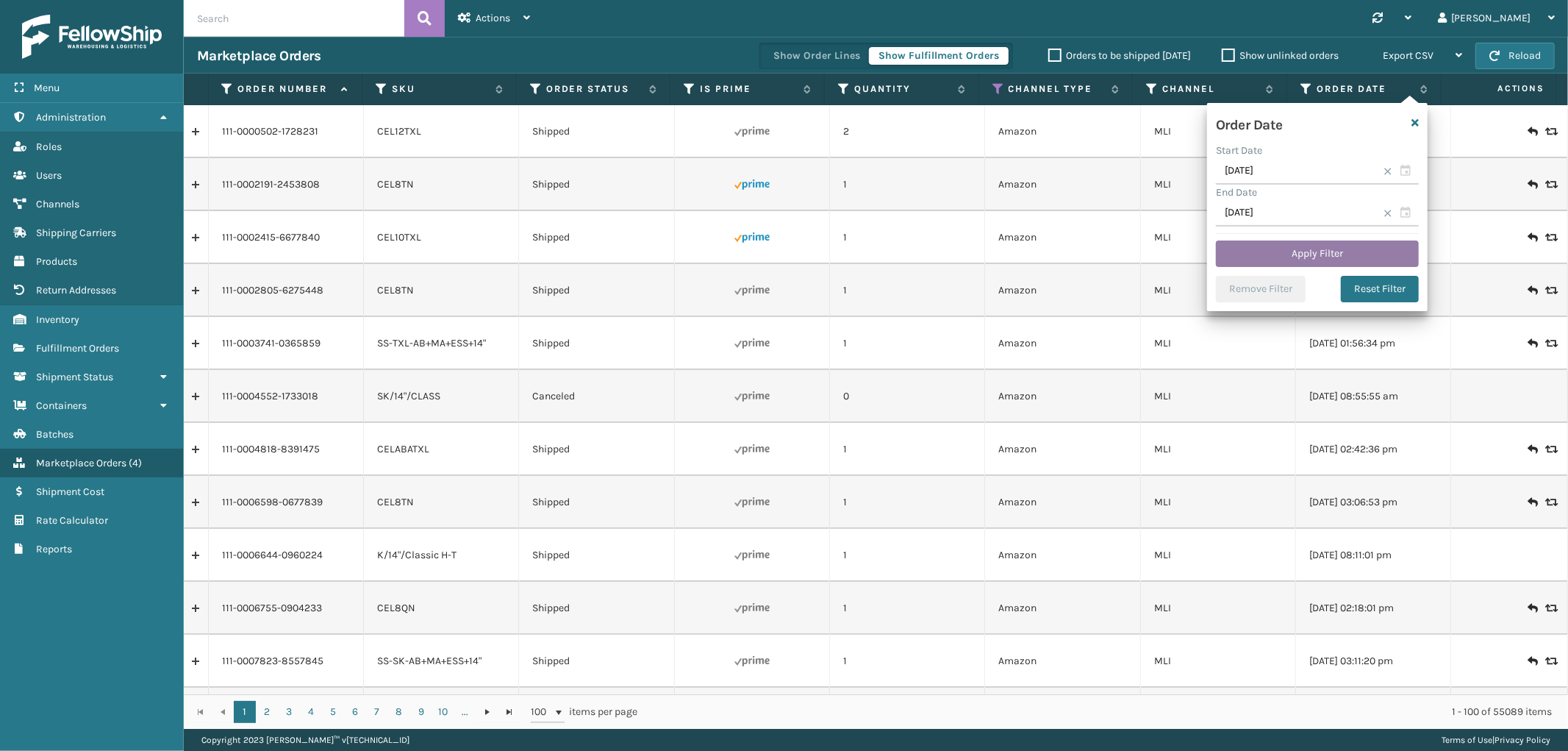
click at [1303, 252] on button "Apply Filter" at bounding box center [1317, 254] width 203 height 26
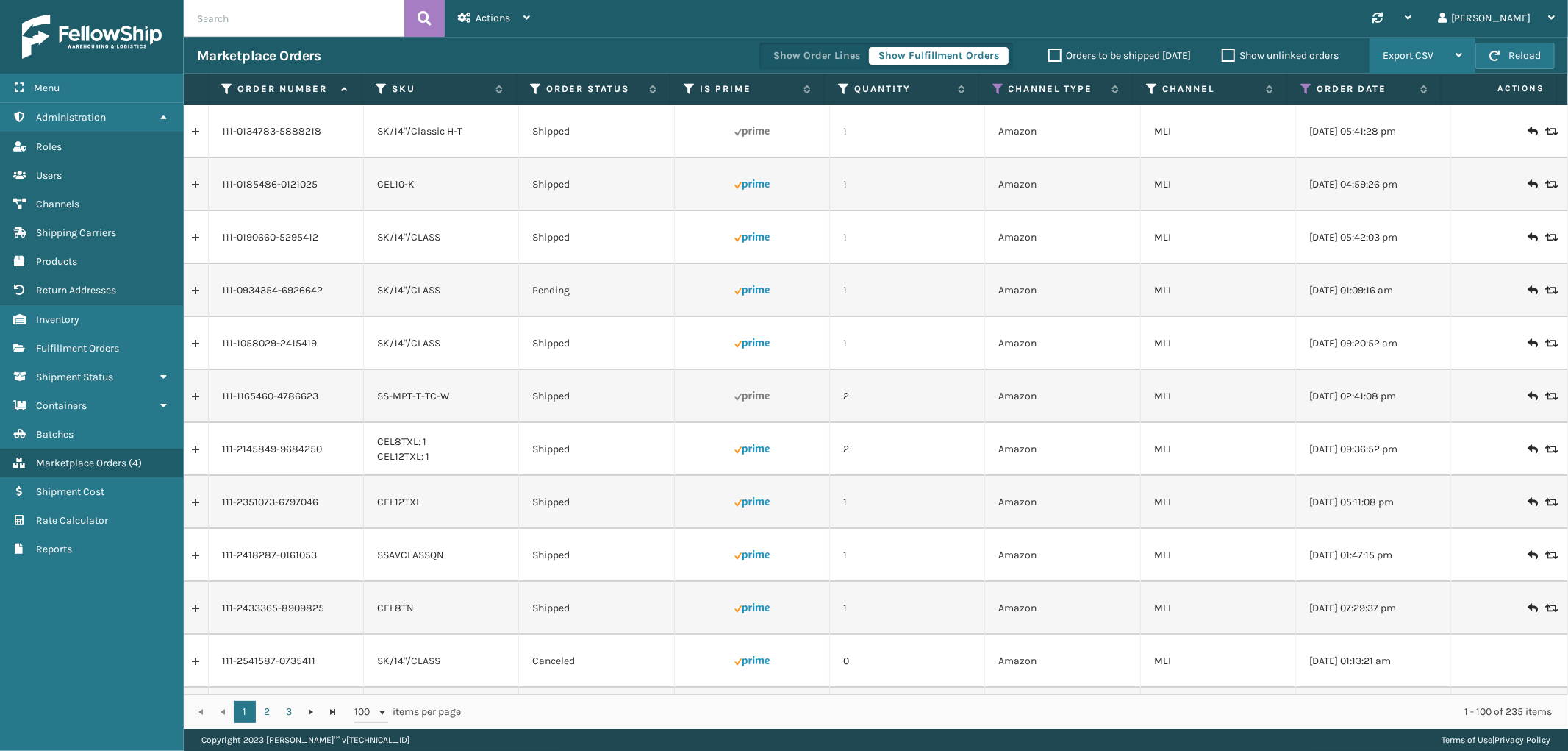
click at [1391, 59] on span "Export CSV" at bounding box center [1408, 55] width 50 height 13
click at [1335, 130] on li "Export All Pages" at bounding box center [1376, 134] width 197 height 40
click at [71, 362] on link "Shipment Status" at bounding box center [91, 377] width 183 height 29
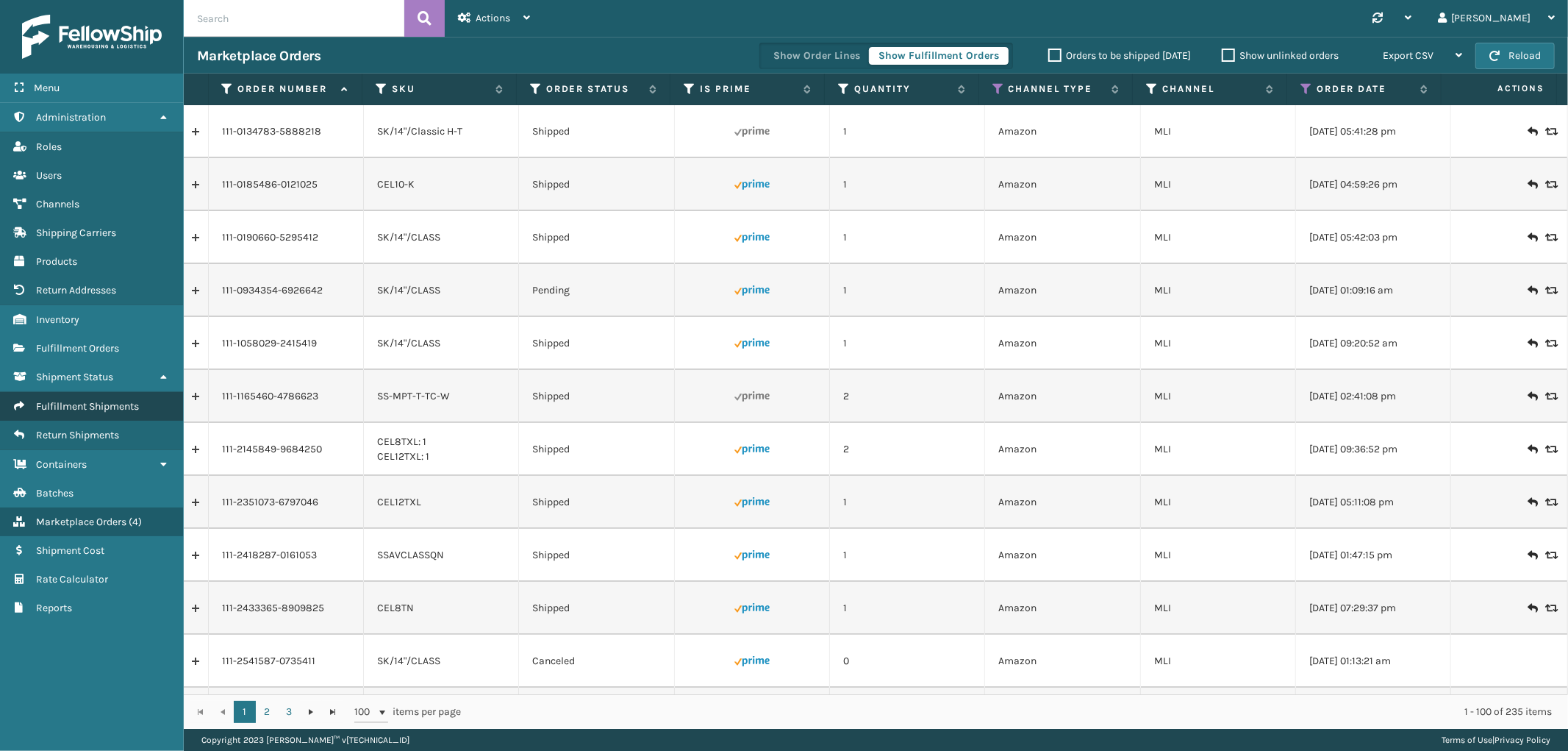
click at [66, 400] on span "Fulfillment Shipments" at bounding box center [87, 406] width 103 height 13
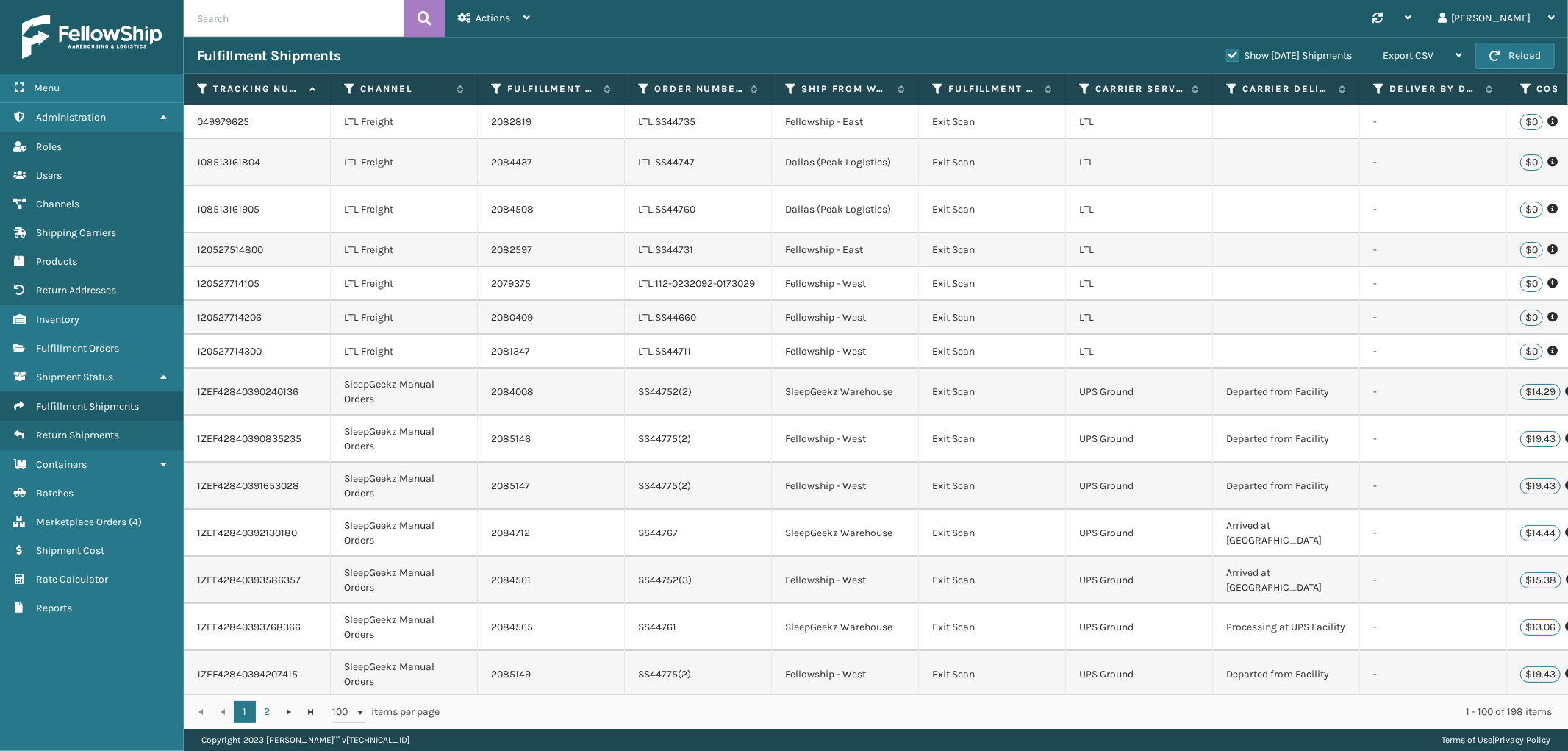
click at [1226, 50] on label "Show [DATE] Shipments" at bounding box center [1288, 55] width 125 height 13
click at [1226, 49] on input "Show [DATE] Shipments" at bounding box center [1226, 51] width 1 height 10
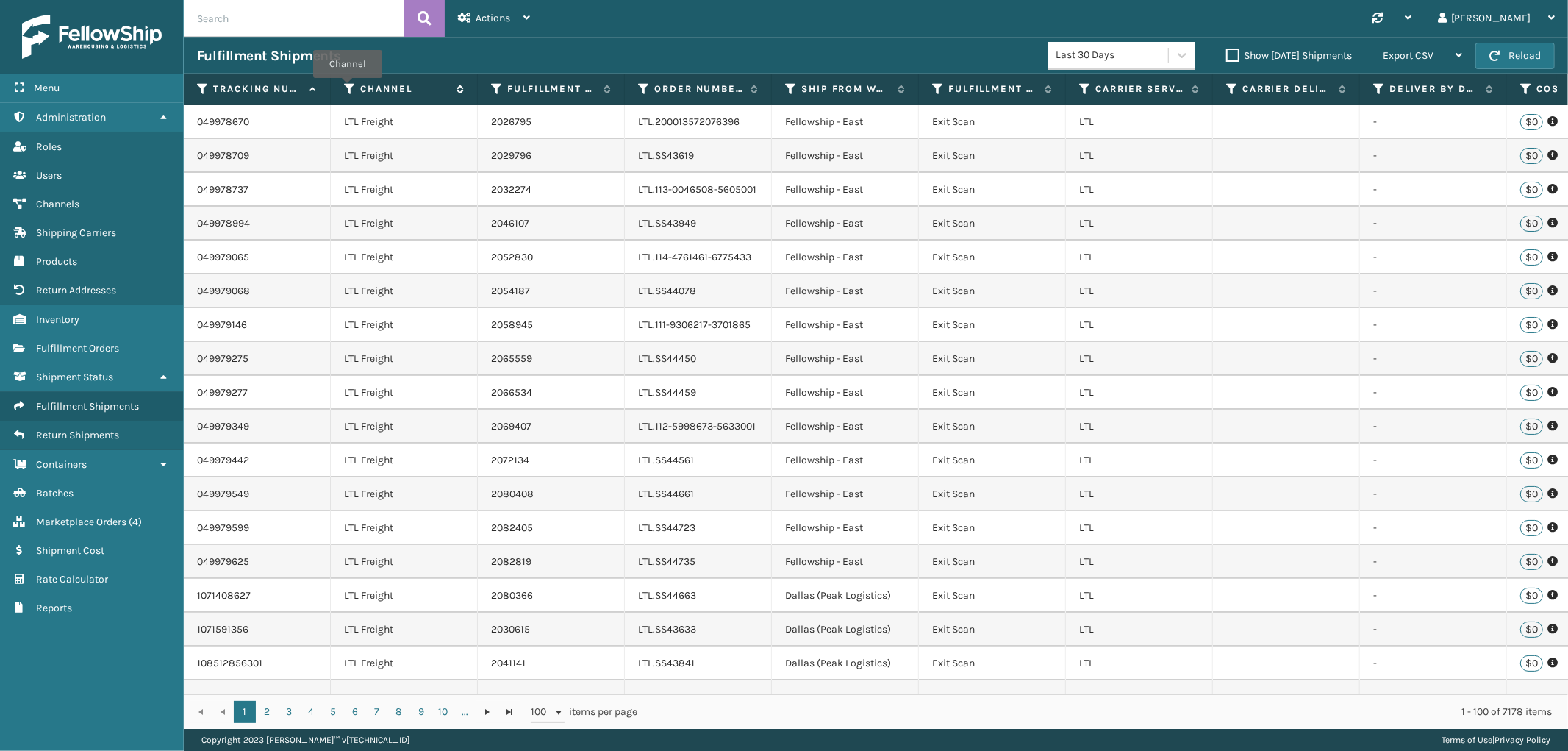
click at [348, 88] on icon at bounding box center [350, 89] width 12 height 14
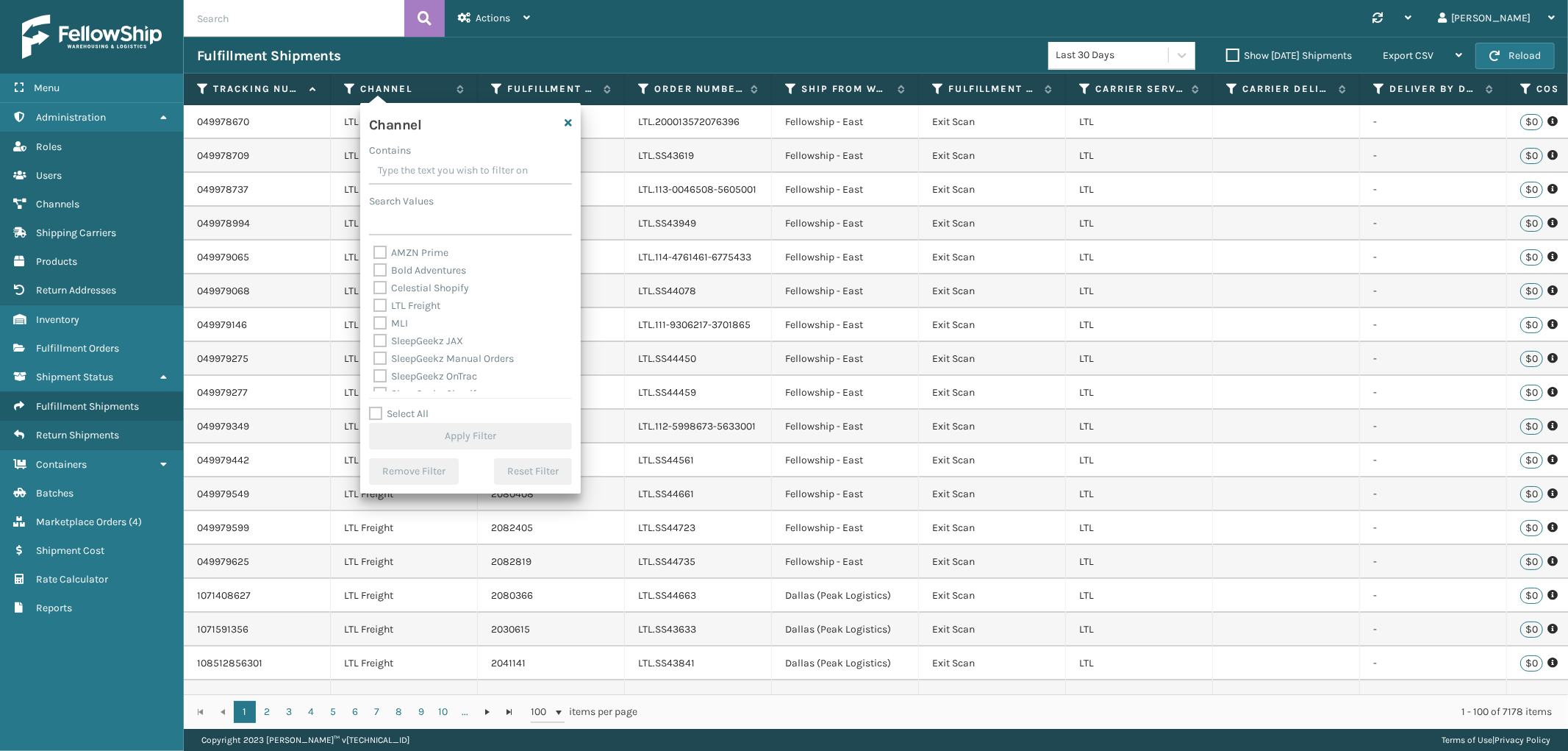
click at [379, 324] on label "MLI" at bounding box center [391, 323] width 35 height 13
click at [374, 324] on input "MLI" at bounding box center [374, 320] width 1 height 10
checkbox input "true"
click at [471, 435] on button "Apply Filter" at bounding box center [470, 435] width 203 height 26
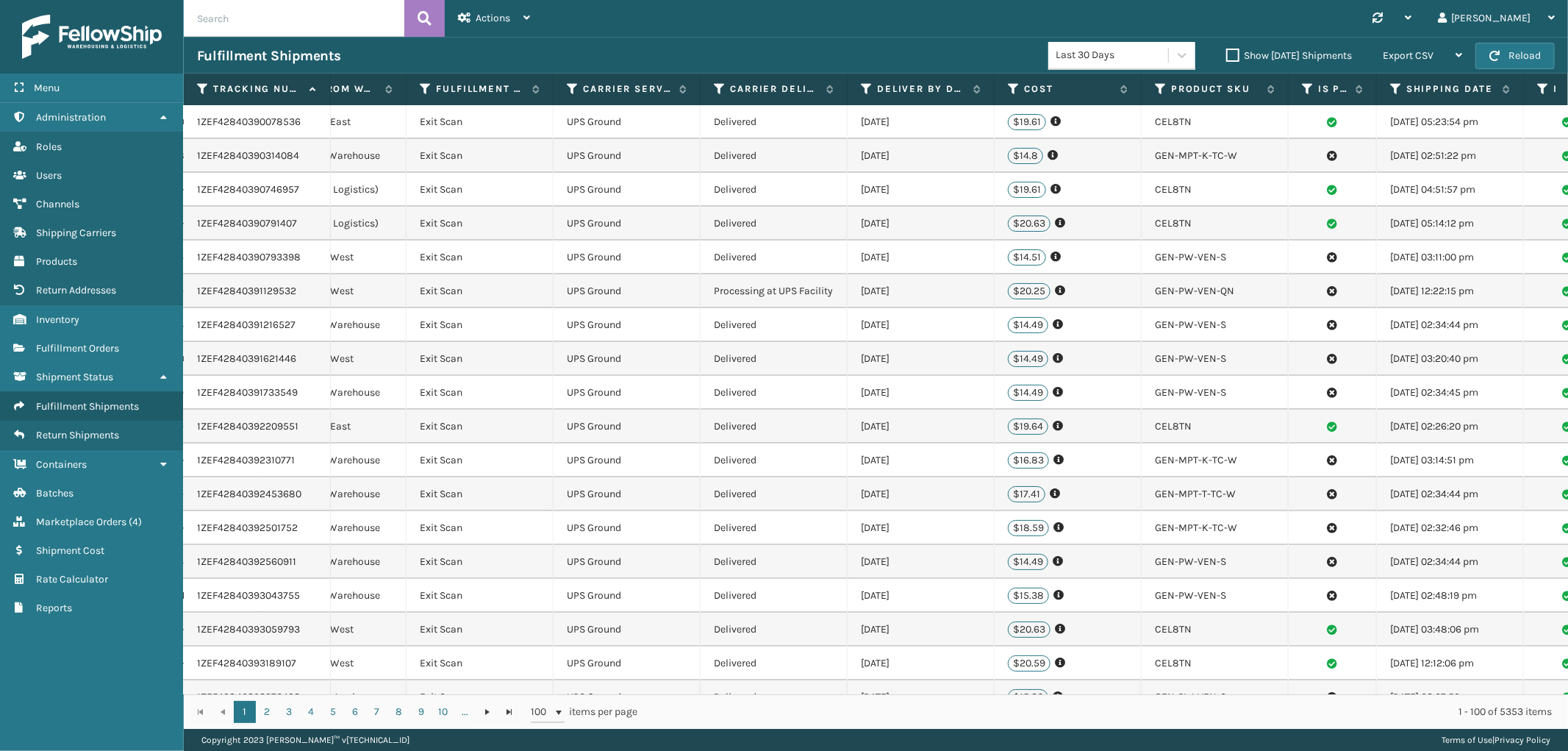
scroll to position [0, 567]
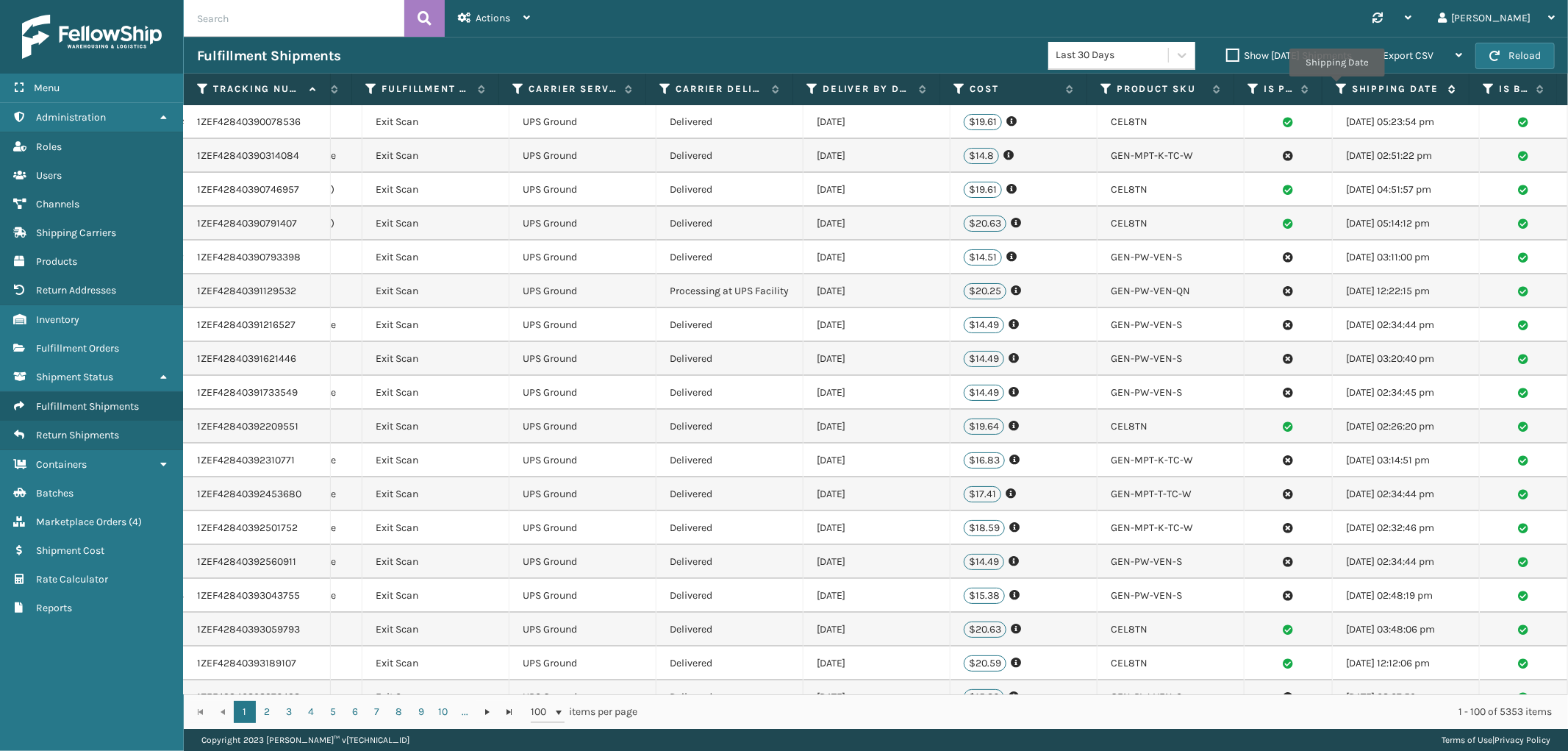
click at [1336, 86] on icon at bounding box center [1341, 89] width 12 height 14
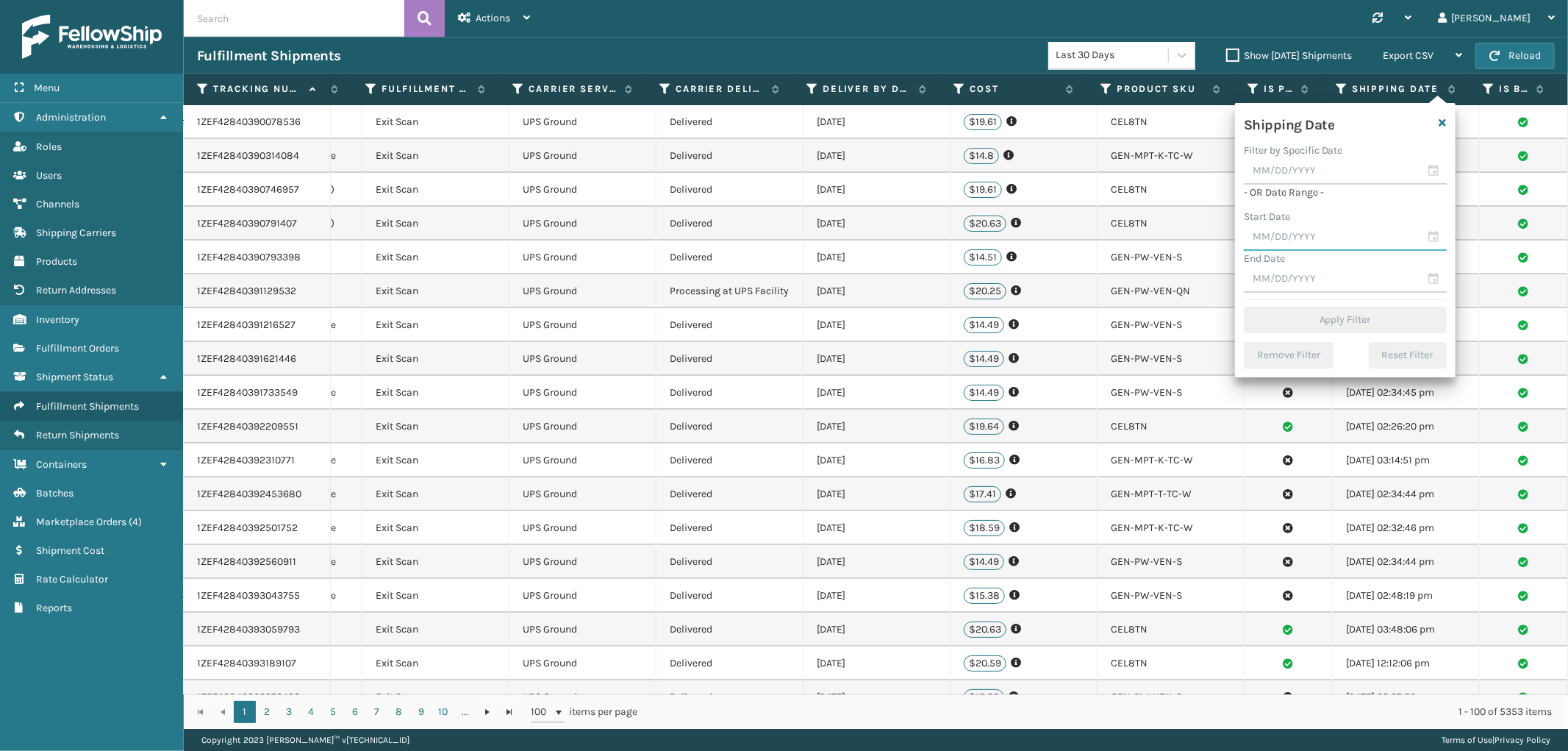
click at [1298, 231] on input "text" at bounding box center [1345, 237] width 203 height 26
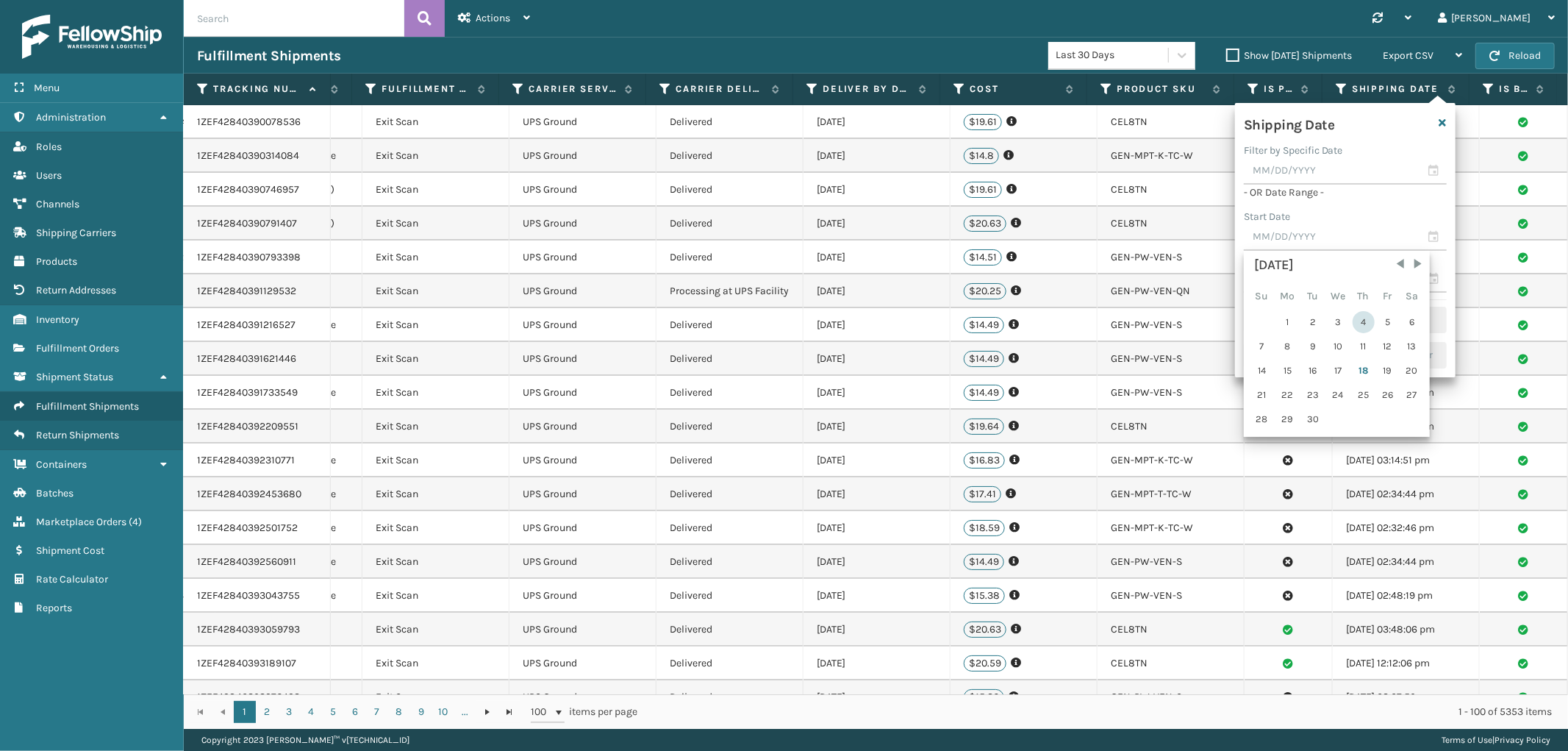
click at [1352, 316] on div "4" at bounding box center [1363, 322] width 22 height 22
type input "[DATE]"
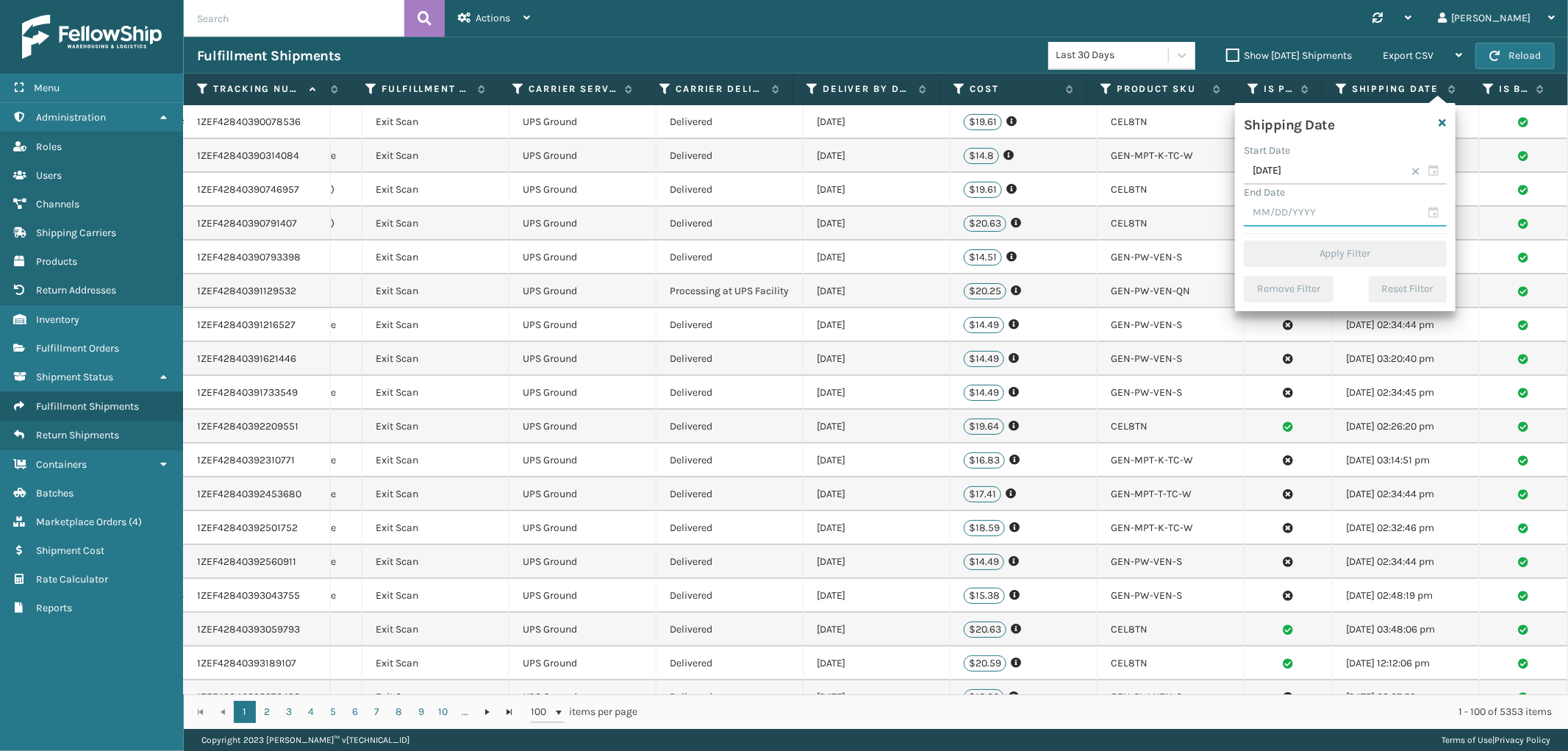
click at [1323, 211] on input "text" at bounding box center [1345, 213] width 203 height 26
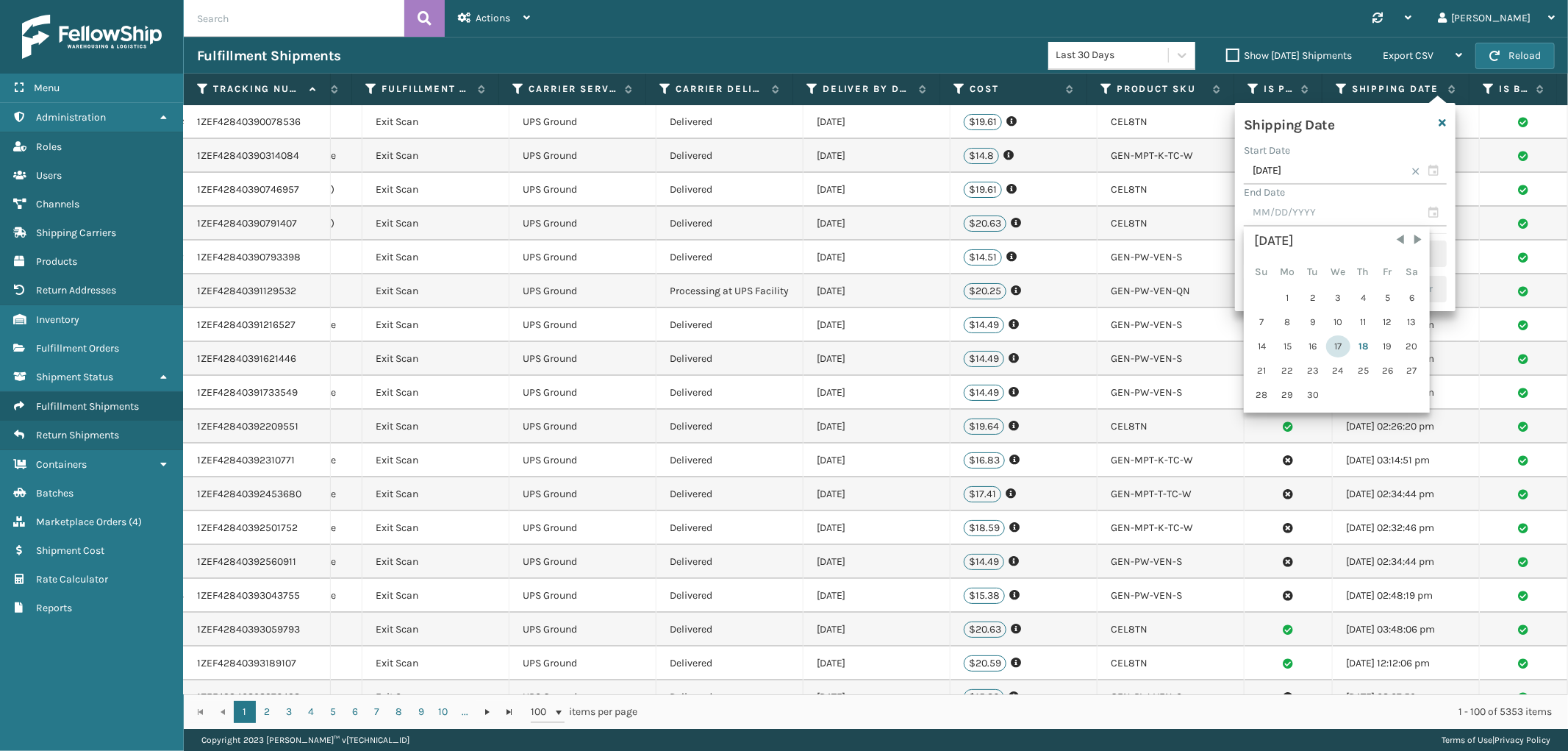
click at [1340, 347] on div "17" at bounding box center [1338, 346] width 24 height 22
type input "[DATE]"
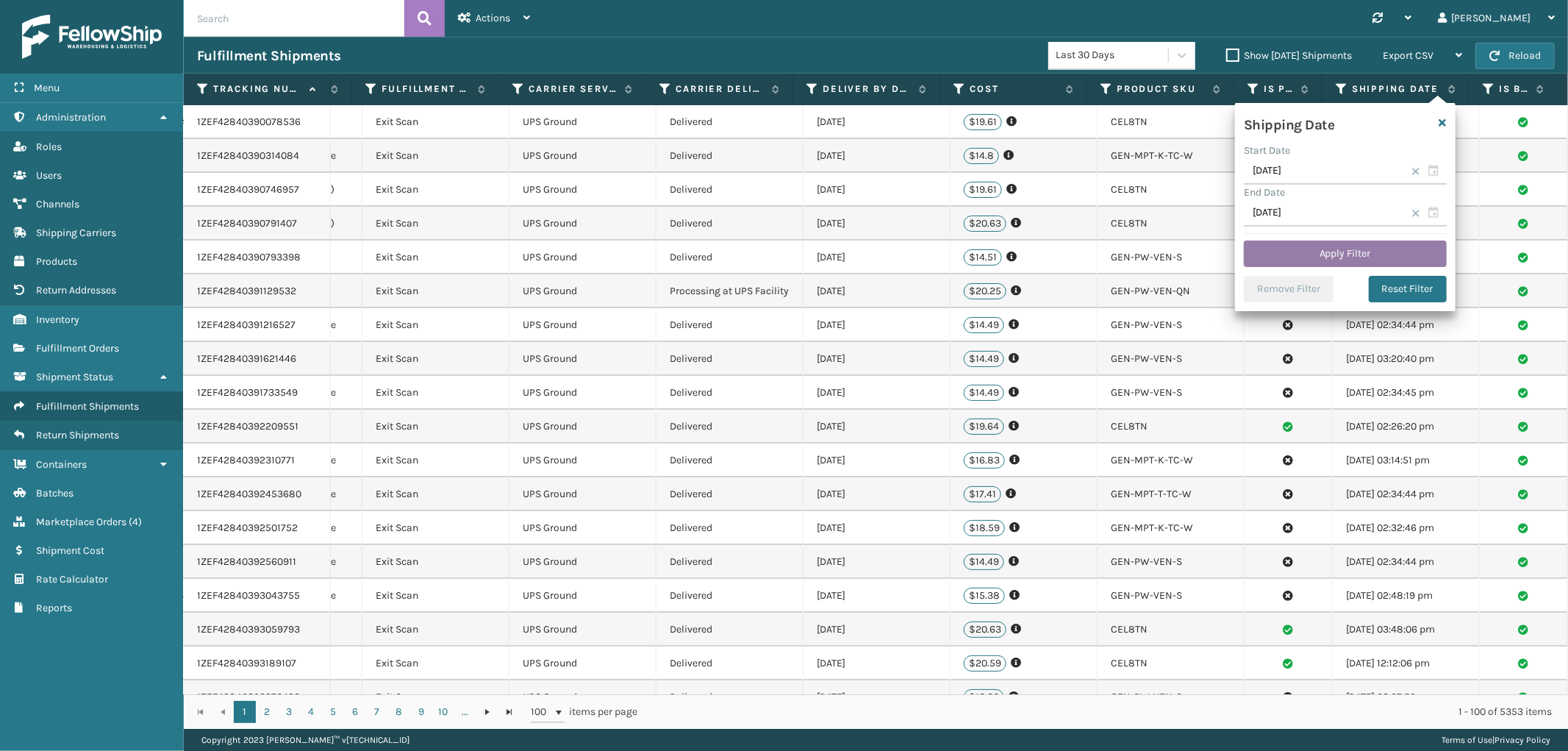
click at [1326, 249] on button "Apply Filter" at bounding box center [1345, 254] width 203 height 26
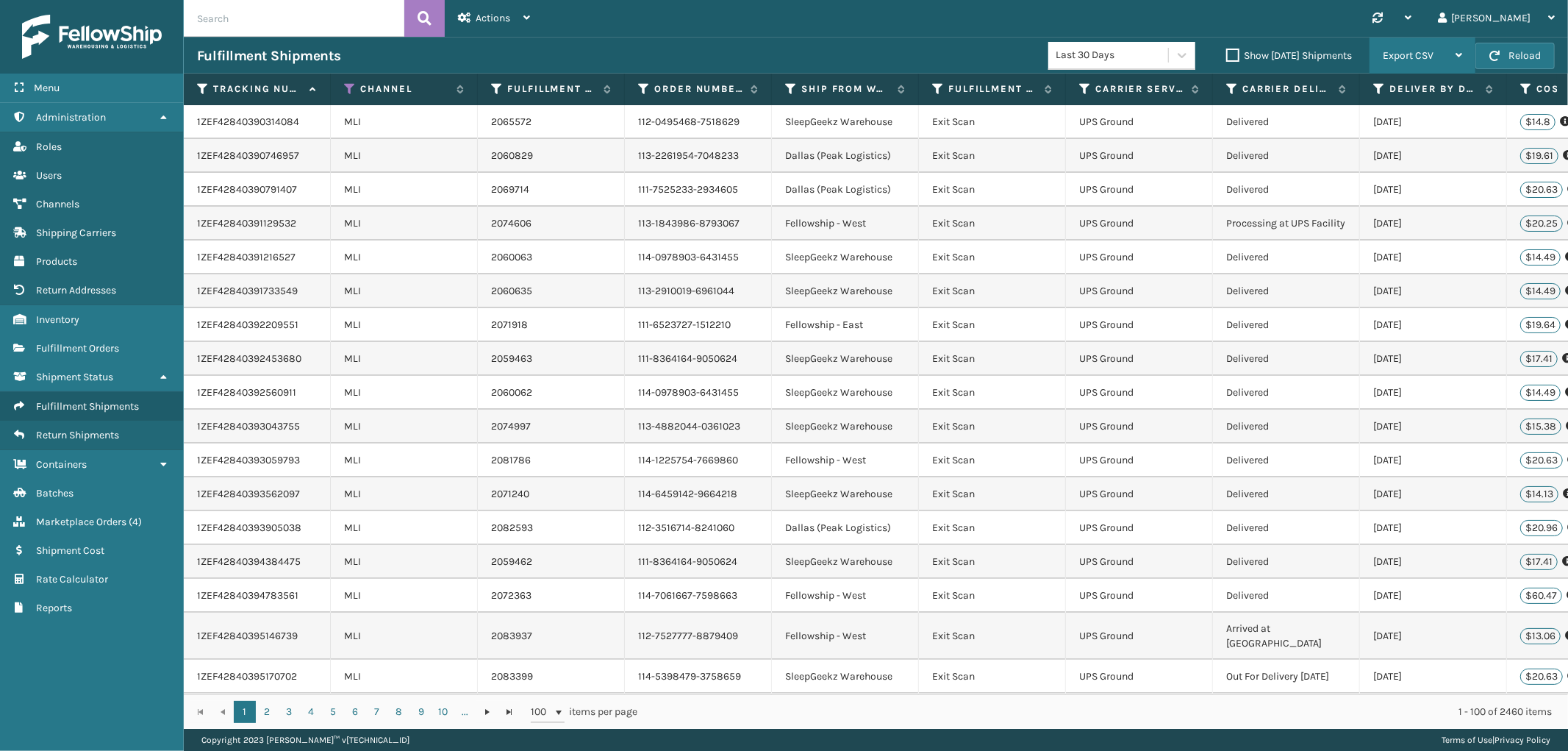
click at [1427, 49] on div "Export CSV" at bounding box center [1422, 56] width 80 height 37
click at [1358, 130] on li "Export All Pages" at bounding box center [1376, 134] width 197 height 40
click at [497, 10] on div "Actions" at bounding box center [494, 18] width 72 height 37
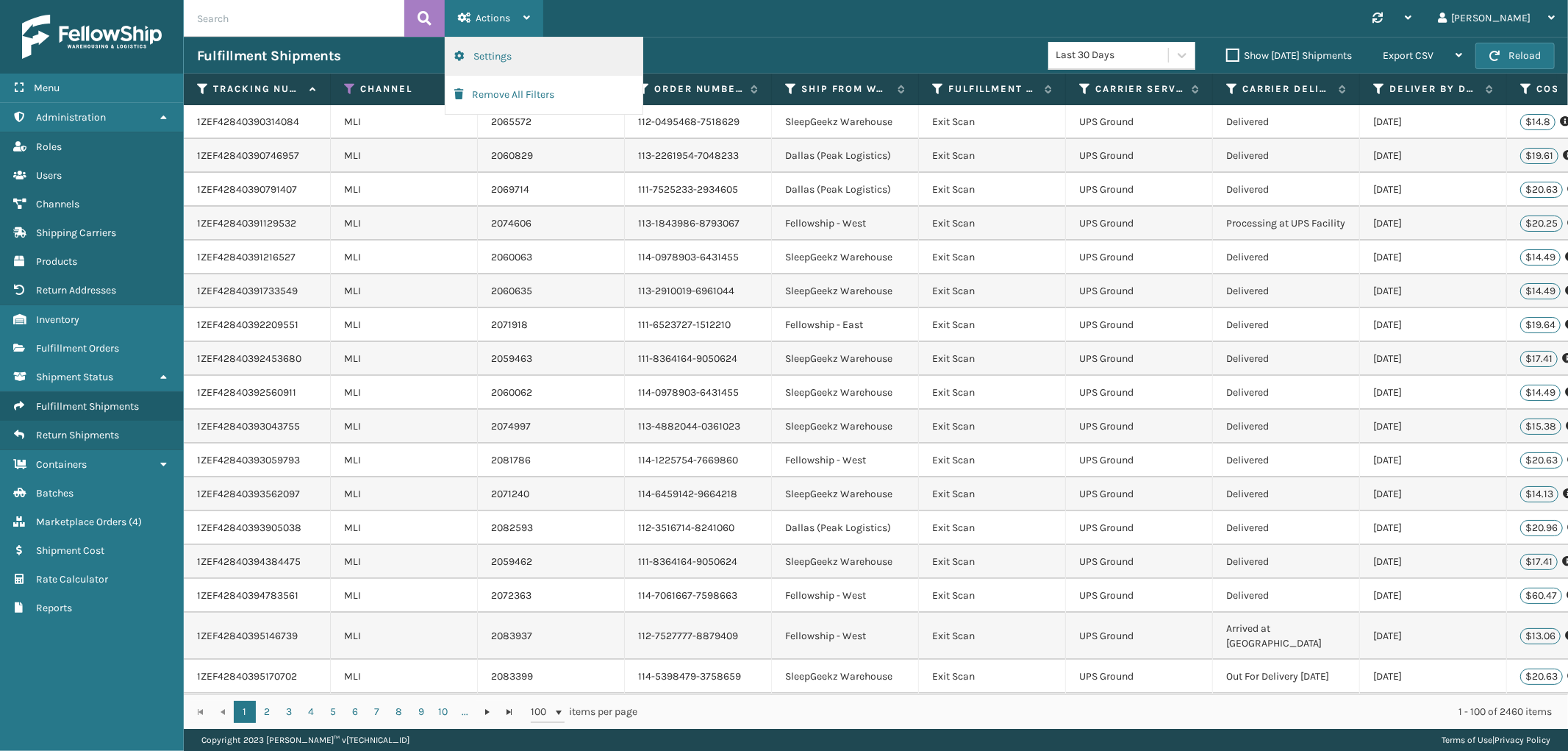
click at [492, 51] on button "Settings" at bounding box center [544, 56] width 197 height 38
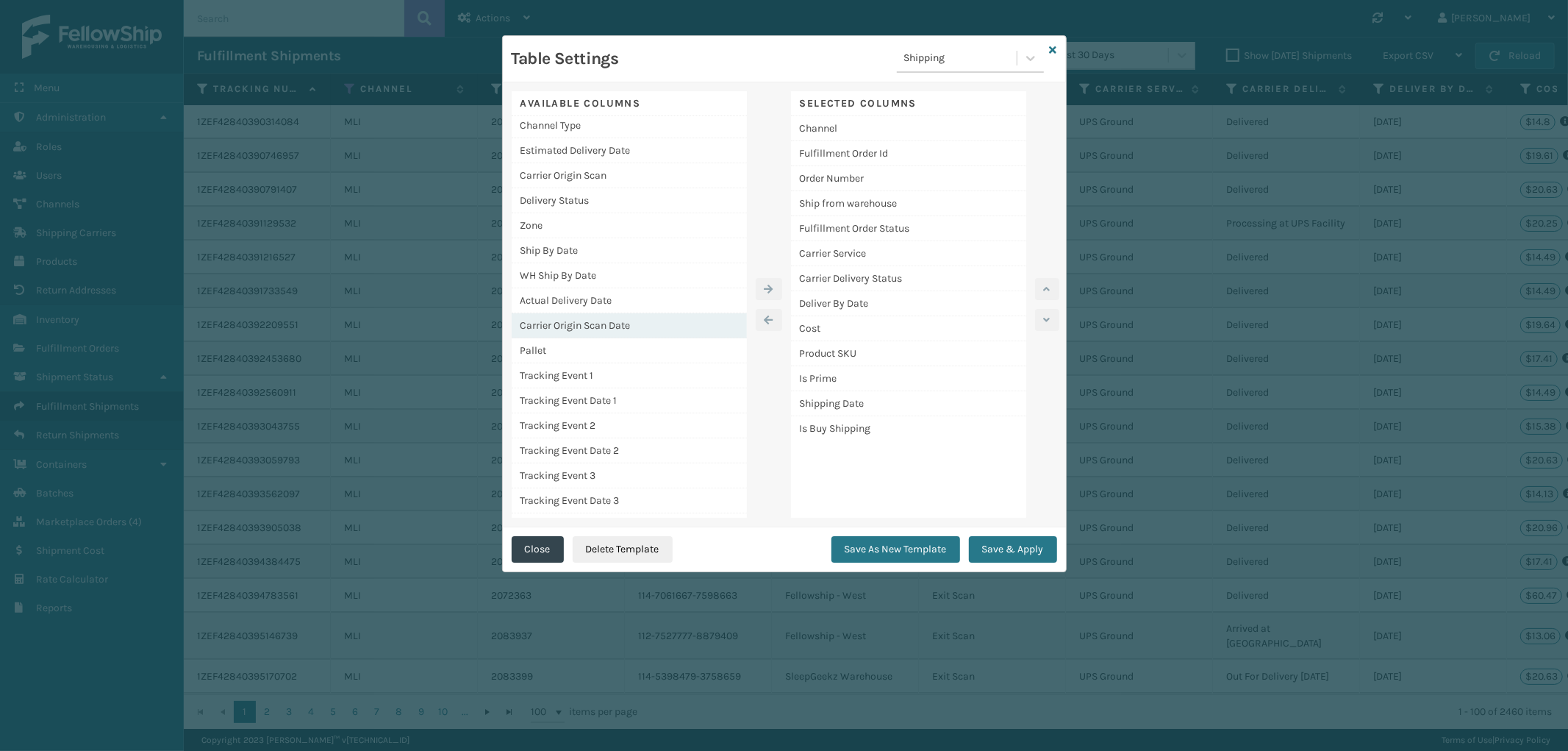
scroll to position [0, 0]
click at [603, 154] on div "Estimated Delivery Date" at bounding box center [629, 154] width 235 height 25
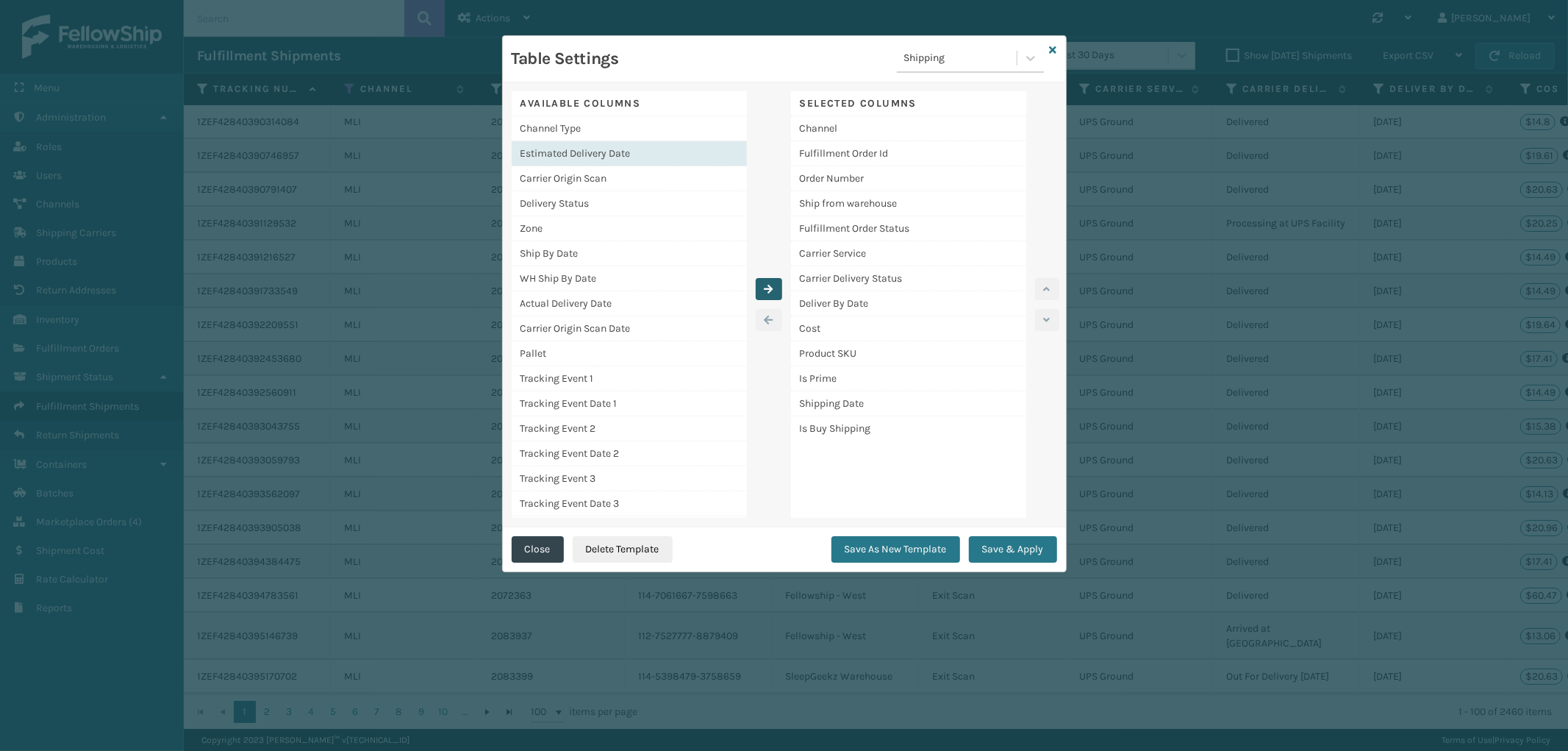
click at [762, 286] on button "button" at bounding box center [768, 289] width 26 height 22
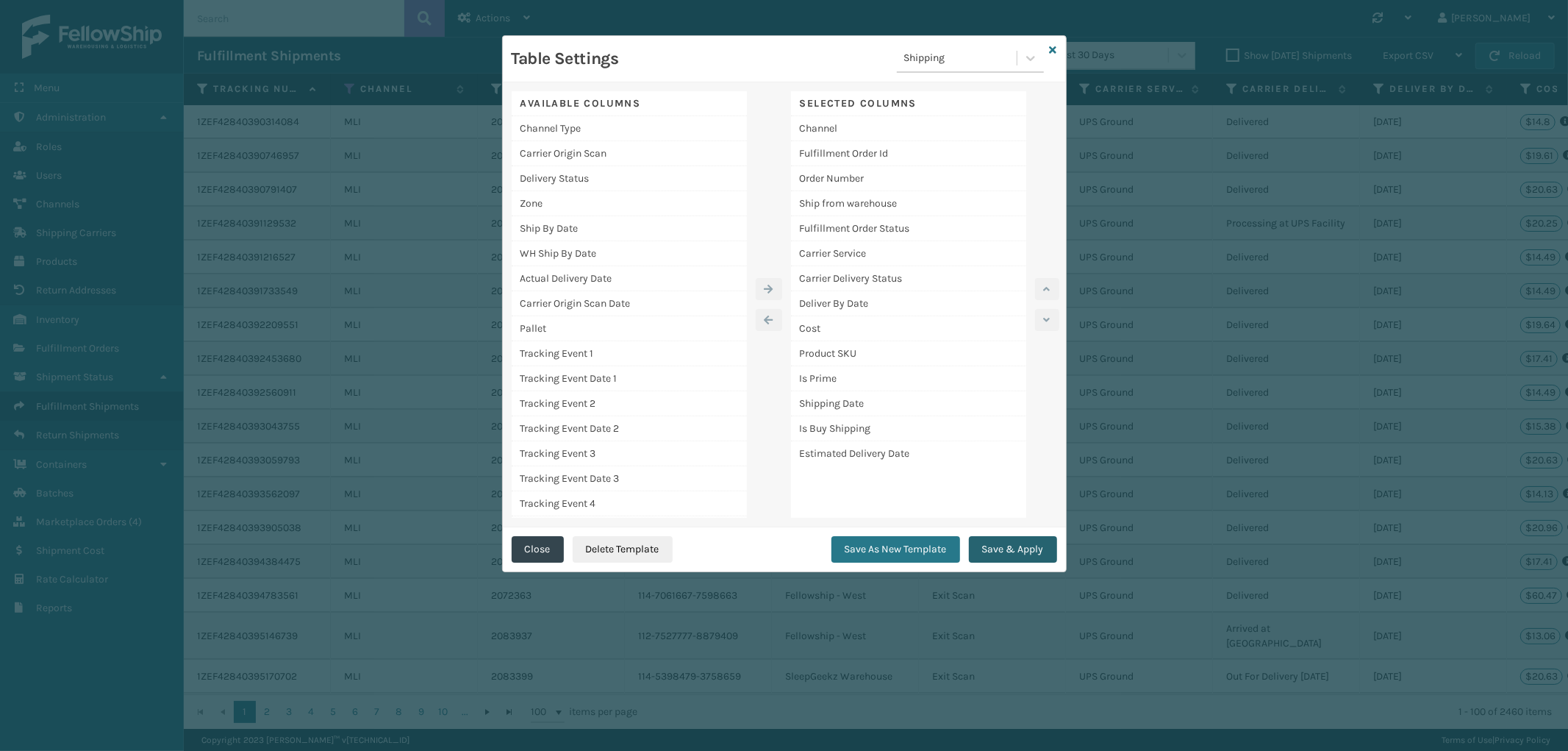
click at [1016, 552] on button "Save & Apply" at bounding box center [1013, 549] width 88 height 26
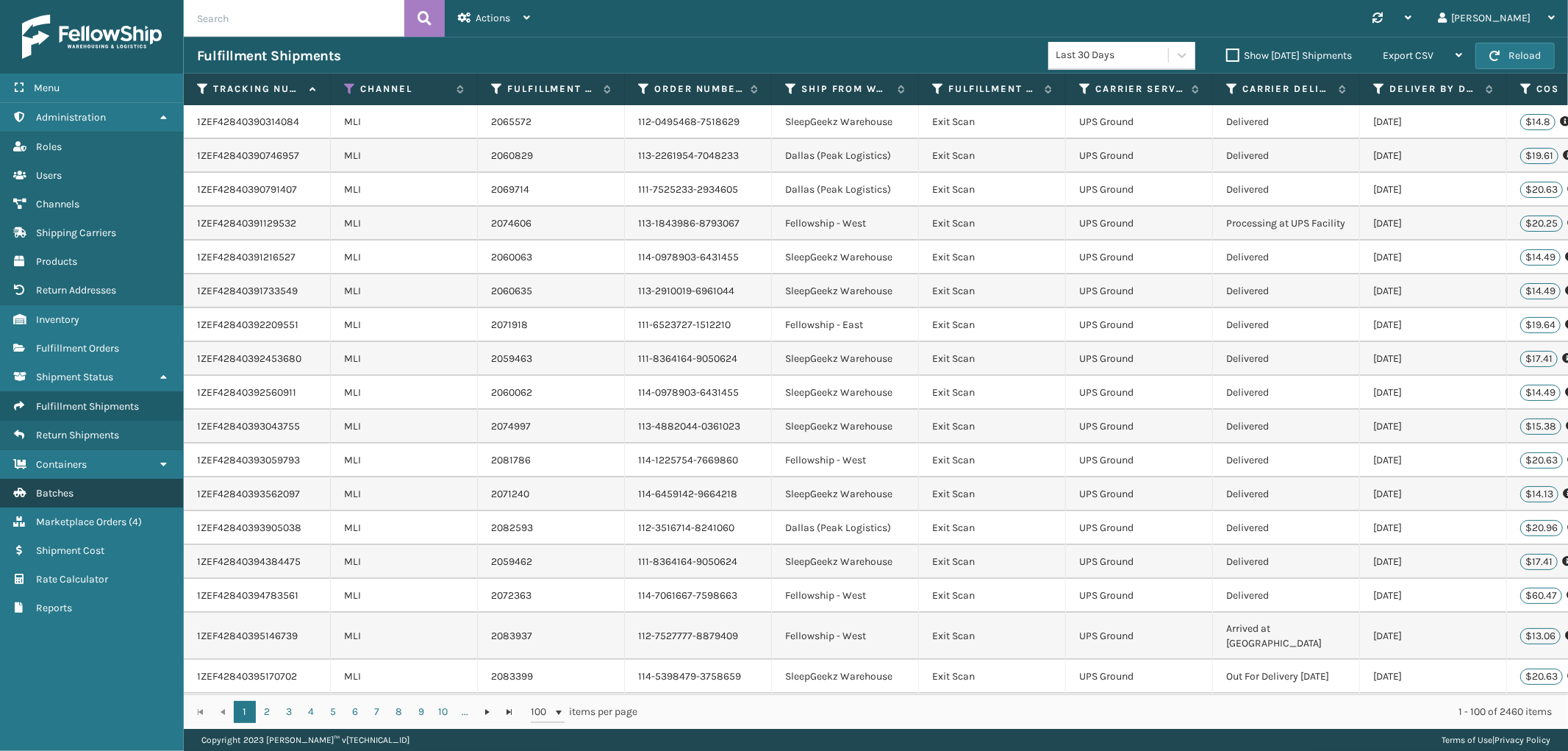
click at [118, 480] on link "Batches" at bounding box center [91, 494] width 183 height 29
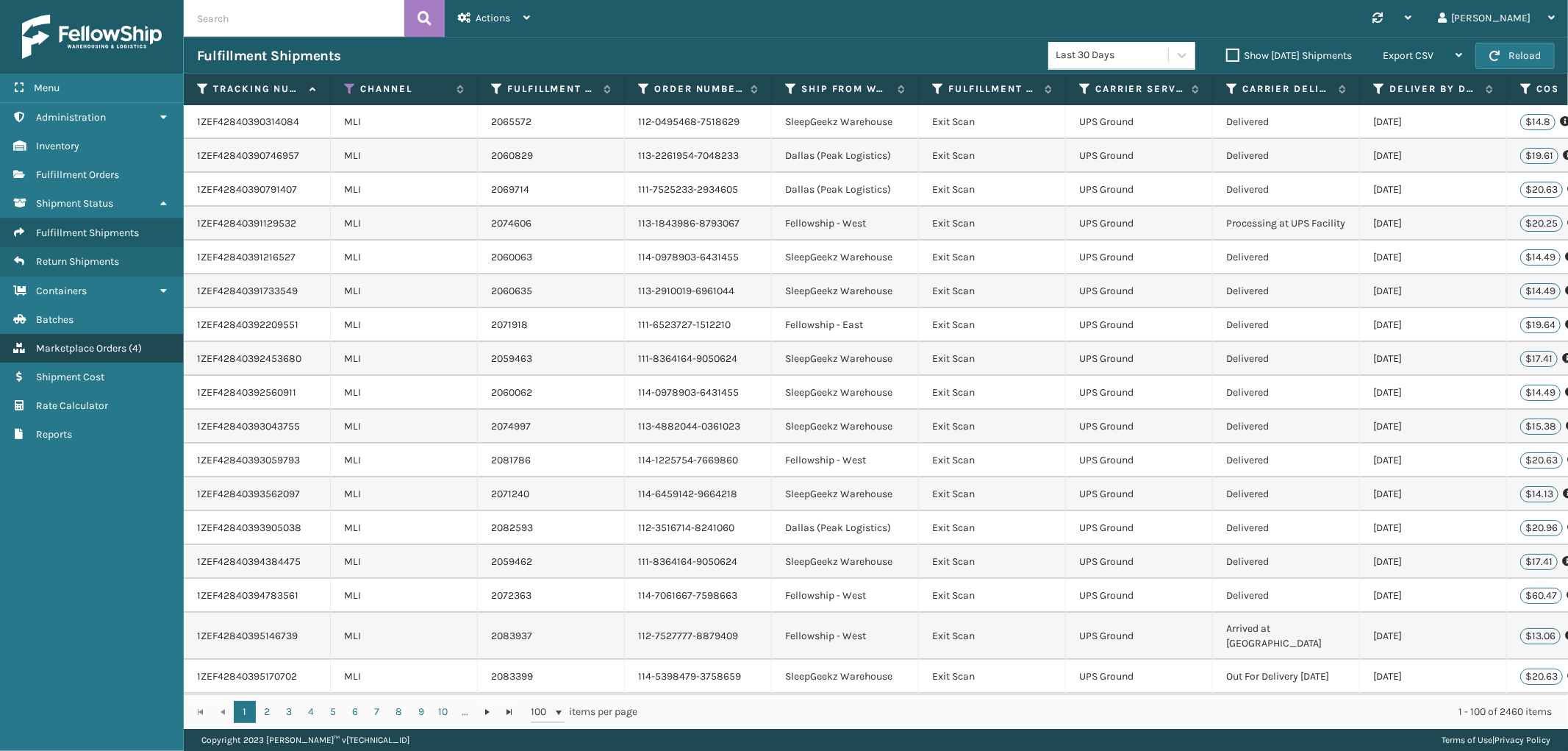
click at [101, 342] on span "Marketplace Orders" at bounding box center [81, 348] width 90 height 13
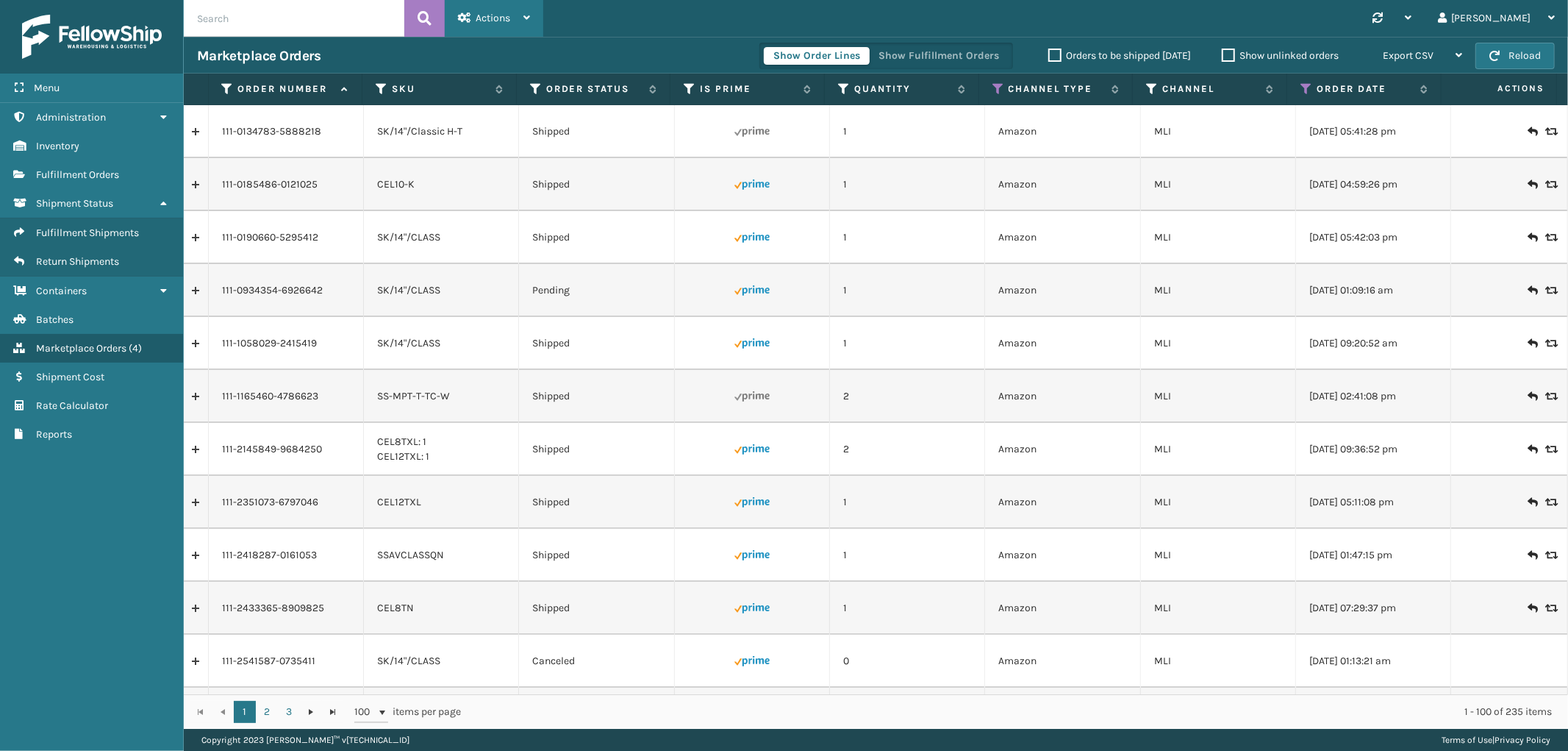
click at [489, 17] on span "Actions" at bounding box center [493, 17] width 35 height 13
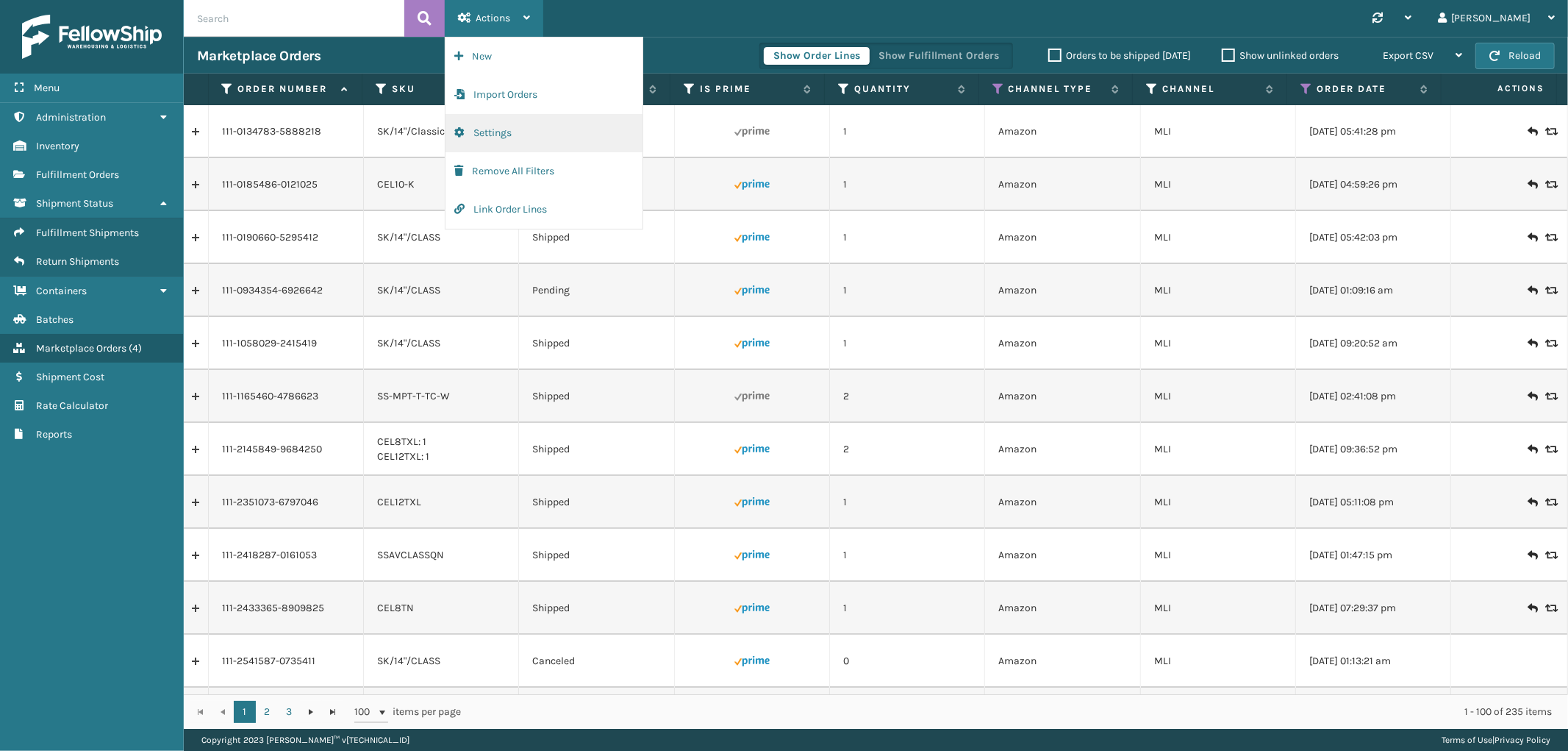
click at [510, 128] on button "Settings" at bounding box center [544, 132] width 197 height 38
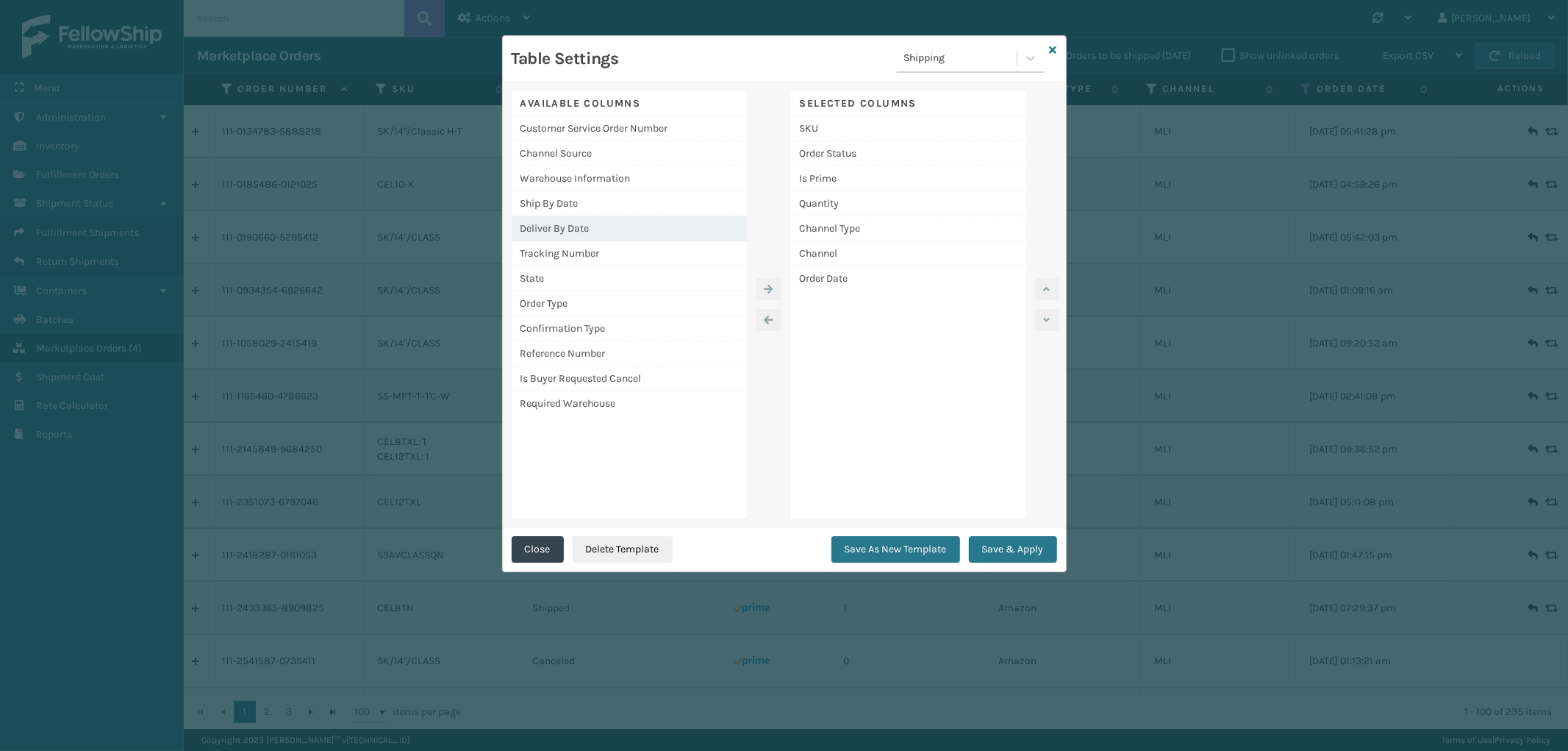
click at [591, 220] on div "Deliver By Date" at bounding box center [629, 229] width 235 height 25
click at [774, 283] on button "button" at bounding box center [768, 289] width 26 height 22
click at [1012, 550] on button "Save & Apply" at bounding box center [1013, 549] width 88 height 26
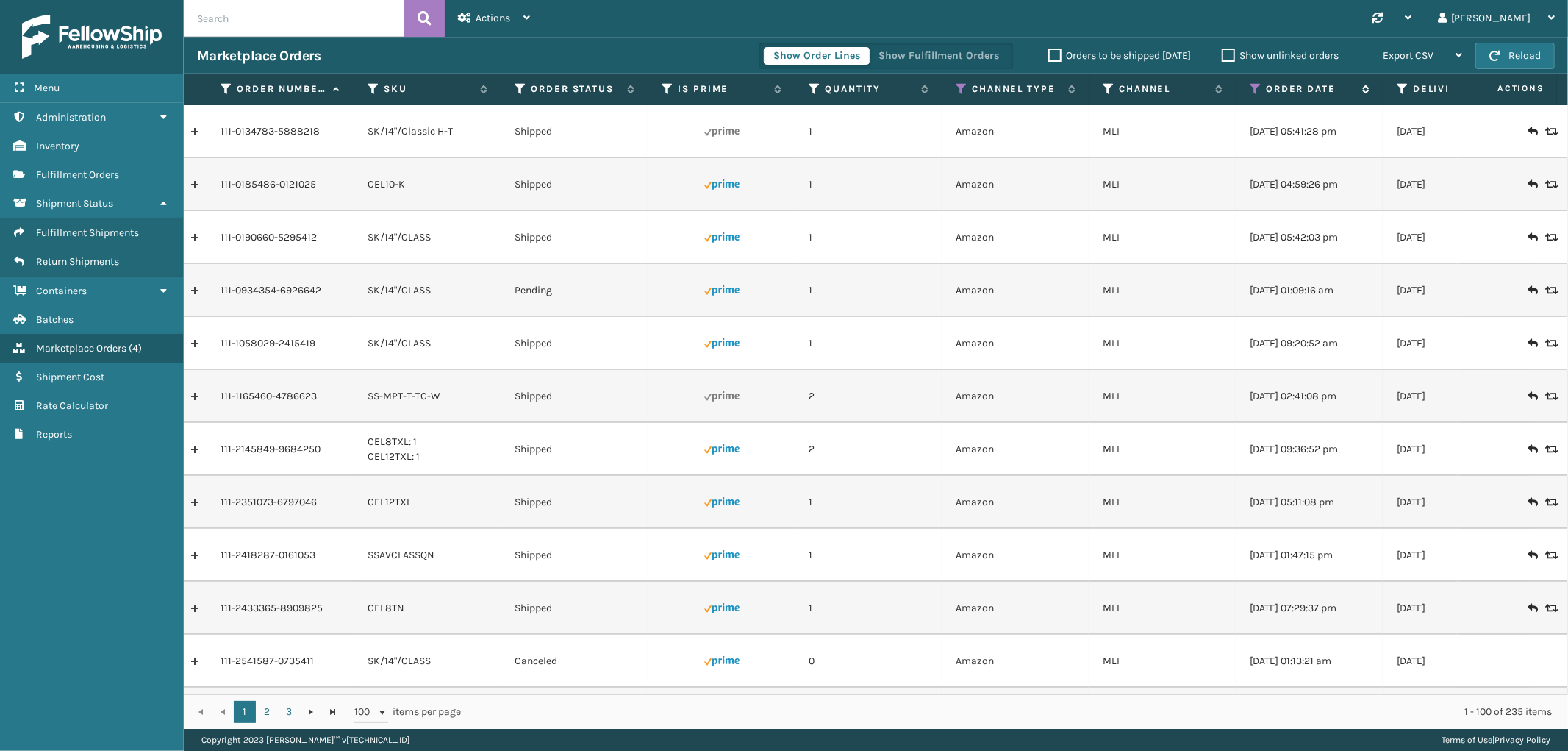
click at [1253, 89] on icon at bounding box center [1255, 89] width 12 height 14
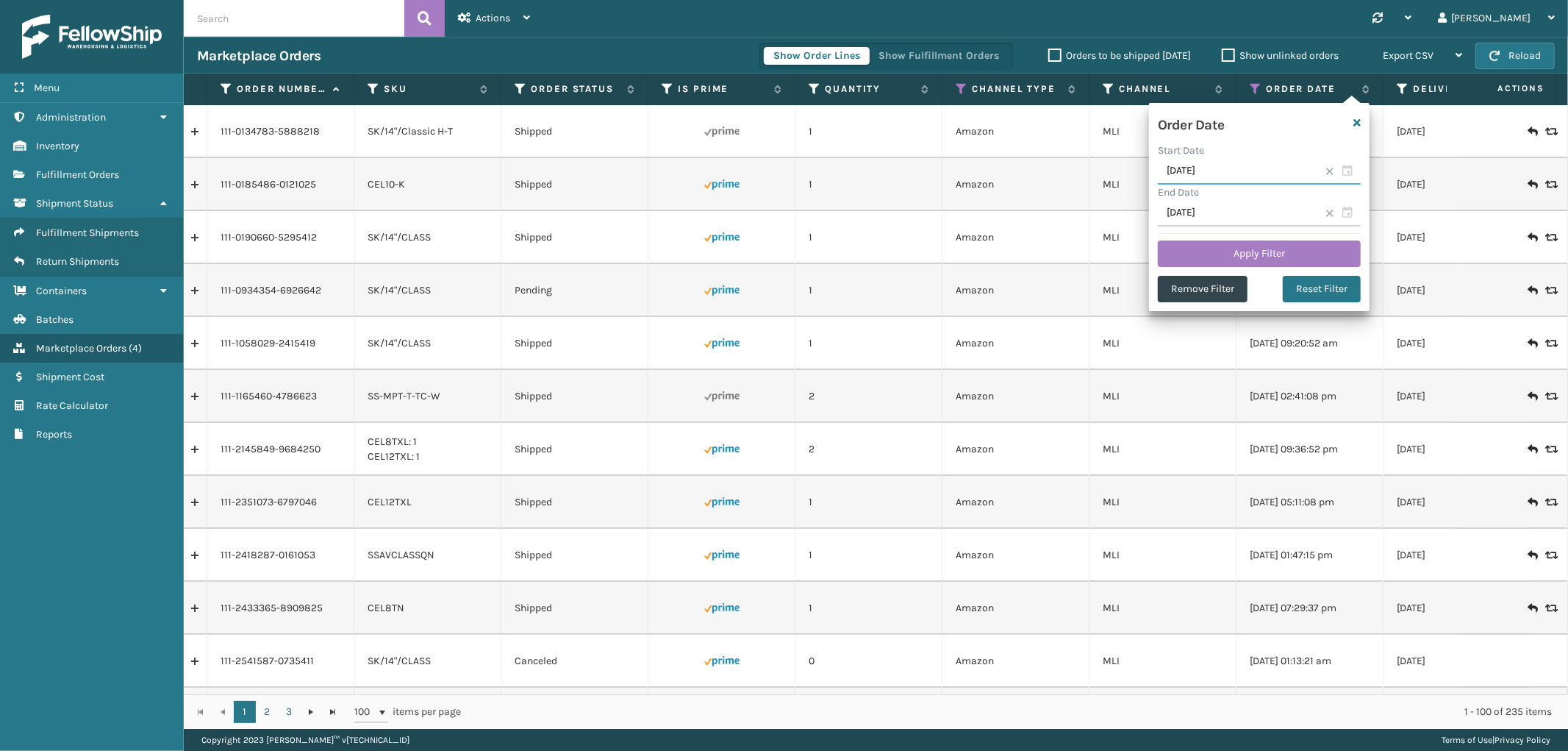
click at [1248, 174] on input "[DATE]" at bounding box center [1258, 171] width 203 height 26
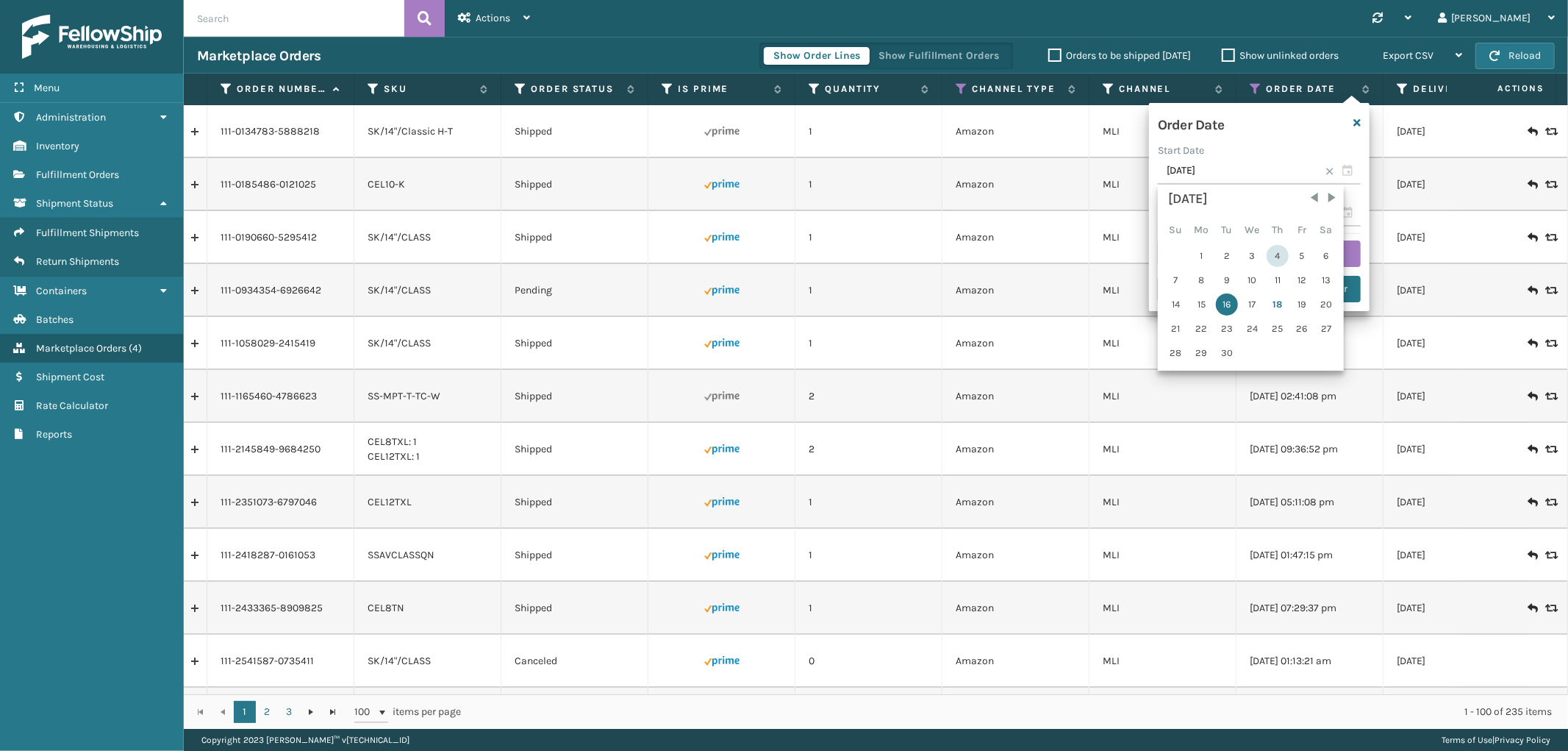
click at [1272, 256] on div "4" at bounding box center [1277, 256] width 22 height 22
type input "[DATE]"
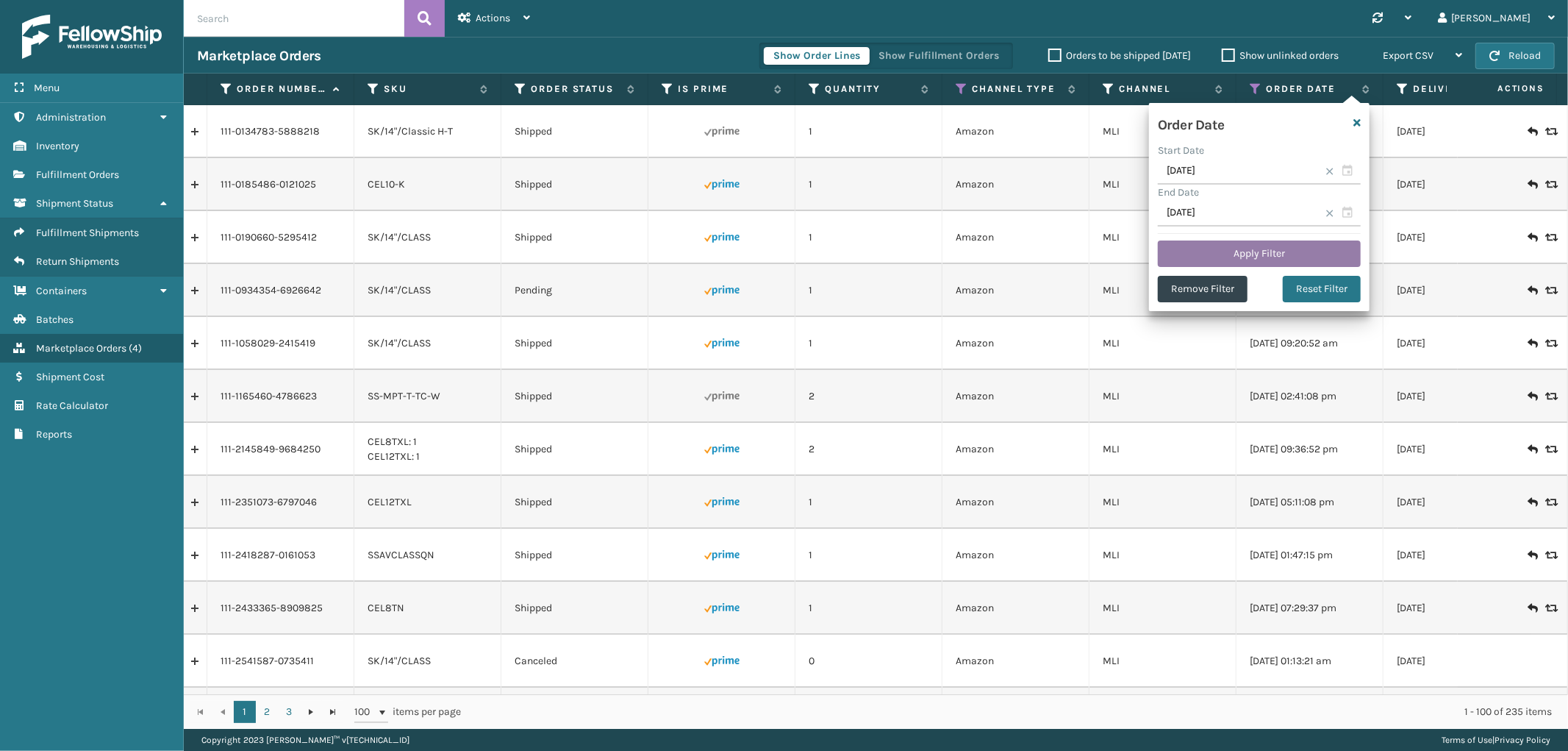
click at [1270, 255] on button "Apply Filter" at bounding box center [1258, 254] width 203 height 26
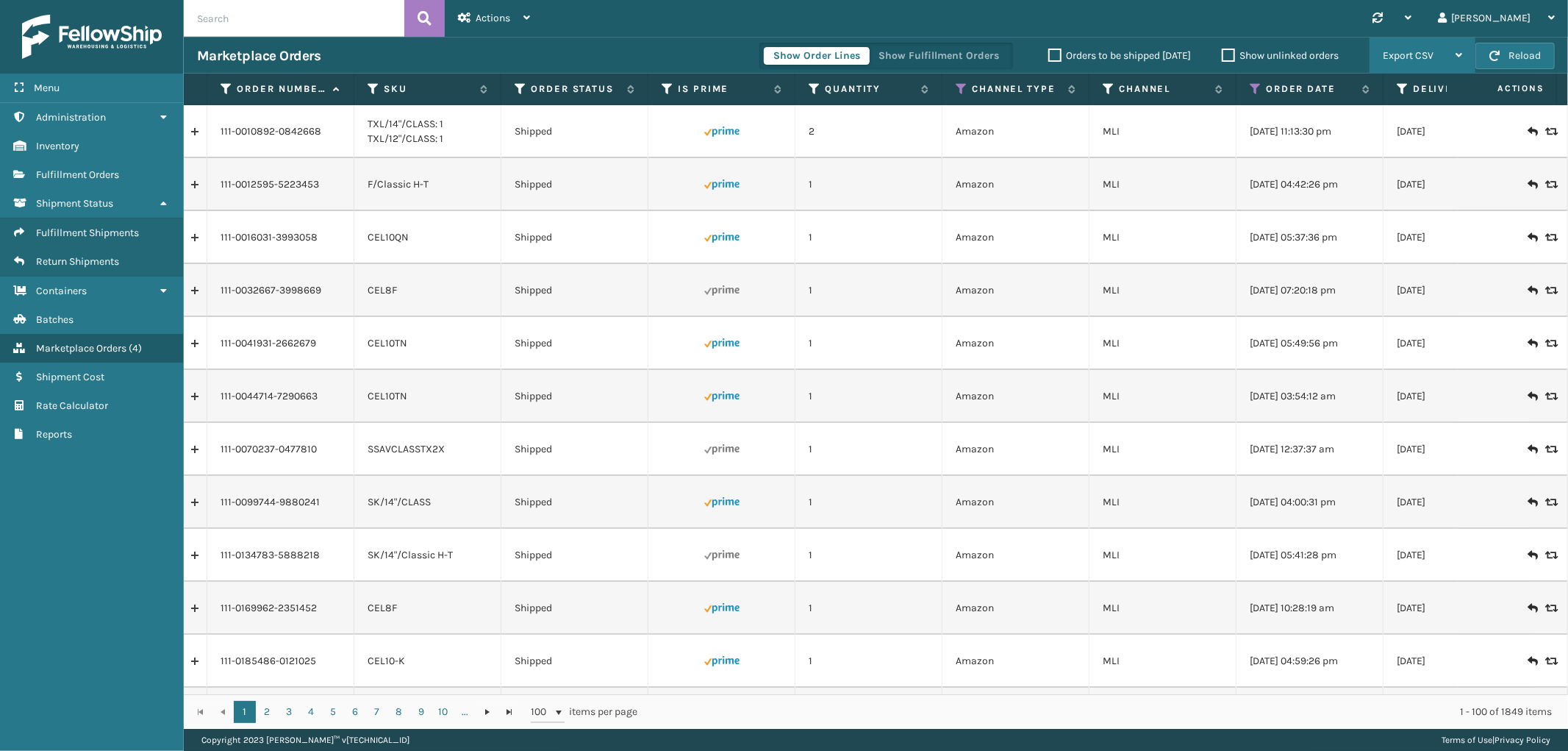
click at [1411, 56] on span "Export CSV" at bounding box center [1408, 55] width 50 height 13
click at [1353, 132] on li "Export All Pages" at bounding box center [1376, 134] width 197 height 40
click at [507, 23] on span "Actions" at bounding box center [493, 17] width 35 height 13
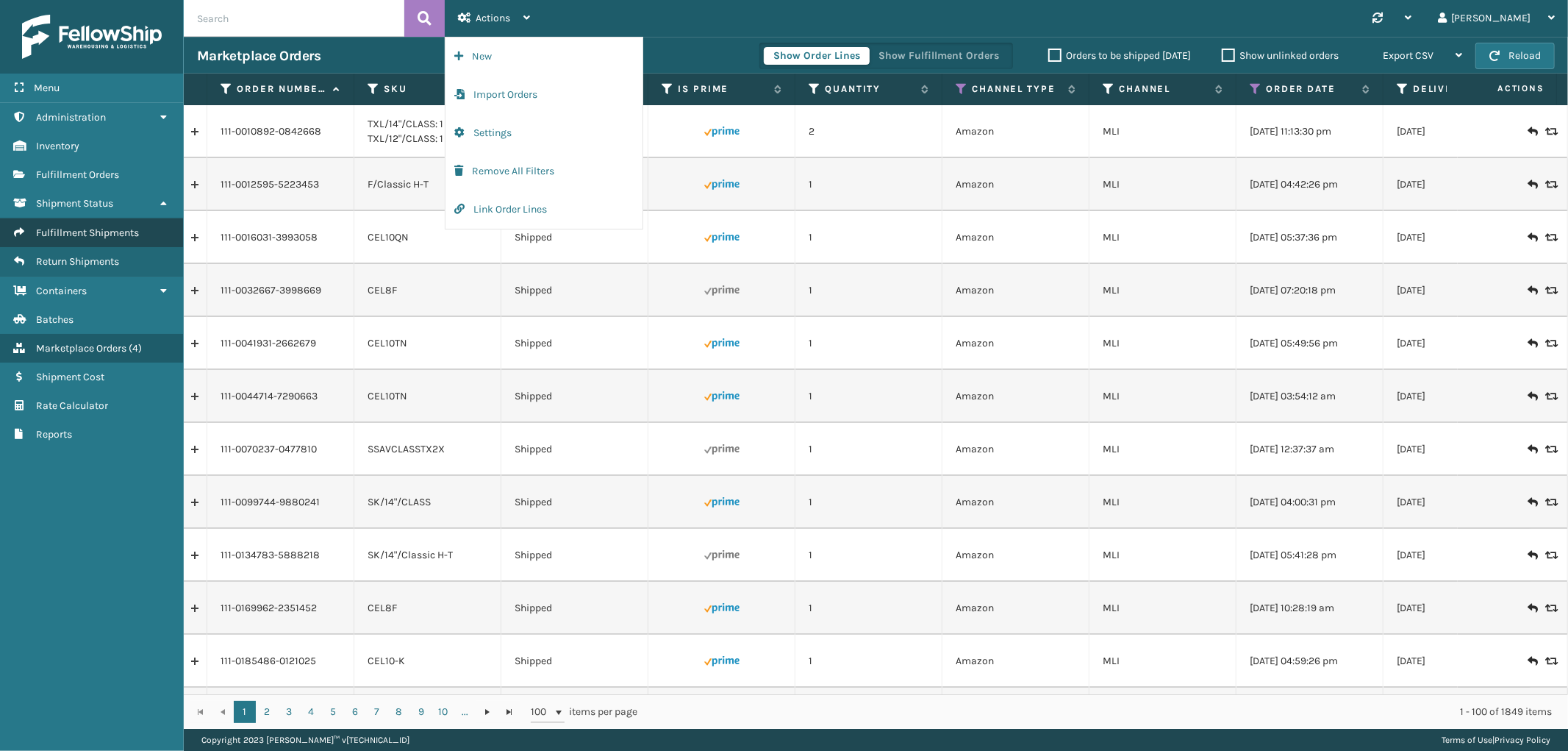
click at [104, 226] on span "Fulfillment Shipments" at bounding box center [87, 232] width 103 height 13
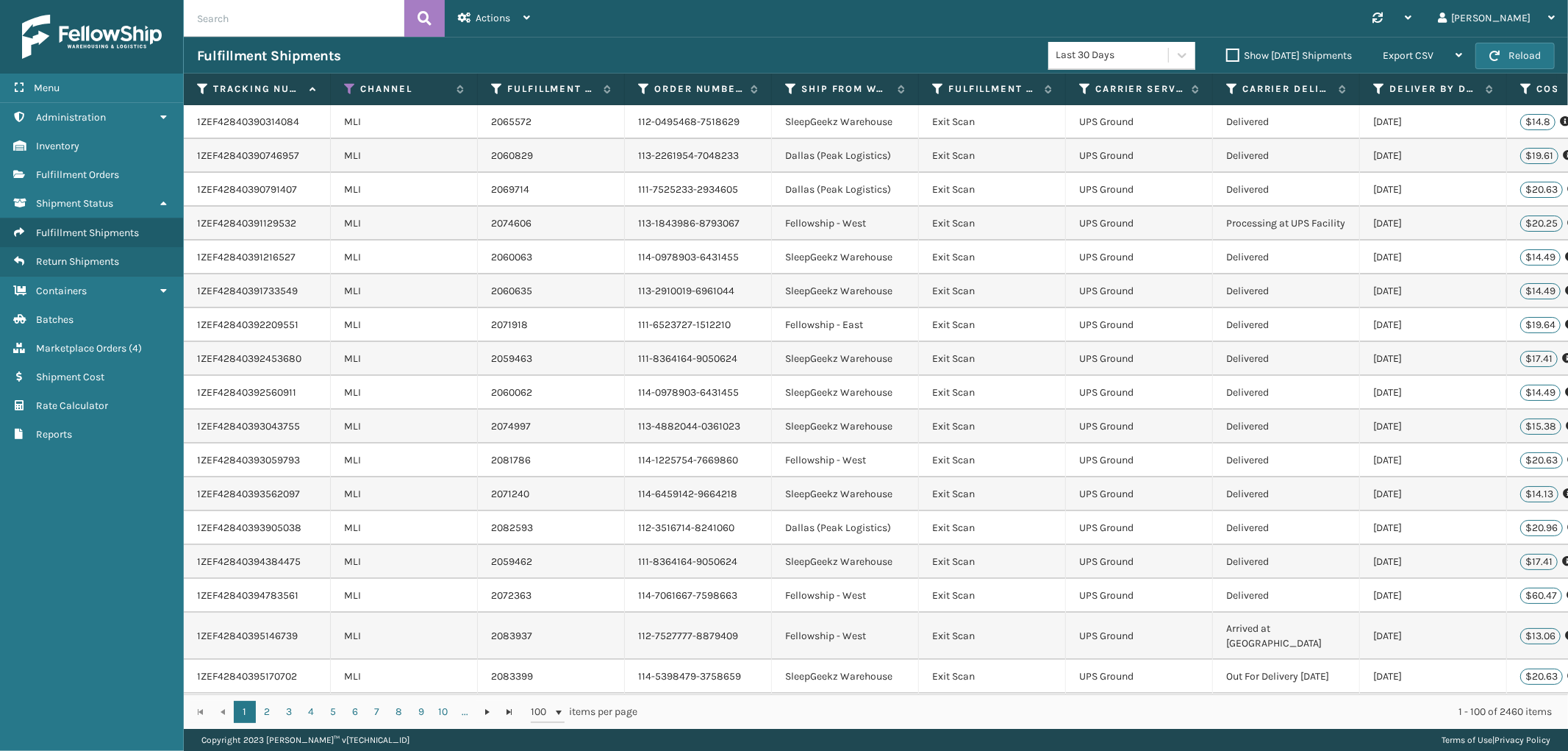
click at [360, 18] on input "text" at bounding box center [293, 18] width 220 height 37
paste input "113-8264898-4035413"
type input "113-8264898-4035413"
click at [422, 19] on icon at bounding box center [424, 18] width 14 height 22
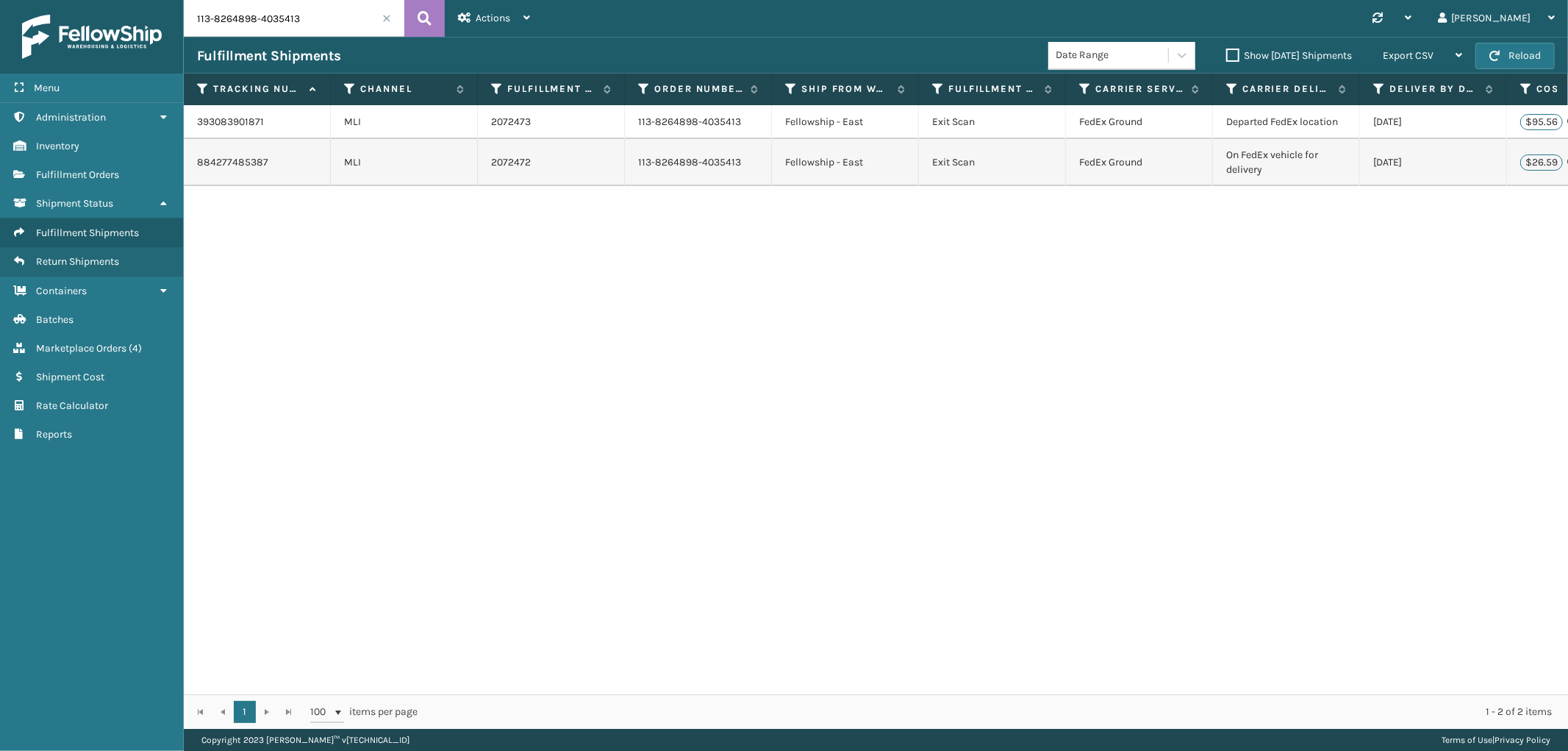
click at [244, 121] on td "393083901871" at bounding box center [256, 121] width 147 height 34
click at [230, 171] on td "884277485387" at bounding box center [256, 162] width 147 height 47
click at [228, 163] on td "884277485387" at bounding box center [256, 162] width 147 height 47
click at [511, 128] on link "2072473" at bounding box center [511, 121] width 40 height 15
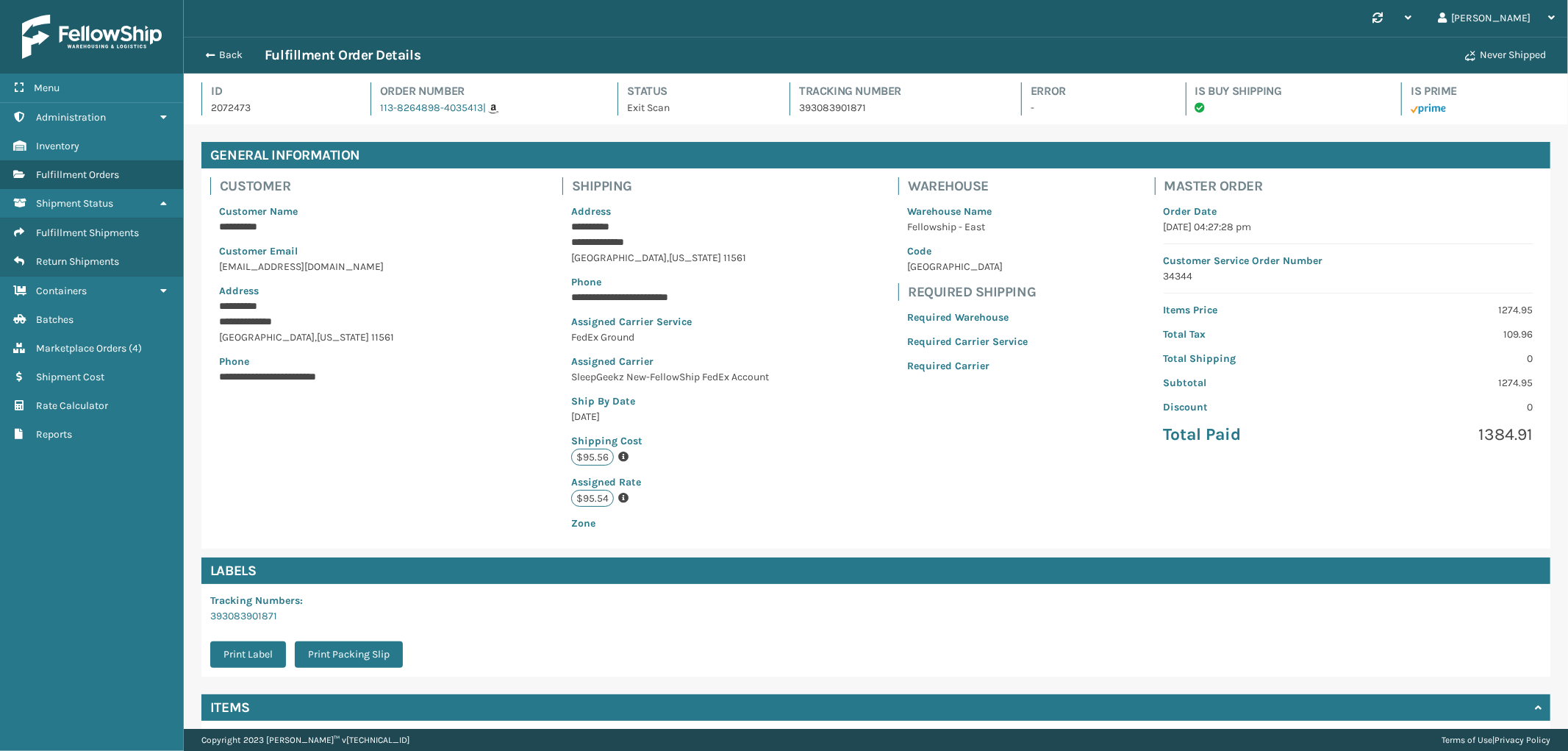
scroll to position [35, 1384]
click at [249, 613] on link "393083901871" at bounding box center [243, 616] width 67 height 13
click at [212, 56] on span "button" at bounding box center [208, 54] width 9 height 11
